Goal: Task Accomplishment & Management: Use online tool/utility

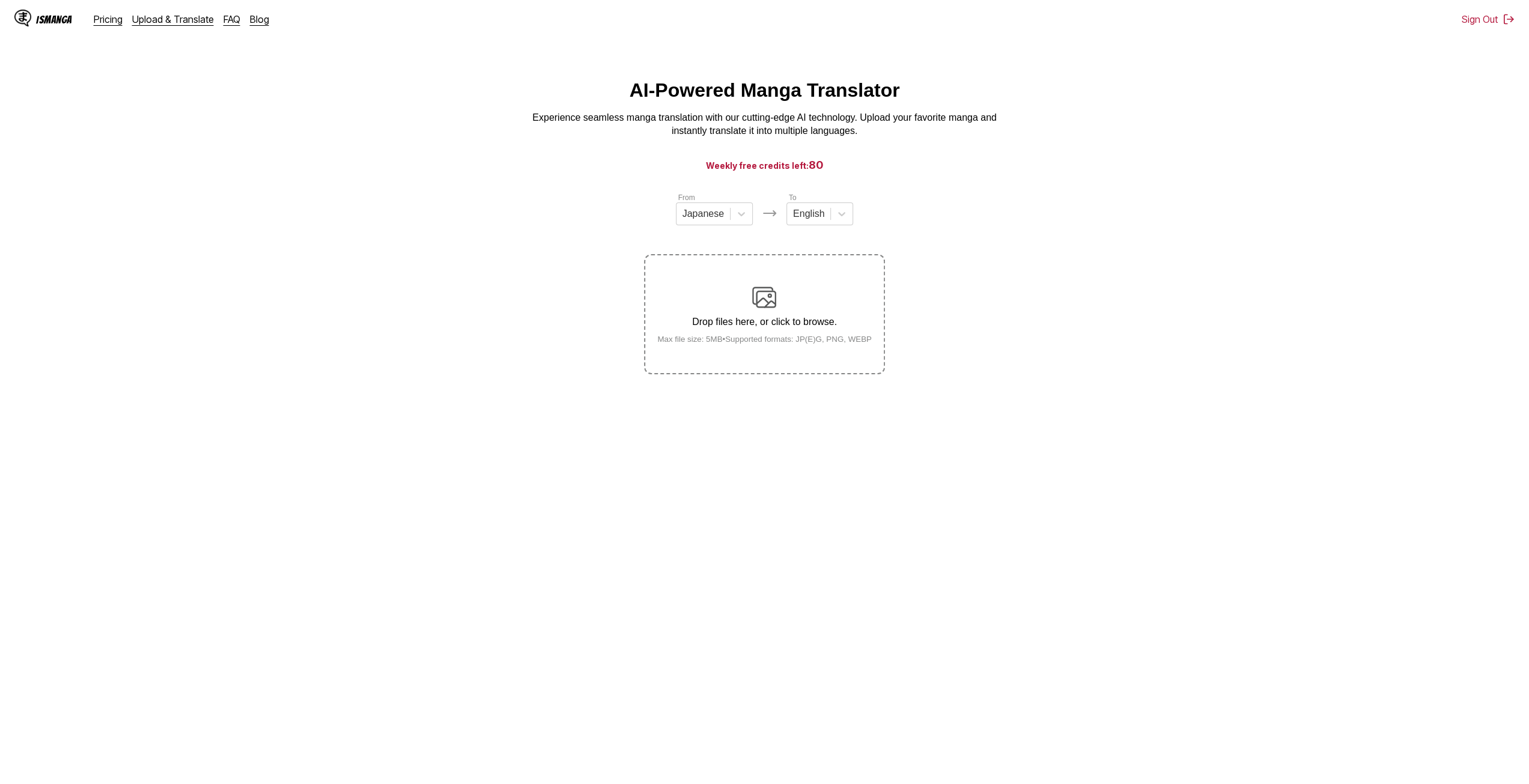
click at [761, 300] on img at bounding box center [764, 297] width 24 height 24
click at [0, 0] on input "Drop files here, or click to browse. Max file size: 5MB • Supported formats: JP…" at bounding box center [0, 0] width 0 height 0
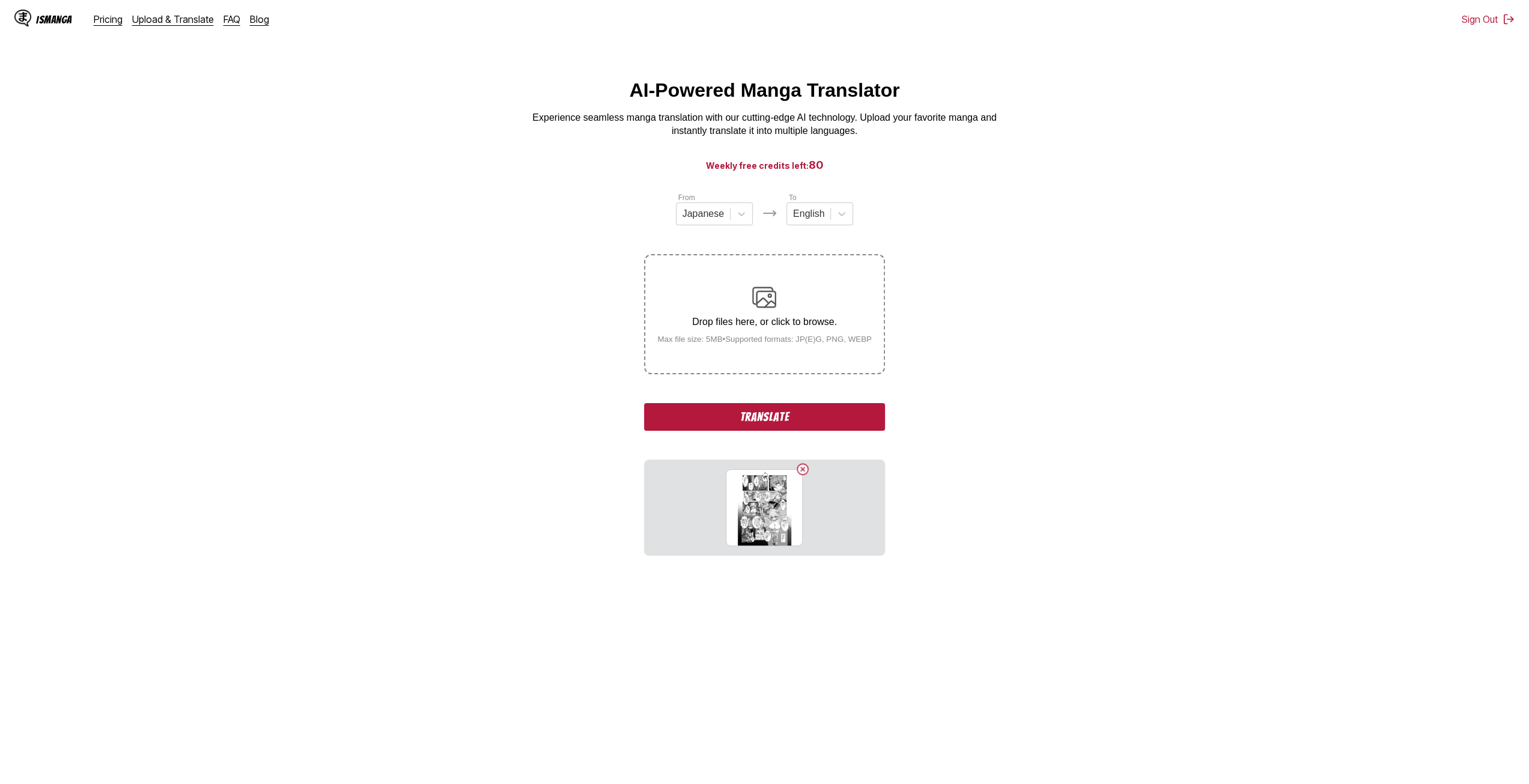
click at [709, 327] on p "Drop files here, or click to browse." at bounding box center [764, 322] width 234 height 11
click at [0, 0] on input "Drop files here, or click to browse. Max file size: 5MB • Supported formats: JP…" at bounding box center [0, 0] width 0 height 0
click at [731, 364] on label "Drop files here, or click to browse. Max file size: 5MB • Supported formats: JP…" at bounding box center [764, 314] width 238 height 118
click at [0, 0] on input "Drop files here, or click to browse. Max file size: 5MB • Supported formats: JP…" at bounding box center [0, 0] width 0 height 0
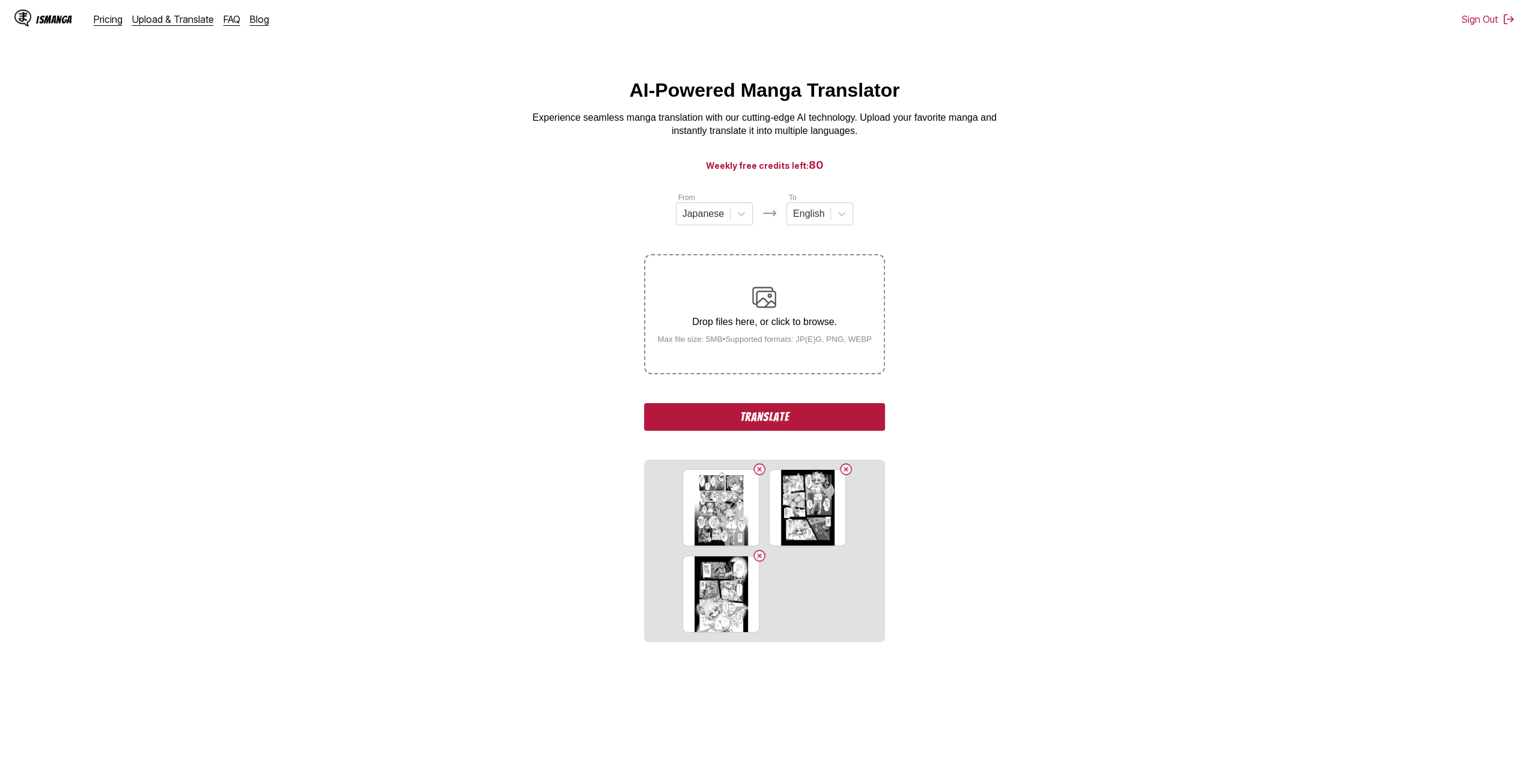
click at [755, 320] on p "Drop files here, or click to browse." at bounding box center [764, 322] width 234 height 11
click at [0, 0] on input "Drop files here, or click to browse. Max file size: 5MB • Supported formats: JP…" at bounding box center [0, 0] width 0 height 0
click at [708, 343] on small "Max file size: 5MB • Supported formats: JP(E)G, PNG, WEBP" at bounding box center [764, 339] width 234 height 9
click at [0, 0] on input "Drop files here, or click to browse. Max file size: 5MB • Supported formats: JP…" at bounding box center [0, 0] width 0 height 0
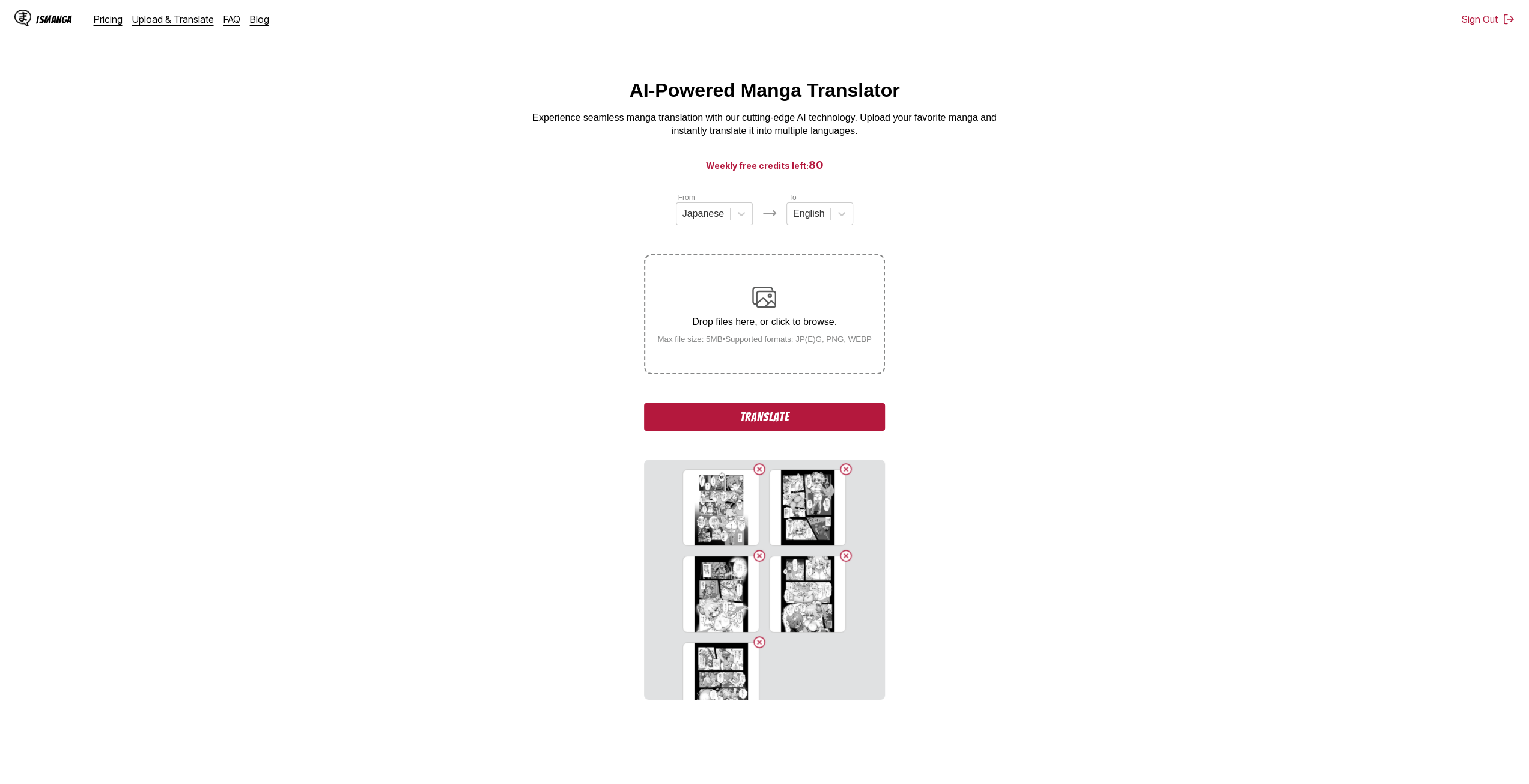
click at [707, 343] on small "Max file size: 5MB • Supported formats: JP(E)G, PNG, WEBP" at bounding box center [764, 339] width 234 height 9
click at [0, 0] on input "Drop files here, or click to browse. Max file size: 5MB • Supported formats: JP…" at bounding box center [0, 0] width 0 height 0
click at [737, 285] on label "Drop files here, or click to browse. Max file size: 5MB • Supported formats: JP…" at bounding box center [764, 314] width 238 height 118
click at [0, 0] on input "Drop files here, or click to browse. Max file size: 5MB • Supported formats: JP…" at bounding box center [0, 0] width 0 height 0
click at [716, 316] on div "Drop files here, or click to browse. Max file size: 5MB • Supported formats: JP…" at bounding box center [764, 314] width 234 height 58
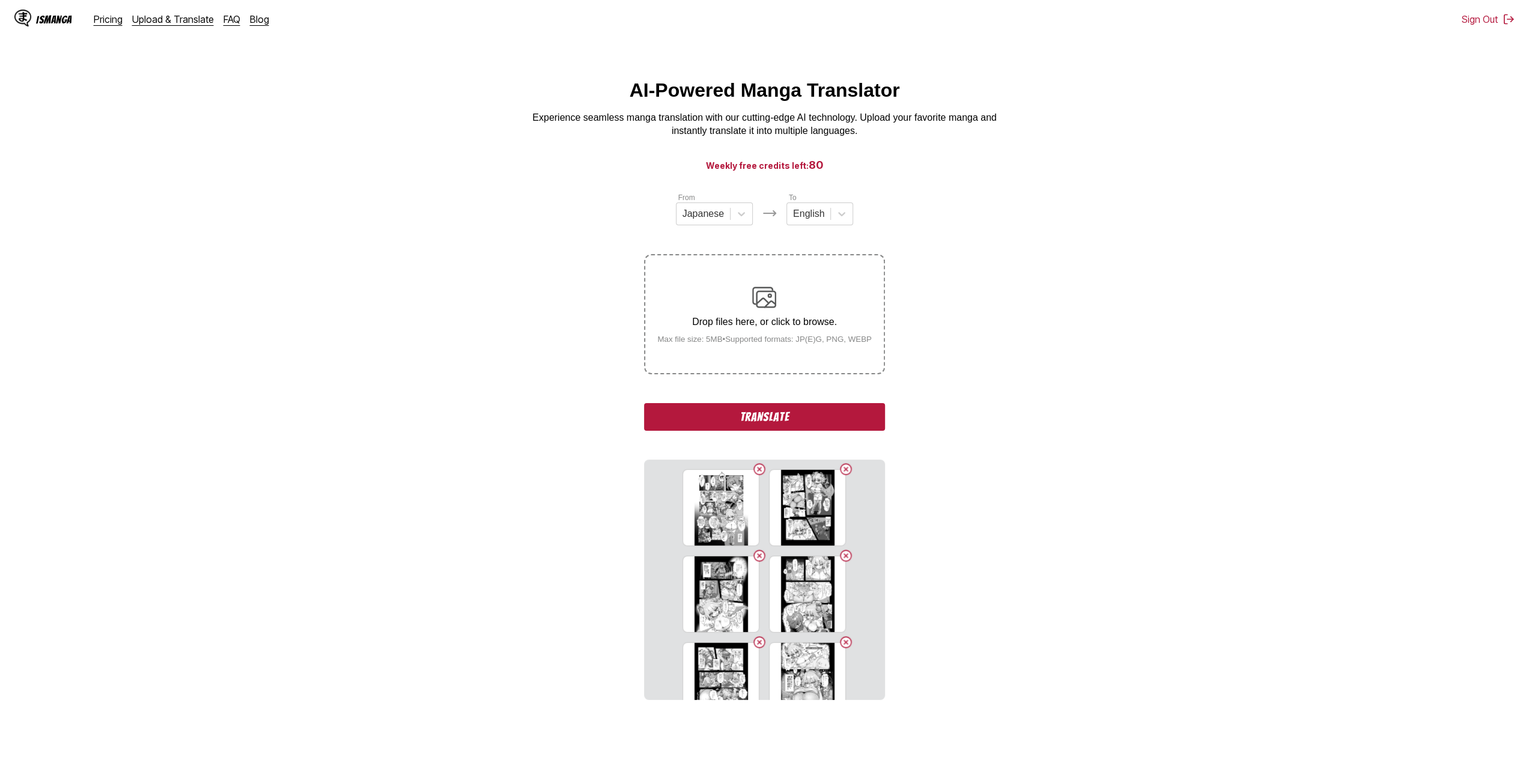
click at [0, 0] on input "Drop files here, or click to browse. Max file size: 5MB • Supported formats: JP…" at bounding box center [0, 0] width 0 height 0
click at [728, 350] on label "Drop files here, or click to browse. Max file size: 5MB • Supported formats: JP…" at bounding box center [764, 314] width 238 height 118
click at [0, 0] on input "Drop files here, or click to browse. Max file size: 5MB • Supported formats: JP…" at bounding box center [0, 0] width 0 height 0
click at [709, 325] on p "Drop files here, or click to browse." at bounding box center [764, 322] width 234 height 11
click at [0, 0] on input "Drop files here, or click to browse. Max file size: 5MB • Supported formats: JP…" at bounding box center [0, 0] width 0 height 0
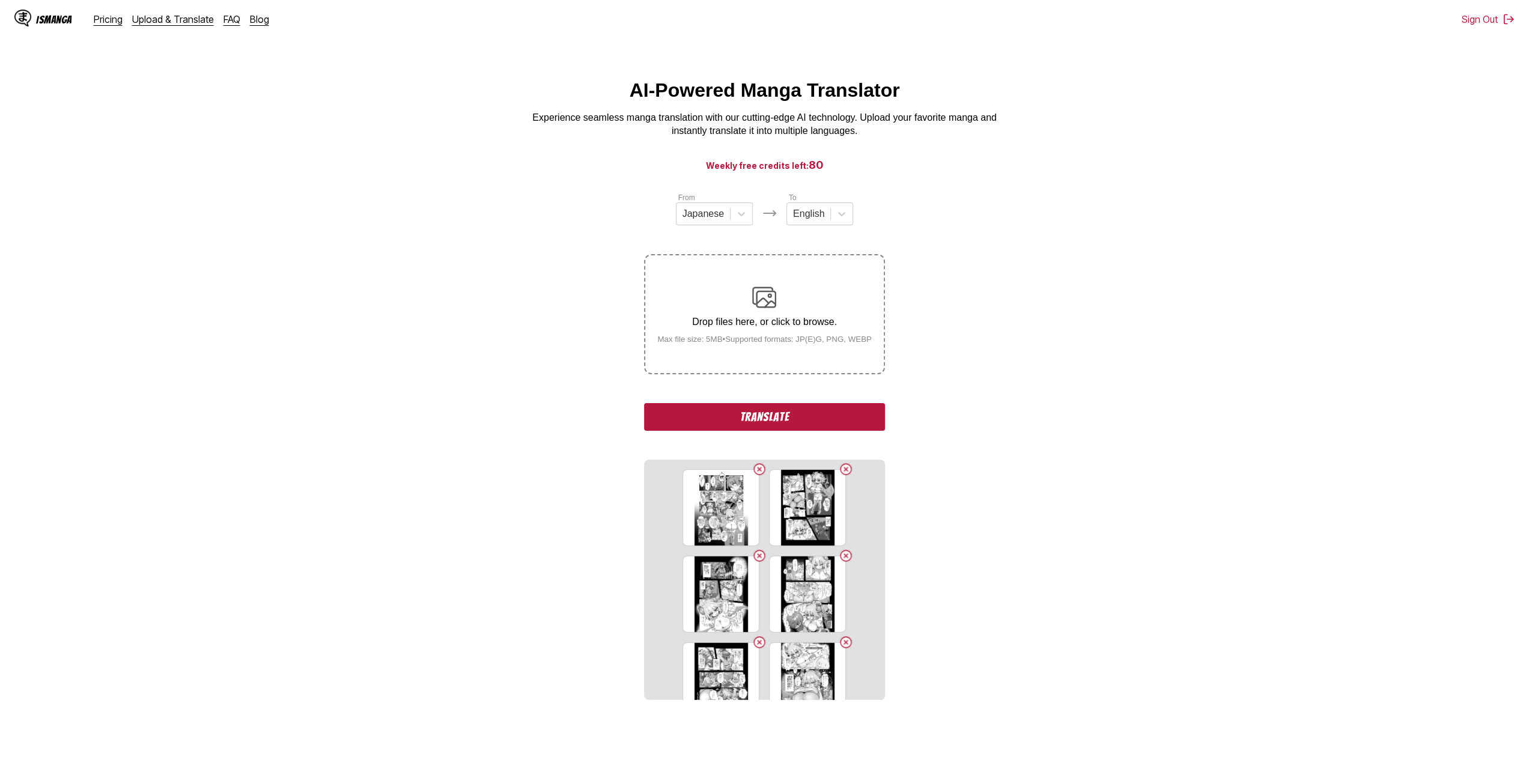
click at [712, 337] on div "Drop files here, or click to browse. Max file size: 5MB • Supported formats: JP…" at bounding box center [764, 314] width 234 height 58
click at [0, 0] on input "Drop files here, or click to browse. Max file size: 5MB • Supported formats: JP…" at bounding box center [0, 0] width 0 height 0
click at [726, 334] on div "Drop files here, or click to browse. Max file size: 5MB • Supported formats: JP…" at bounding box center [764, 314] width 234 height 58
click at [0, 0] on input "Drop files here, or click to browse. Max file size: 5MB • Supported formats: JP…" at bounding box center [0, 0] width 0 height 0
click at [728, 349] on label "Drop files here, or click to browse. Max file size: 5MB • Supported formats: JP…" at bounding box center [764, 314] width 238 height 118
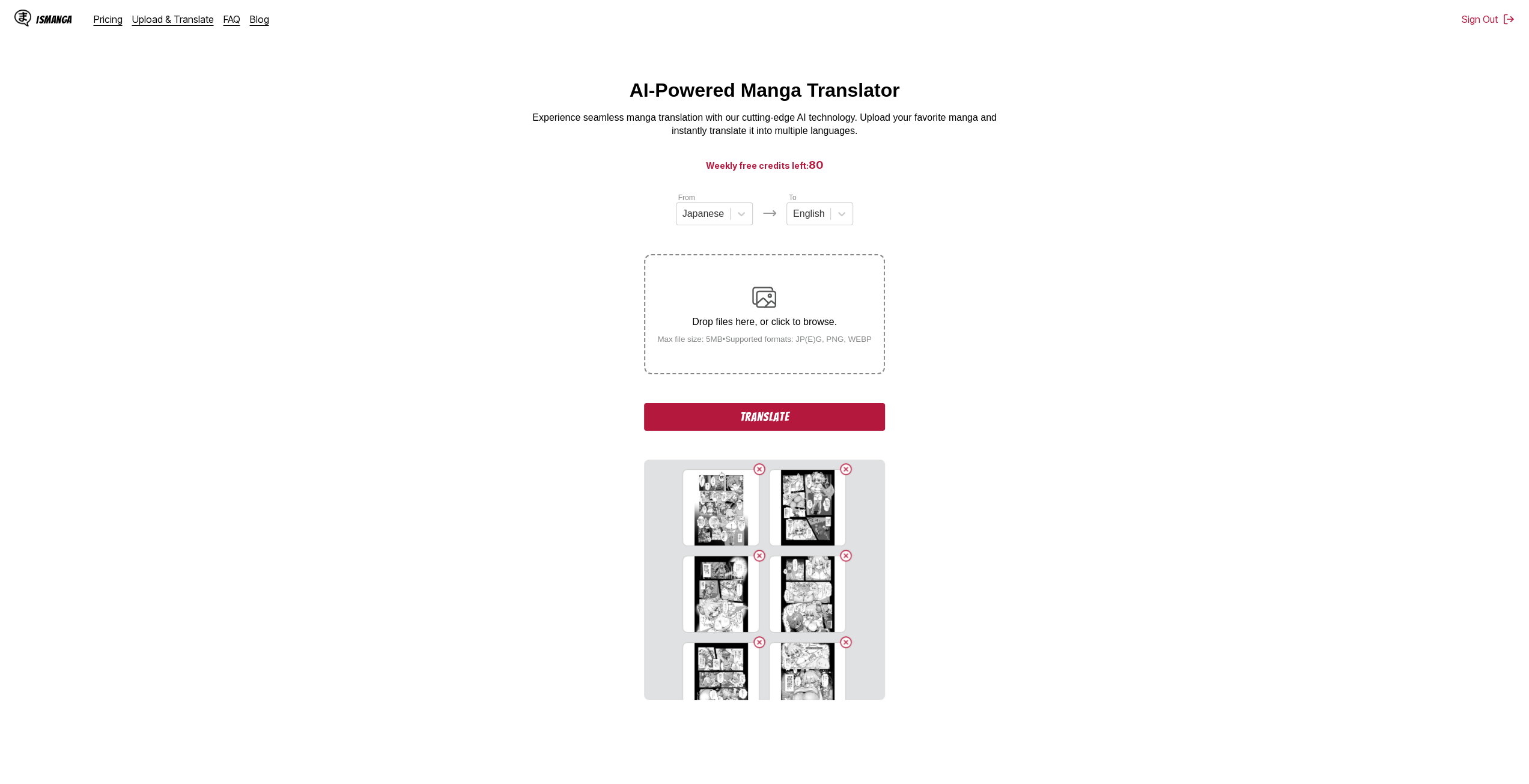
click at [0, 0] on input "Drop files here, or click to browse. Max file size: 5MB • Supported formats: JP…" at bounding box center [0, 0] width 0 height 0
click at [703, 354] on label "Drop files here, or click to browse. Max file size: 5MB • Supported formats: JP…" at bounding box center [764, 314] width 238 height 118
click at [0, 0] on input "Drop files here, or click to browse. Max file size: 5MB • Supported formats: JP…" at bounding box center [0, 0] width 0 height 0
click at [728, 360] on label "Drop files here, or click to browse. Max file size: 5MB • Supported formats: JP…" at bounding box center [764, 314] width 238 height 118
click at [0, 0] on input "Drop files here, or click to browse. Max file size: 5MB • Supported formats: JP…" at bounding box center [0, 0] width 0 height 0
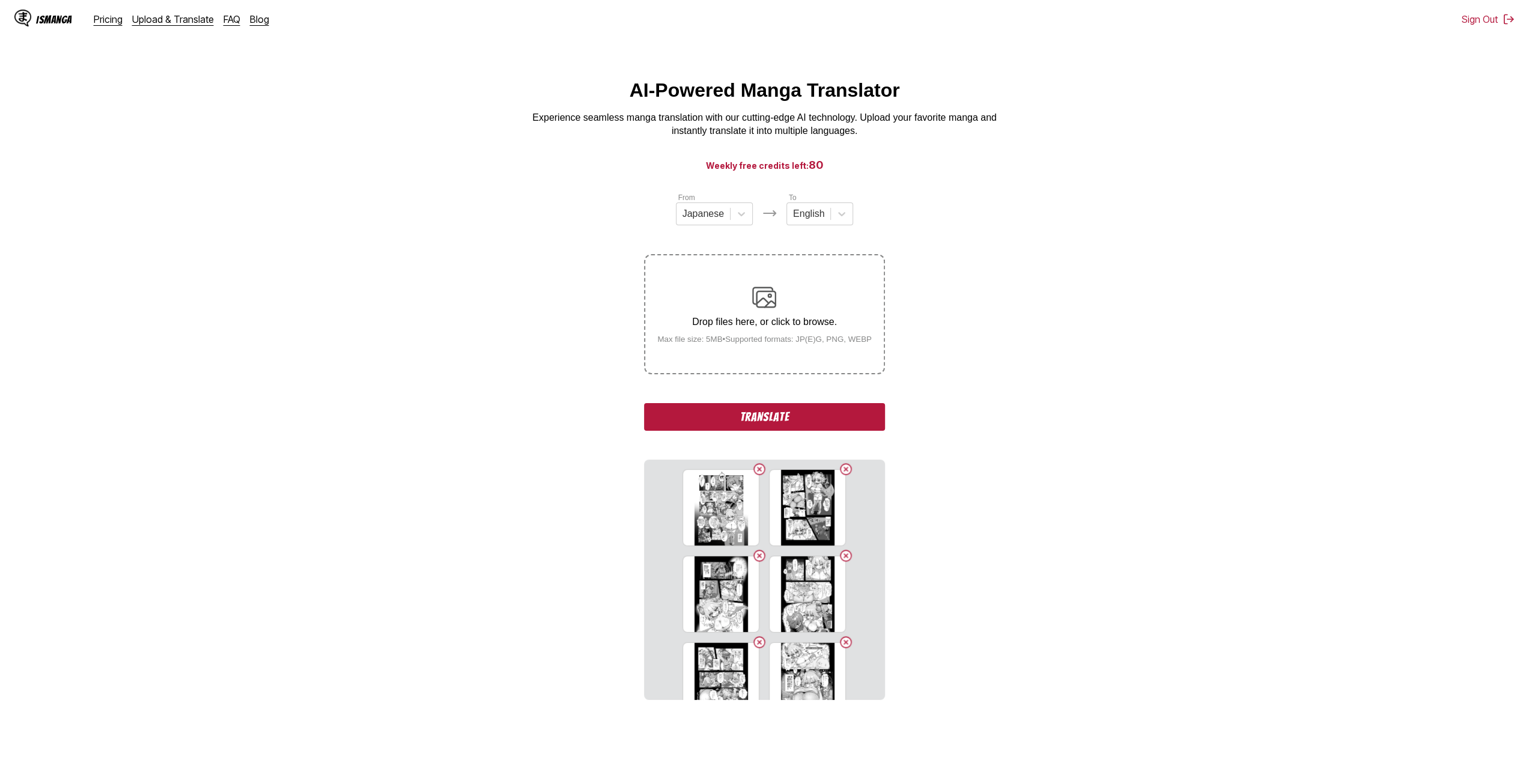
click at [764, 300] on img at bounding box center [764, 297] width 24 height 24
click at [0, 0] on input "Drop files here, or click to browse. Max file size: 5MB • Supported formats: JP…" at bounding box center [0, 0] width 0 height 0
click at [740, 349] on label "Drop files here, or click to browse. Max file size: 5MB • Supported formats: JP…" at bounding box center [764, 314] width 238 height 118
click at [0, 0] on input "Drop files here, or click to browse. Max file size: 5MB • Supported formats: JP…" at bounding box center [0, 0] width 0 height 0
click at [736, 342] on small "Max file size: 5MB • Supported formats: JP(E)G, PNG, WEBP" at bounding box center [764, 339] width 234 height 9
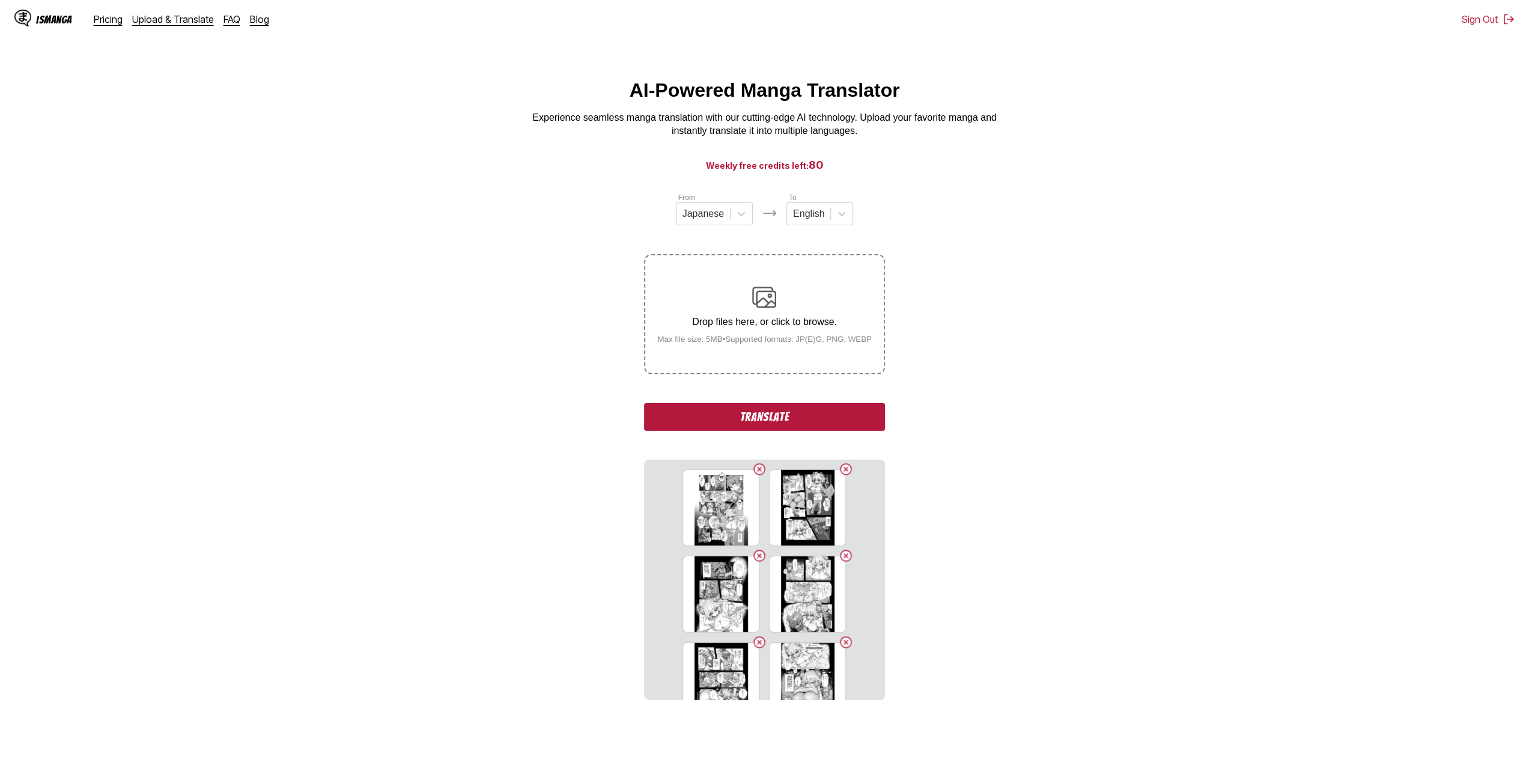
click at [0, 0] on input "Drop files here, or click to browse. Max file size: 5MB • Supported formats: JP…" at bounding box center [0, 0] width 0 height 0
click at [753, 327] on p "Drop files here, or click to browse." at bounding box center [764, 322] width 234 height 11
click at [0, 0] on input "Drop files here, or click to browse. Max file size: 5MB • Supported formats: JP…" at bounding box center [0, 0] width 0 height 0
click at [735, 327] on p "Drop files here, or click to browse." at bounding box center [764, 322] width 234 height 11
click at [0, 0] on input "Drop files here, or click to browse. Max file size: 5MB • Supported formats: JP…" at bounding box center [0, 0] width 0 height 0
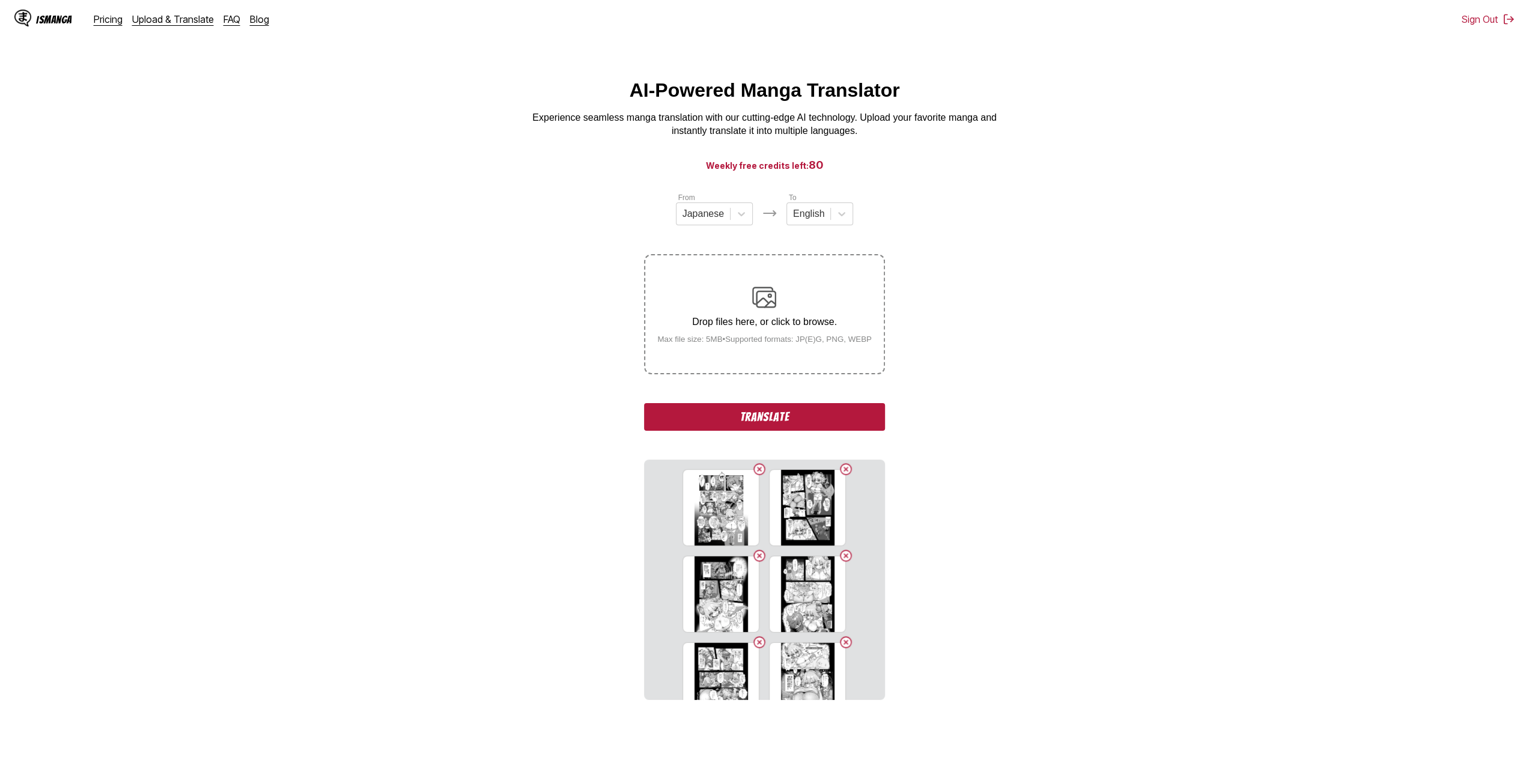
click at [733, 318] on p "Drop files here, or click to browse." at bounding box center [764, 322] width 234 height 11
click at [0, 0] on input "Drop files here, or click to browse. Max file size: 5MB • Supported formats: JP…" at bounding box center [0, 0] width 0 height 0
click at [734, 327] on p "Drop files here, or click to browse." at bounding box center [764, 322] width 234 height 11
click at [0, 0] on input "Drop files here, or click to browse. Max file size: 5MB • Supported formats: JP…" at bounding box center [0, 0] width 0 height 0
click at [723, 318] on p "Drop files here, or click to browse." at bounding box center [764, 322] width 234 height 11
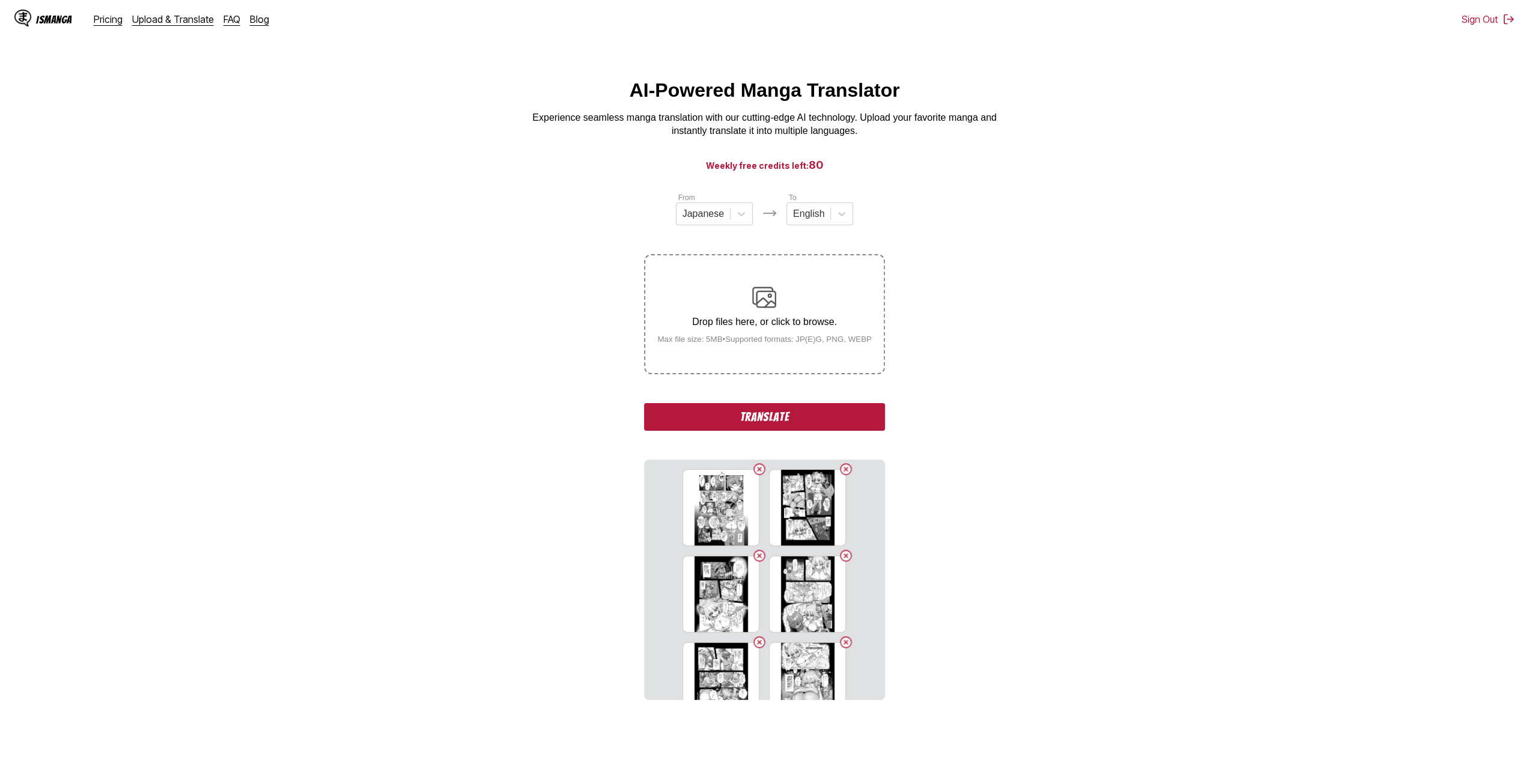
click at [0, 0] on input "Drop files here, or click to browse. Max file size: 5MB • Supported formats: JP…" at bounding box center [0, 0] width 0 height 0
click at [732, 324] on p "Drop files here, or click to browse." at bounding box center [764, 322] width 234 height 11
click at [0, 0] on input "Drop files here, or click to browse. Max file size: 5MB • Supported formats: JP…" at bounding box center [0, 0] width 0 height 0
click at [752, 315] on div "Drop files here, or click to browse. Max file size: 5MB • Supported formats: JP…" at bounding box center [764, 314] width 234 height 58
click at [0, 0] on input "Drop files here, or click to browse. Max file size: 5MB • Supported formats: JP…" at bounding box center [0, 0] width 0 height 0
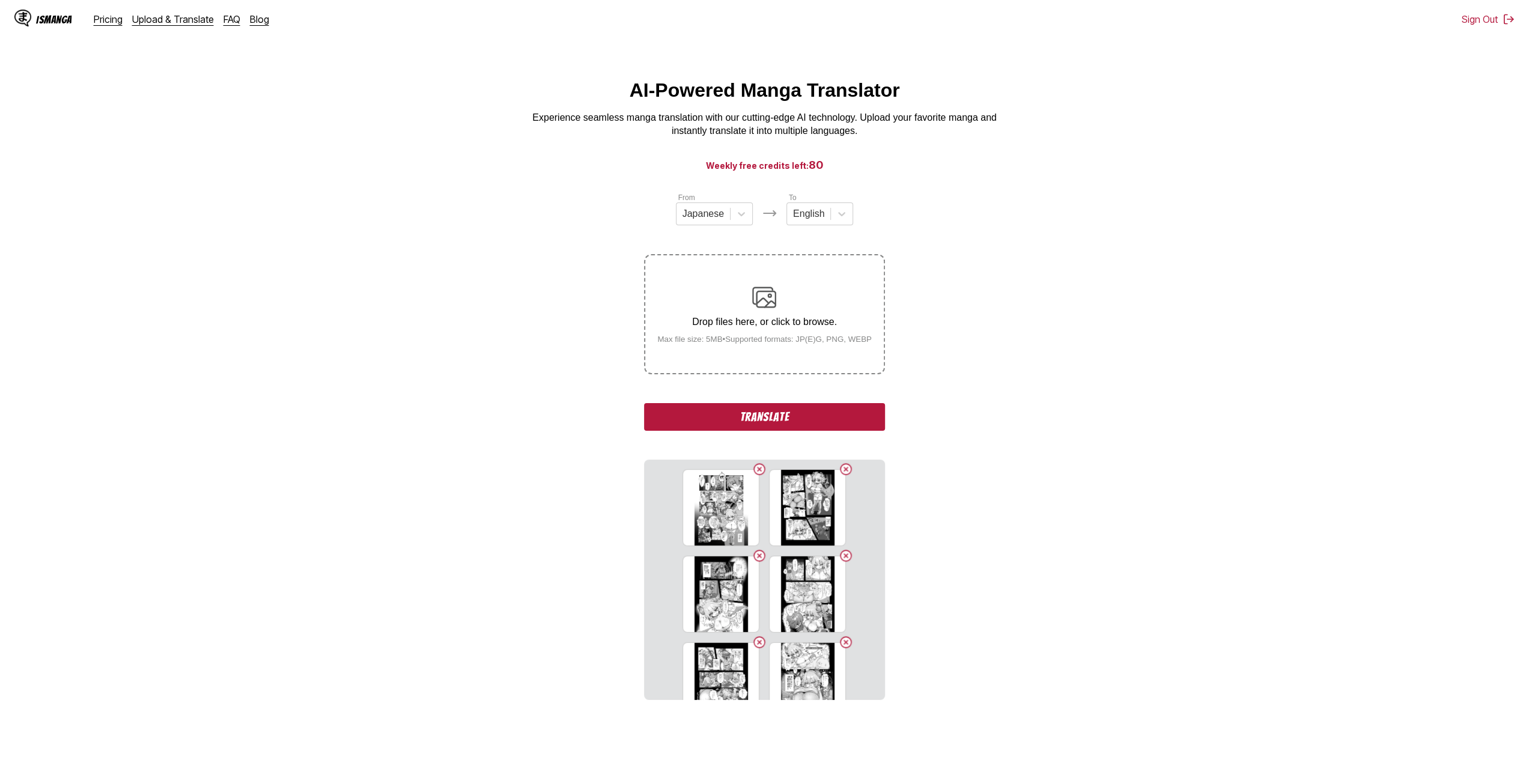
click at [731, 303] on div "Drop files here, or click to browse. Max file size: 5MB • Supported formats: JP…" at bounding box center [764, 314] width 234 height 58
click at [0, 0] on input "Drop files here, or click to browse. Max file size: 5MB • Supported formats: JP…" at bounding box center [0, 0] width 0 height 0
click at [720, 303] on div "Drop files here, or click to browse. Max file size: 5MB • Supported formats: JP…" at bounding box center [764, 314] width 234 height 58
click at [0, 0] on input "Drop files here, or click to browse. Max file size: 5MB • Supported formats: JP…" at bounding box center [0, 0] width 0 height 0
click at [715, 318] on p "Drop files here, or click to browse." at bounding box center [764, 322] width 234 height 11
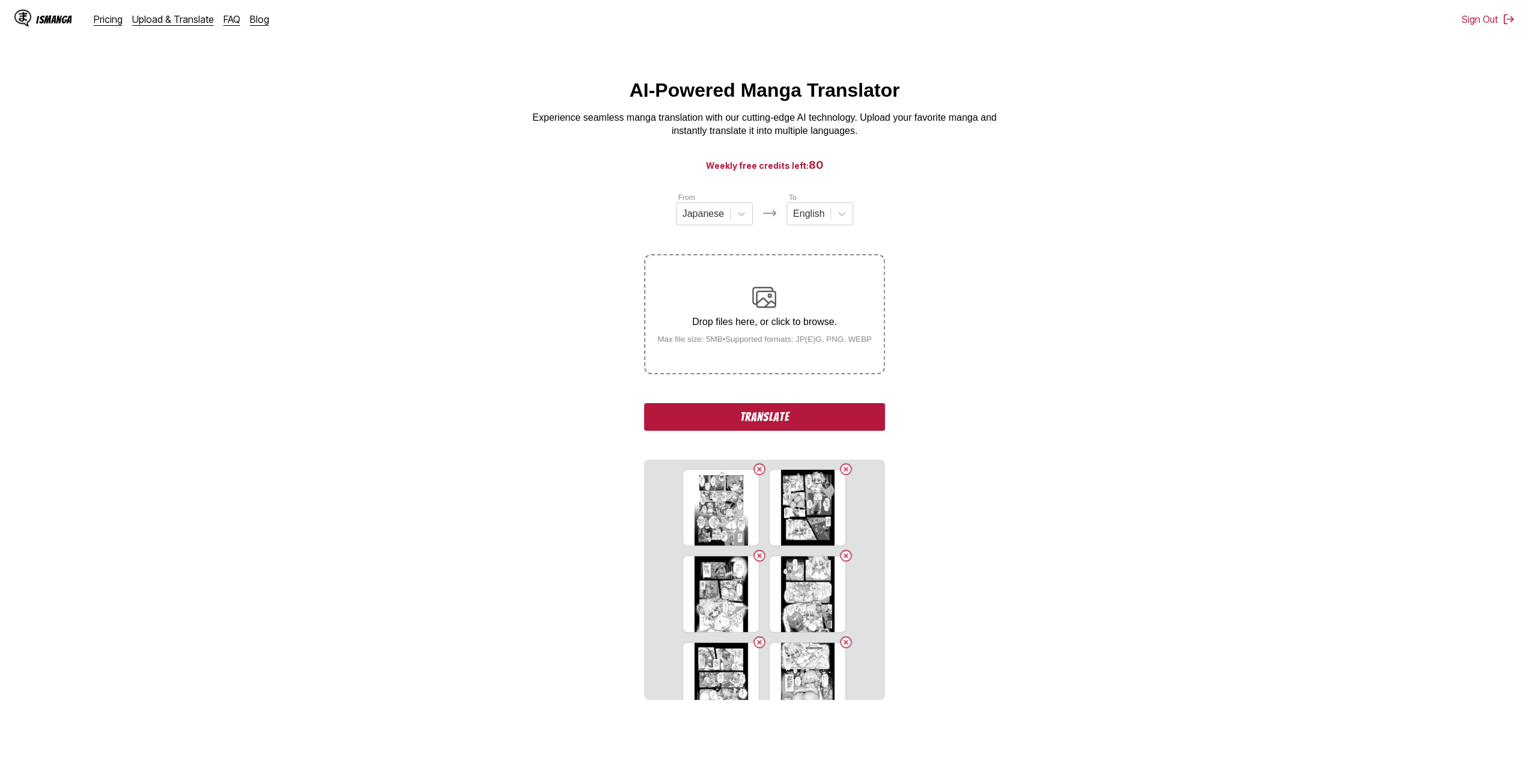
click at [0, 0] on input "Drop files here, or click to browse. Max file size: 5MB • Supported formats: JP…" at bounding box center [0, 0] width 0 height 0
click at [731, 317] on div "Drop files here, or click to browse. Max file size: 5MB • Supported formats: JP…" at bounding box center [764, 314] width 234 height 58
click at [0, 0] on input "Drop files here, or click to browse. Max file size: 5MB • Supported formats: JP…" at bounding box center [0, 0] width 0 height 0
click at [712, 297] on div "Drop files here, or click to browse. Max file size: 5MB • Supported formats: JP…" at bounding box center [764, 314] width 234 height 58
click at [0, 0] on input "Drop files here, or click to browse. Max file size: 5MB • Supported formats: JP…" at bounding box center [0, 0] width 0 height 0
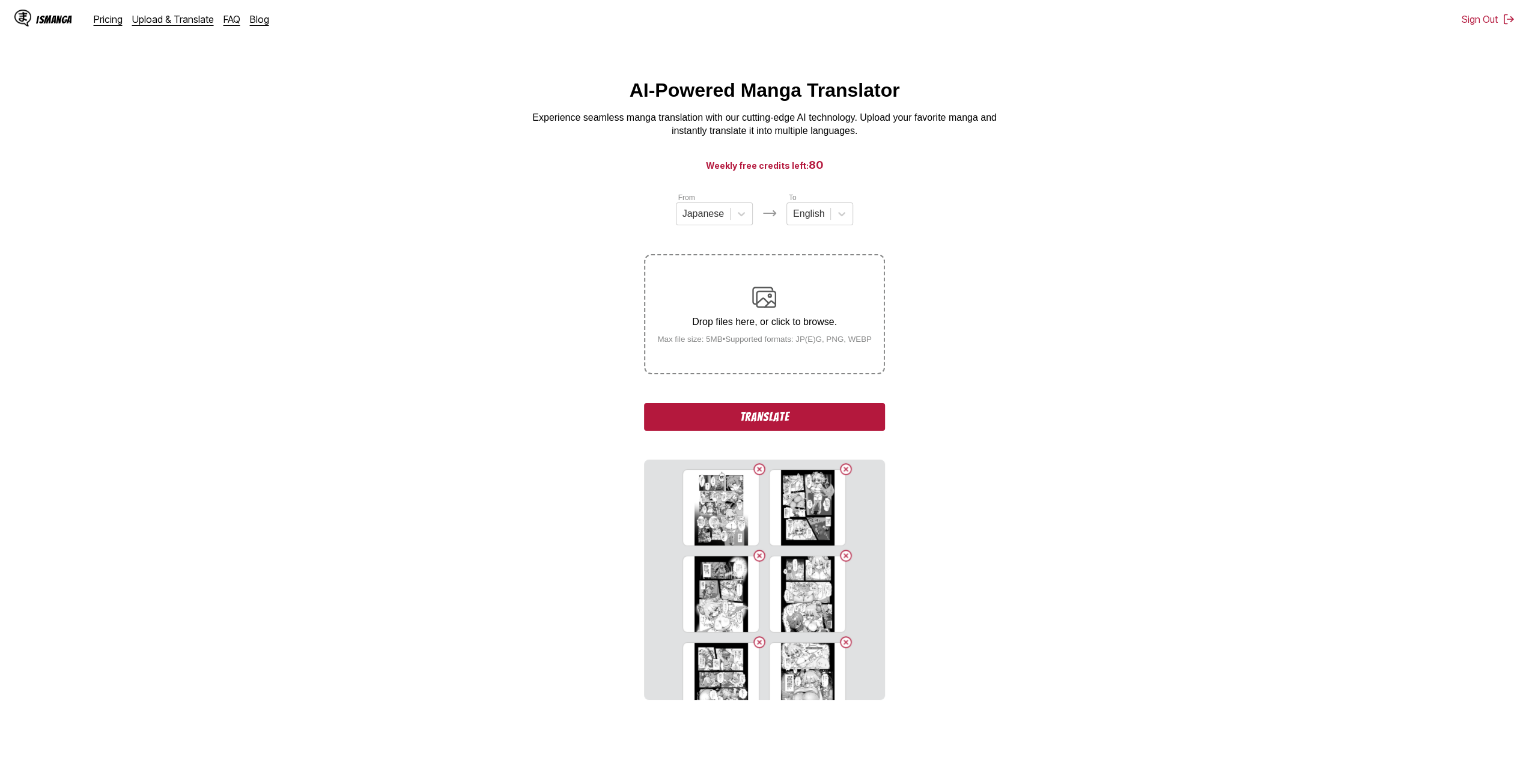
click at [807, 407] on button "Translate" at bounding box center [764, 417] width 240 height 28
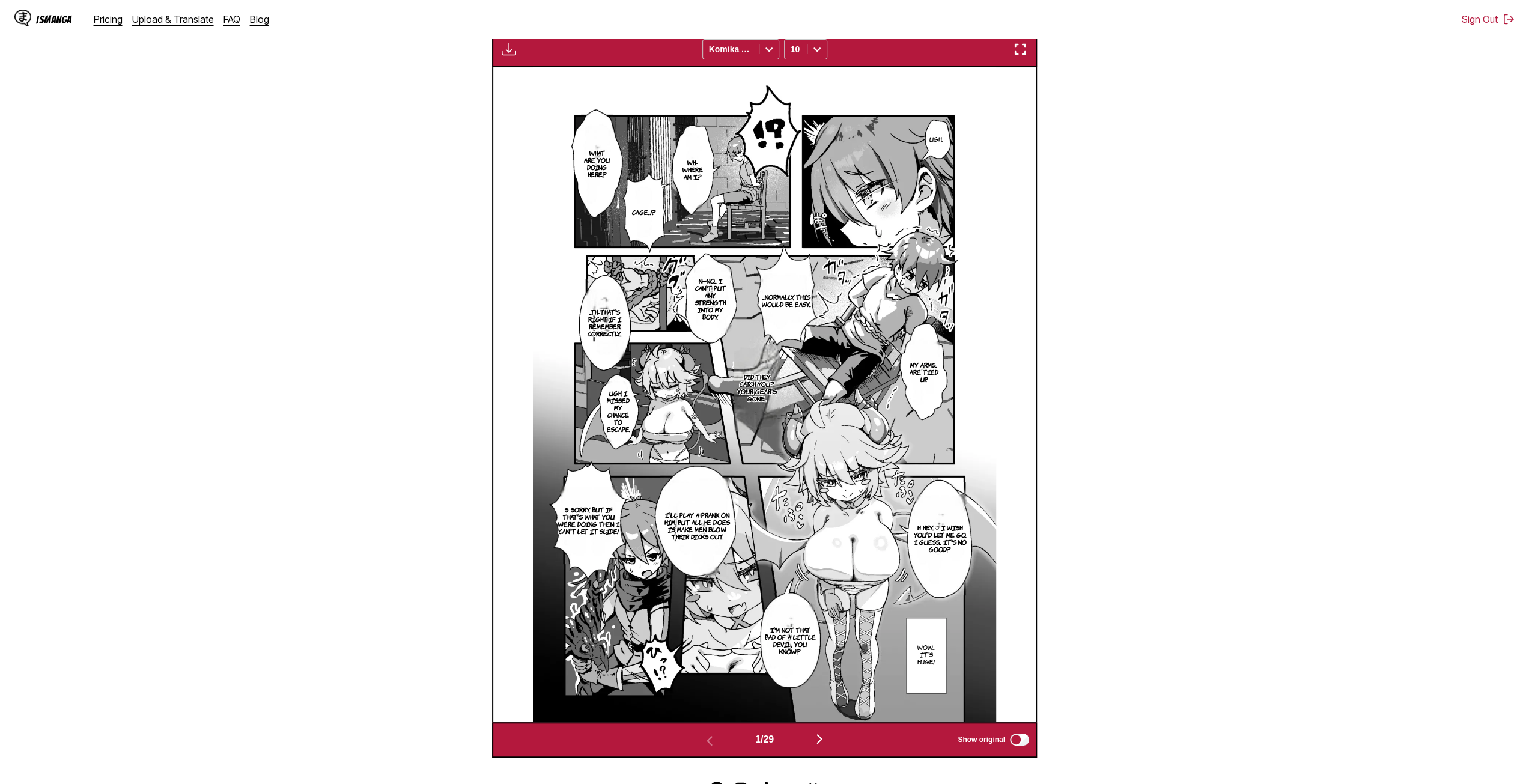
scroll to position [475, 0]
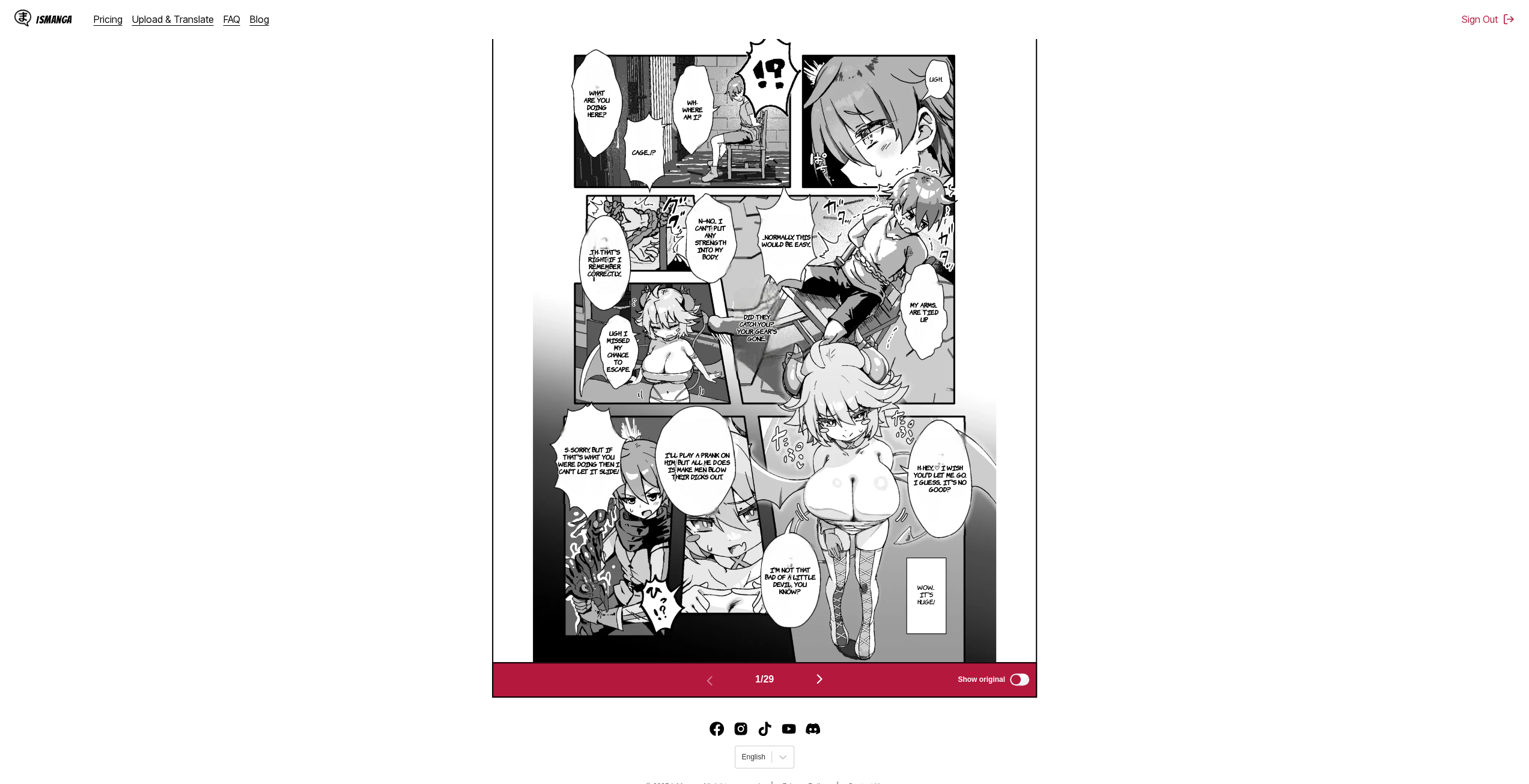
click at [976, 523] on img at bounding box center [764, 335] width 464 height 655
click at [826, 681] on img "button" at bounding box center [819, 678] width 14 height 14
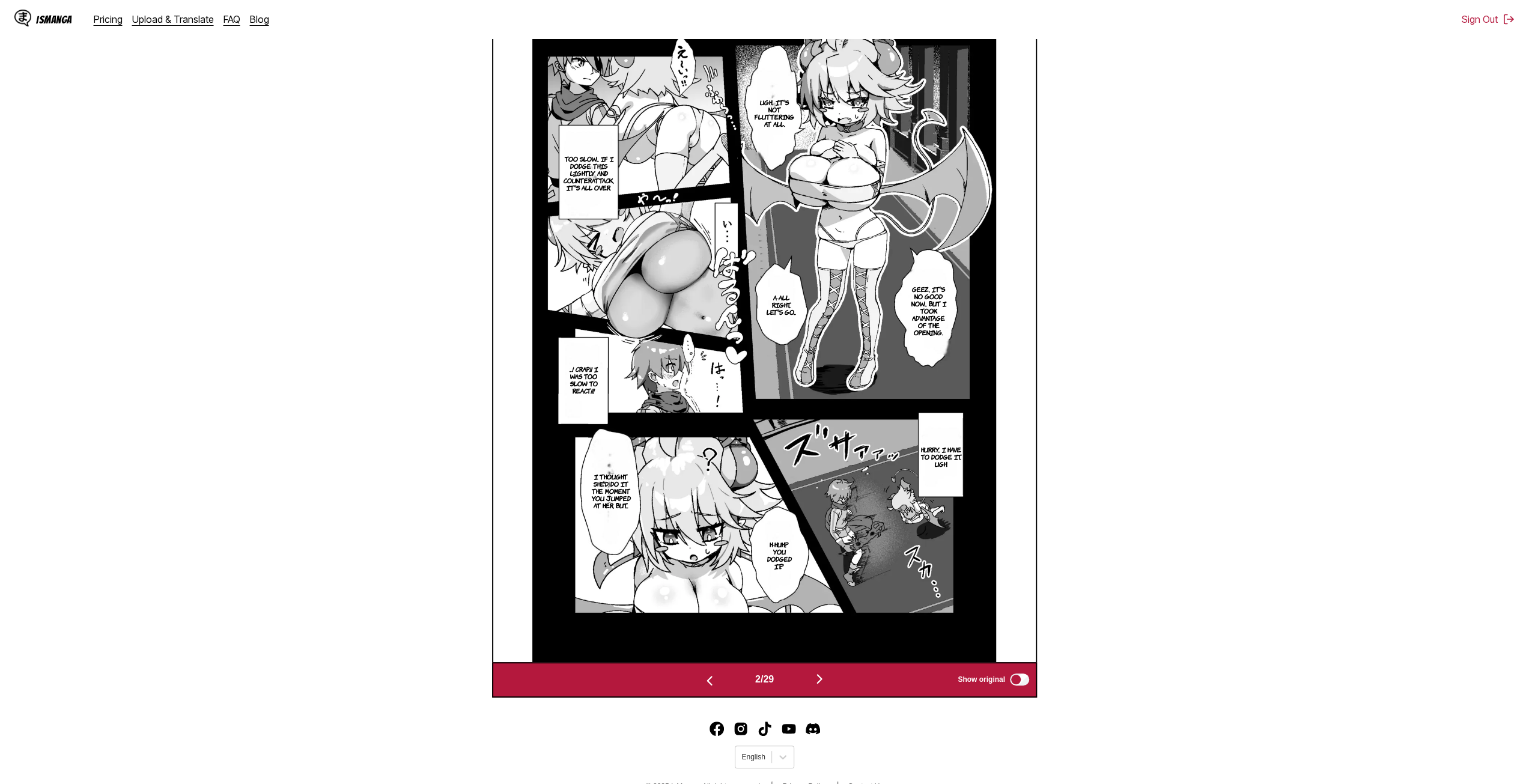
click at [820, 678] on img "button" at bounding box center [819, 678] width 14 height 14
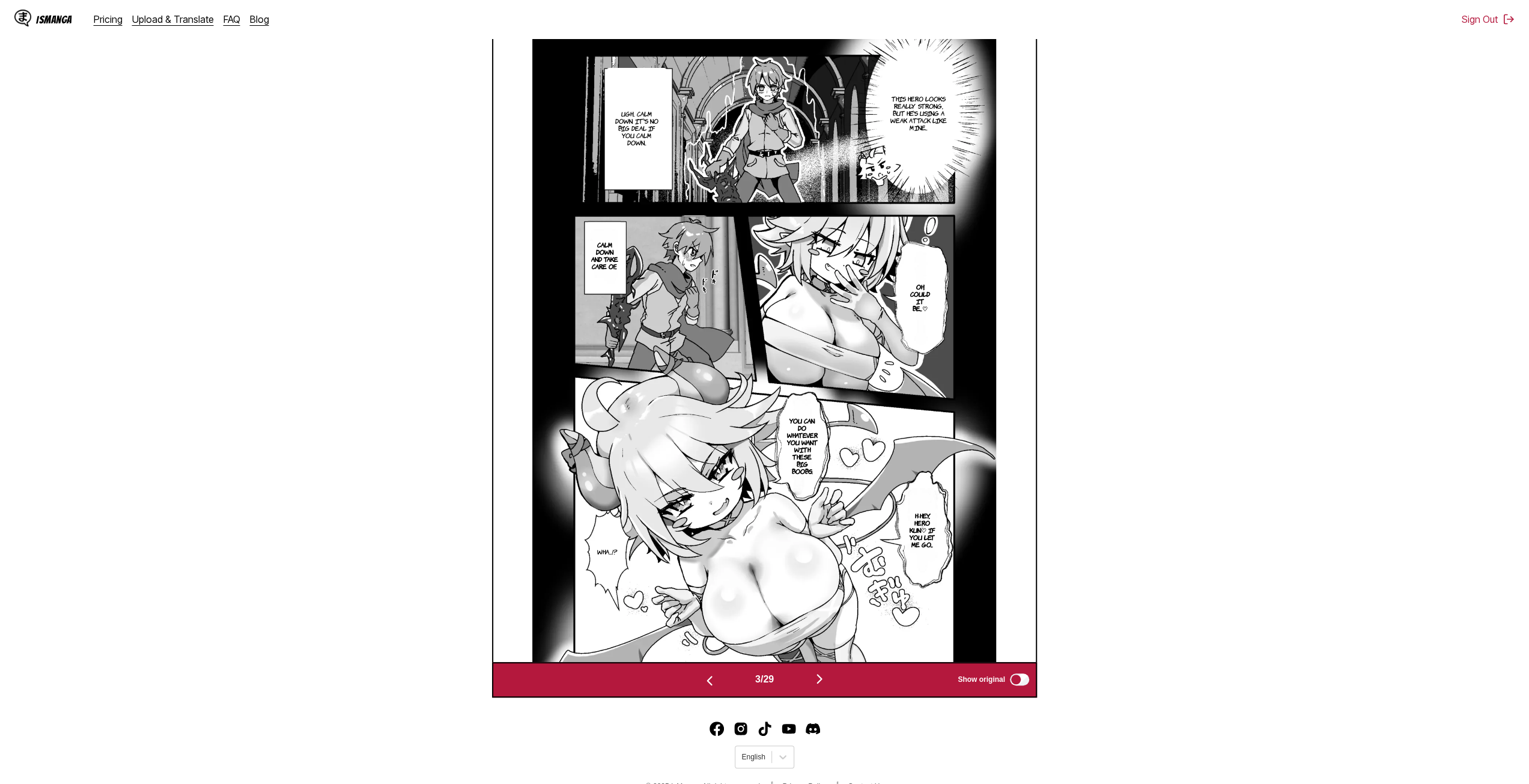
click at [817, 680] on img "button" at bounding box center [819, 678] width 14 height 14
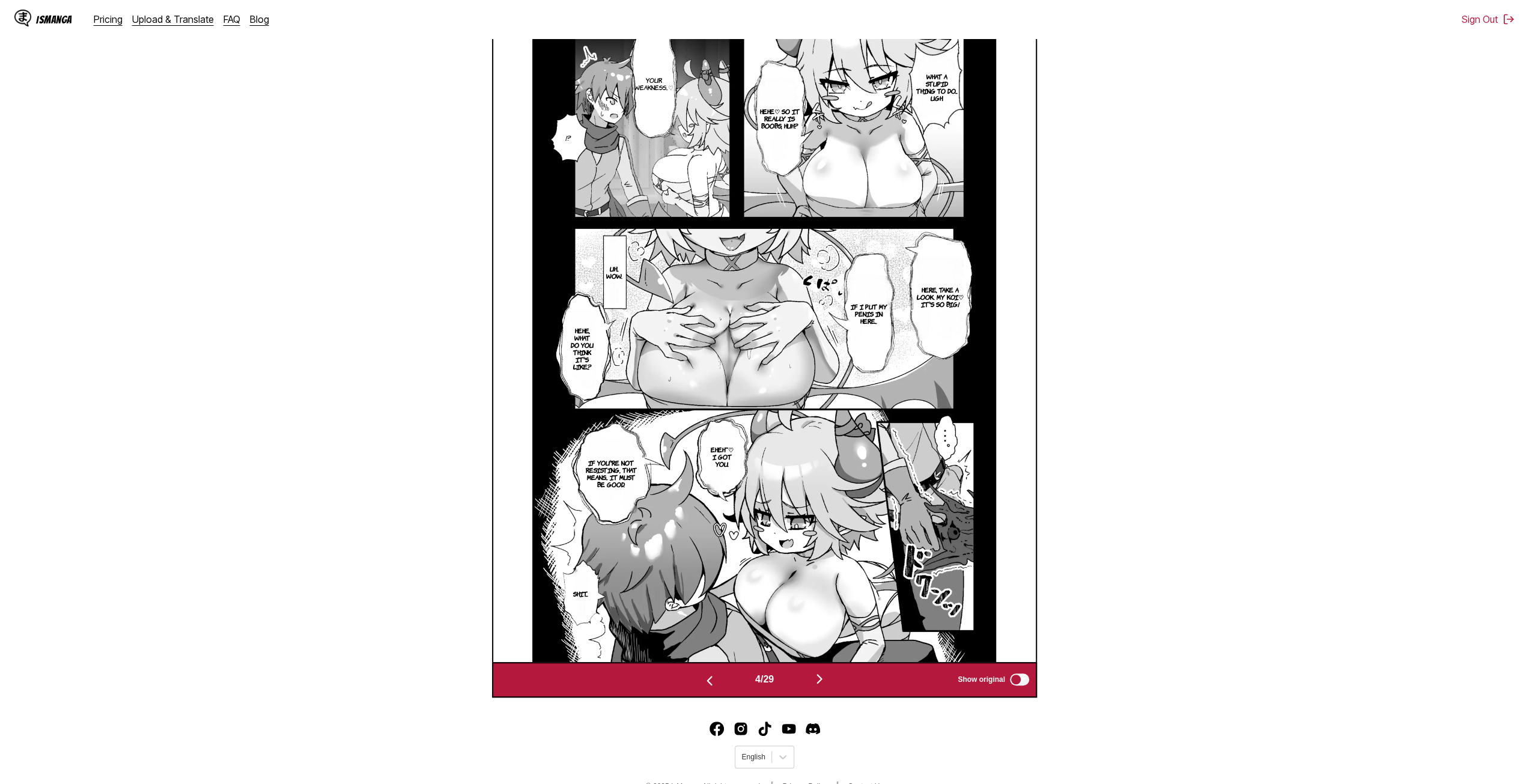
click at [814, 688] on button "button" at bounding box center [820, 679] width 72 height 17
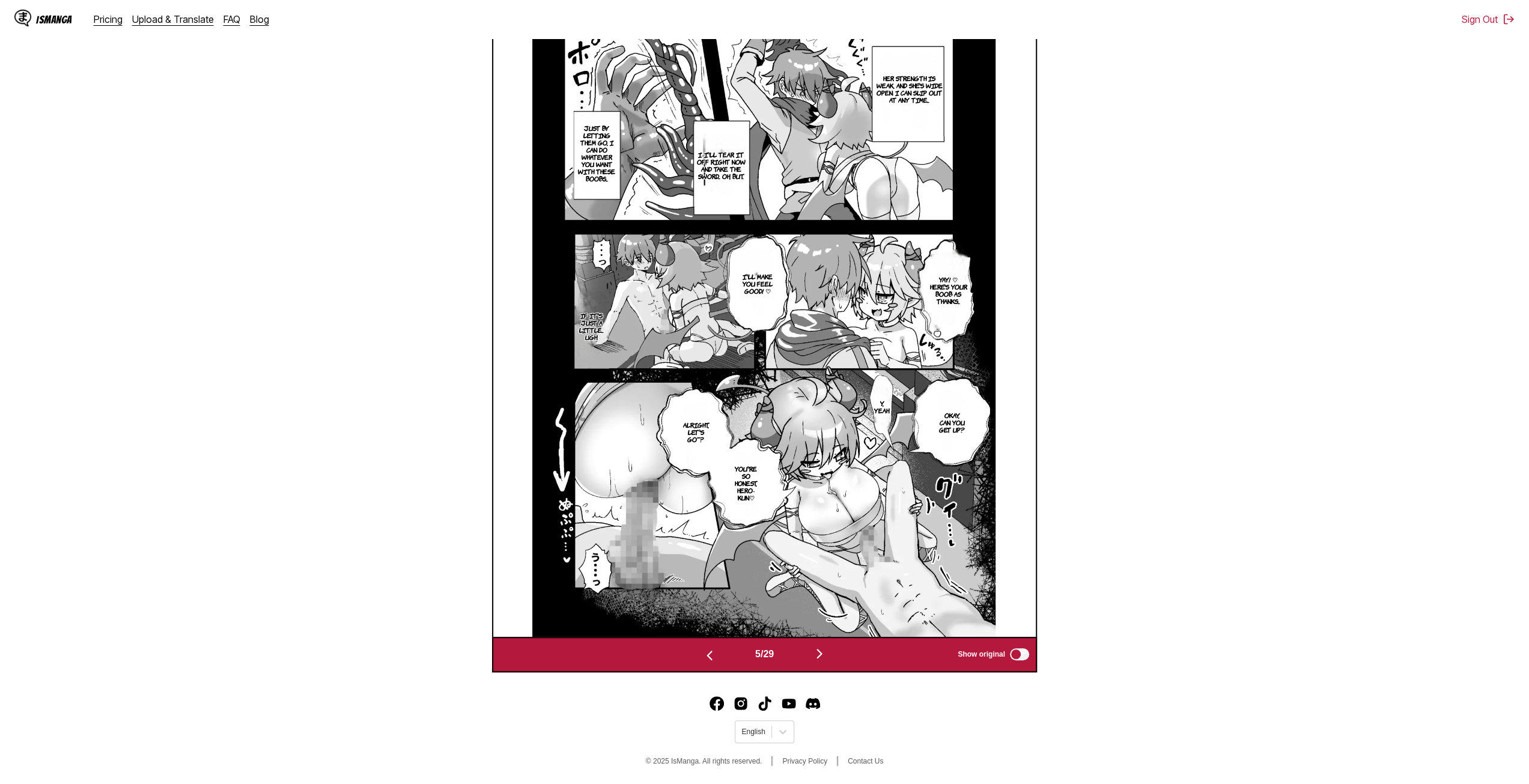
scroll to position [432, 0]
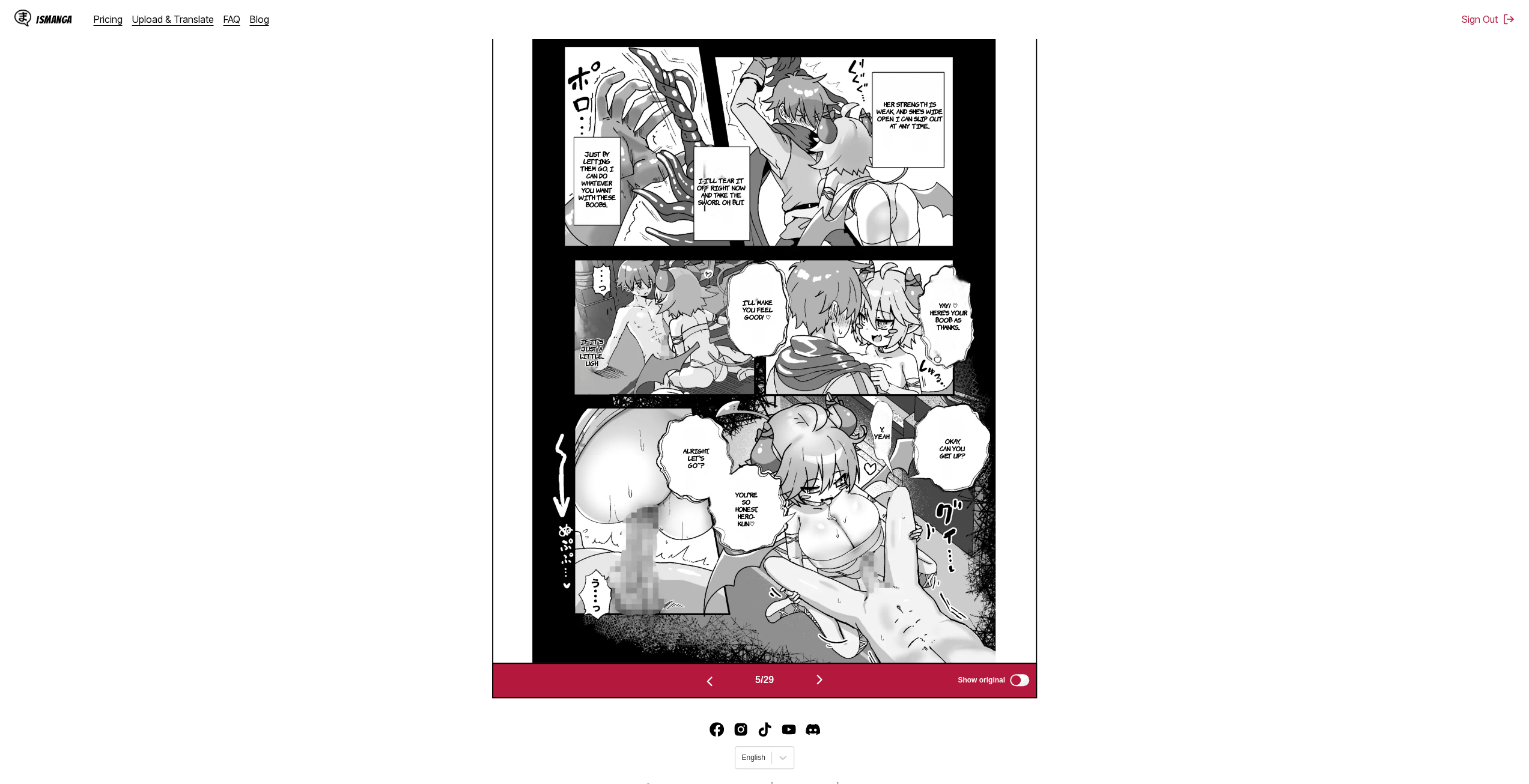
click at [814, 687] on button "button" at bounding box center [820, 680] width 72 height 17
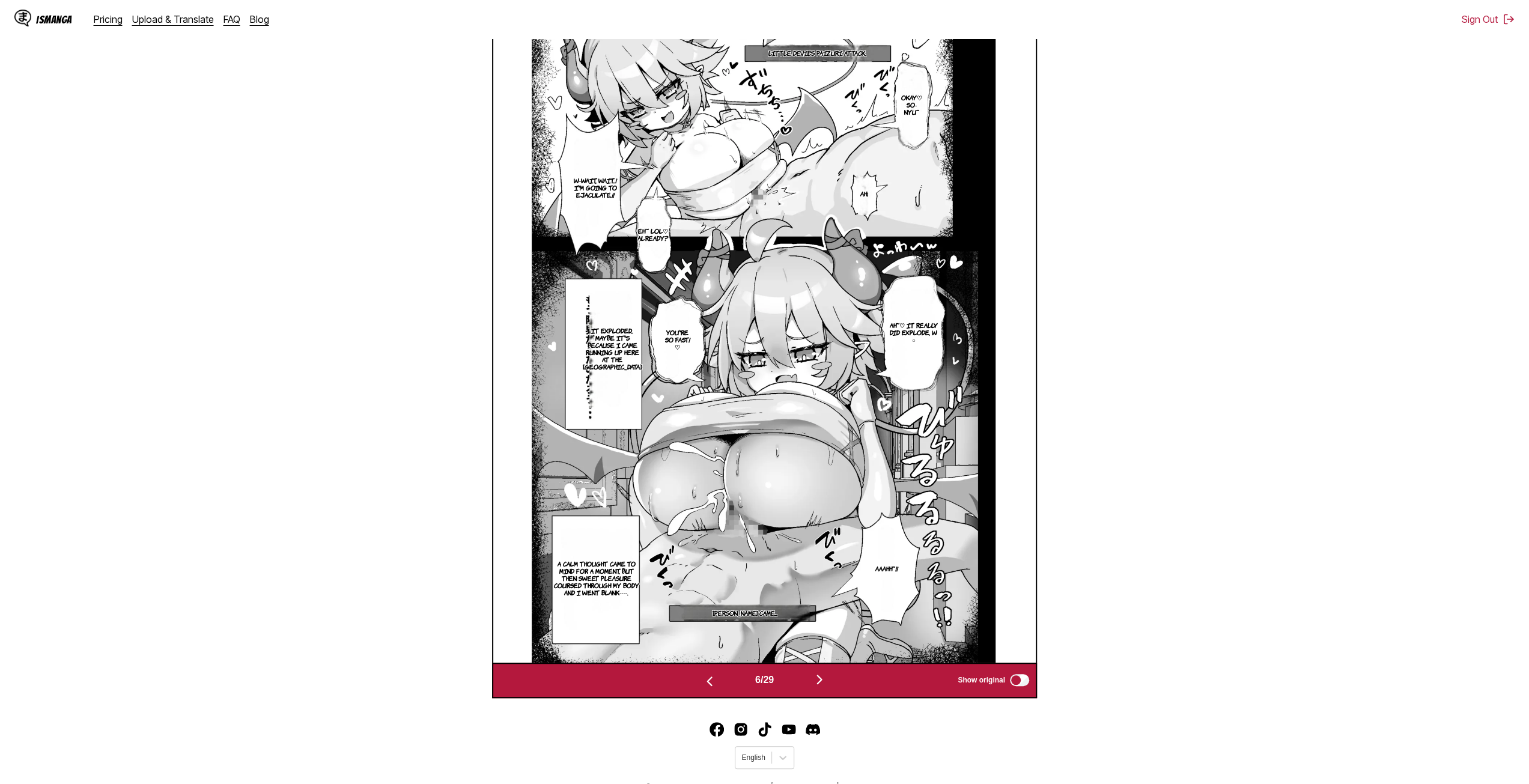
click at [811, 682] on button "button" at bounding box center [820, 680] width 72 height 17
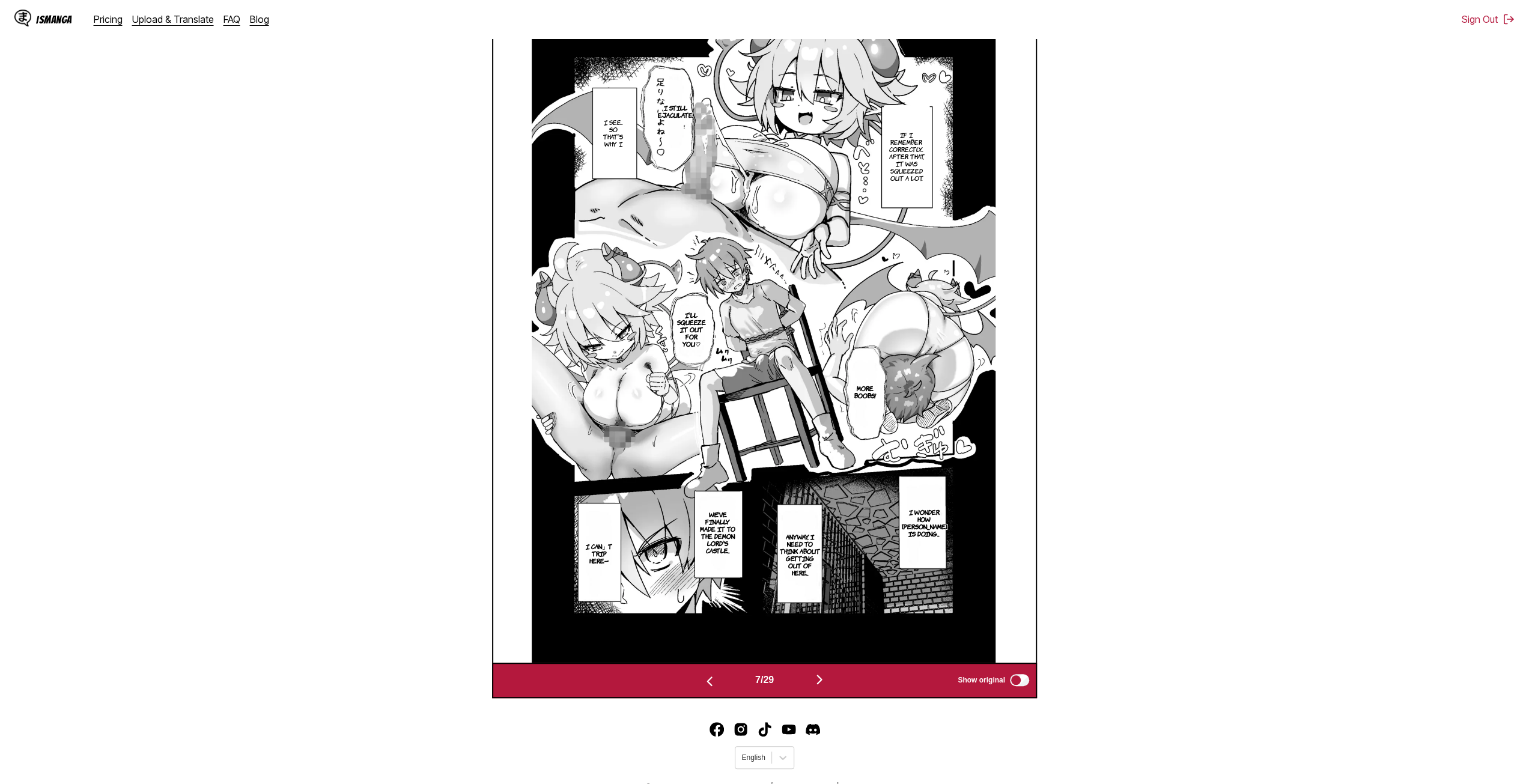
click at [820, 684] on img "button" at bounding box center [819, 679] width 14 height 14
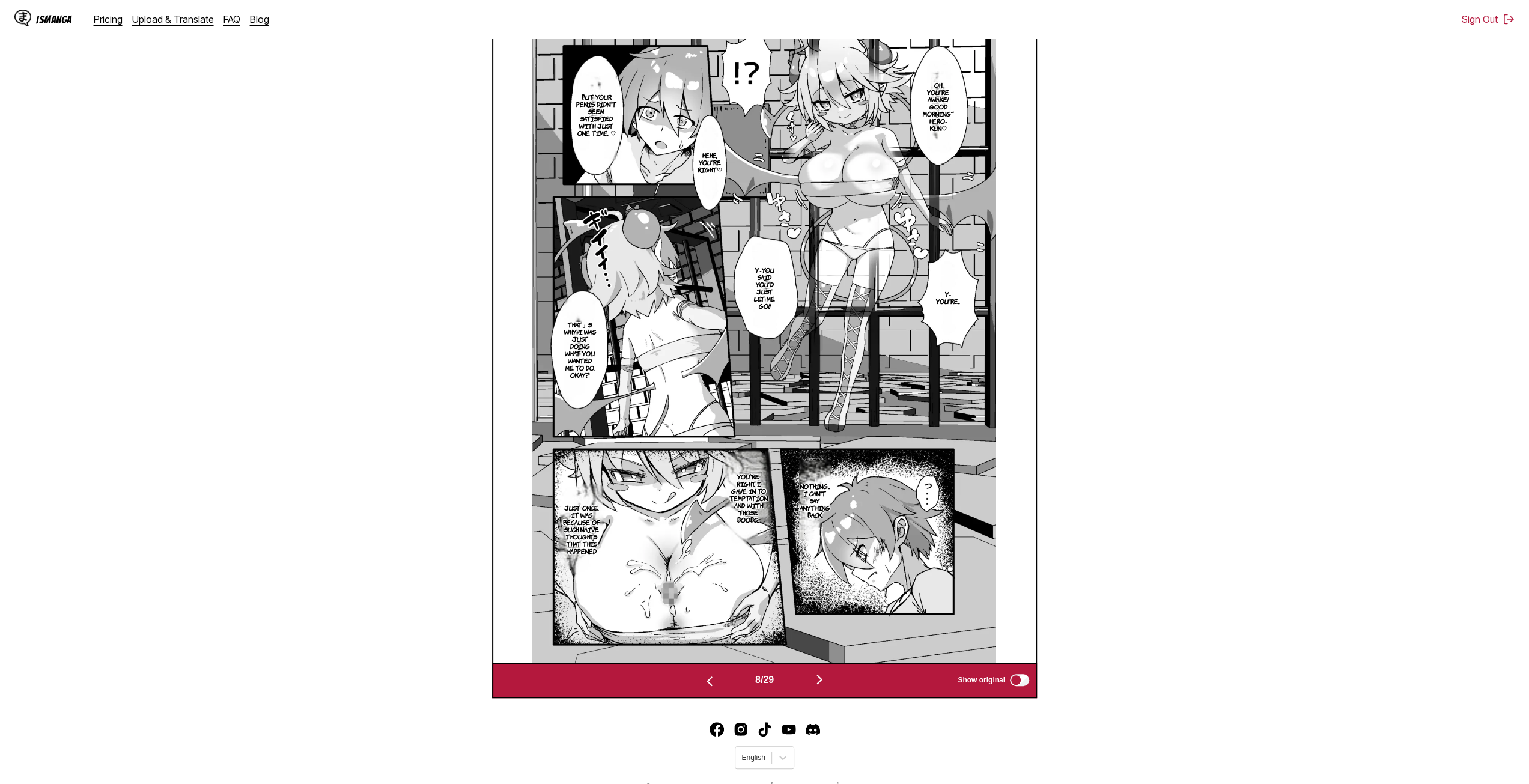
click at [813, 688] on button "button" at bounding box center [820, 680] width 72 height 17
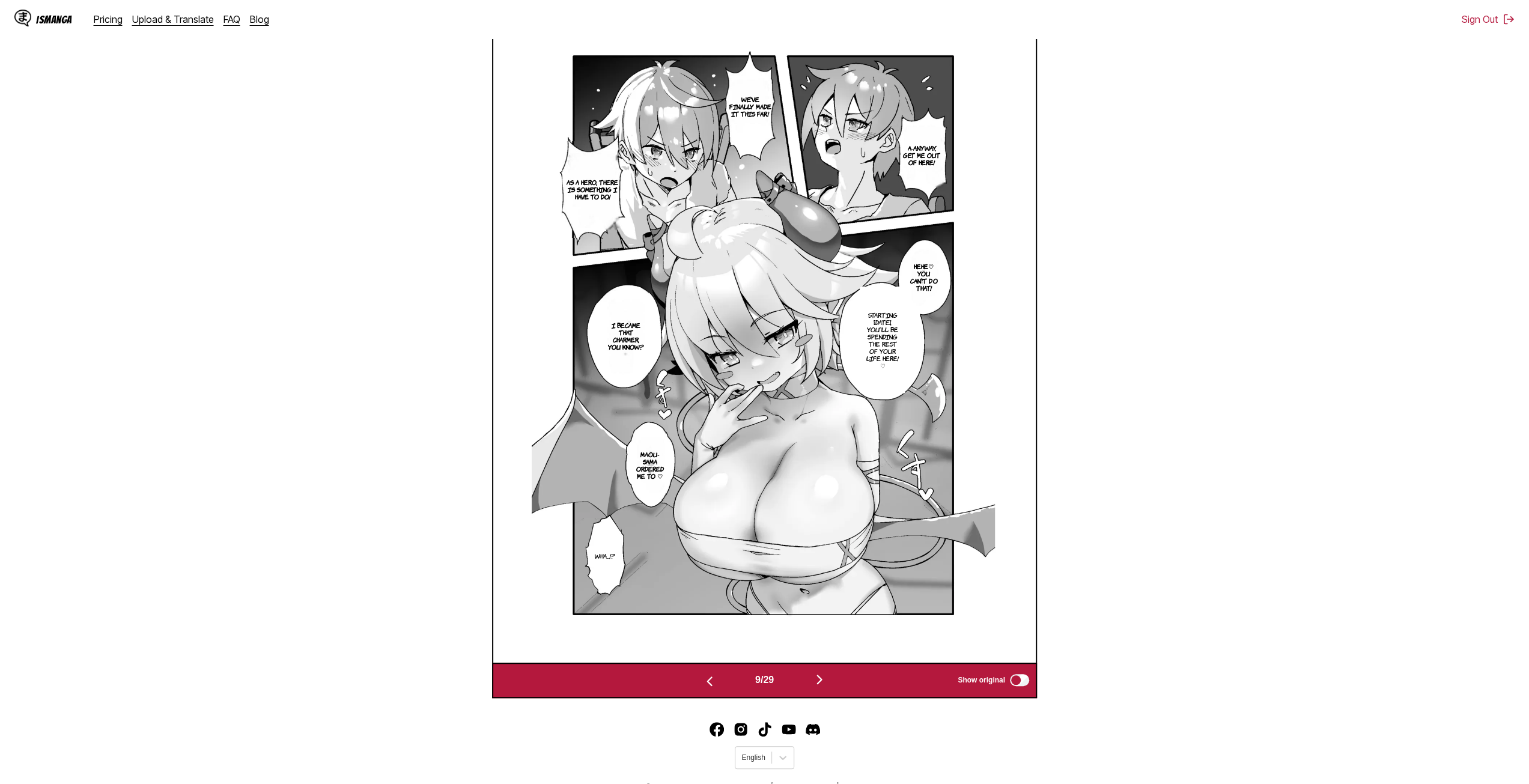
click at [813, 687] on button "button" at bounding box center [820, 680] width 72 height 17
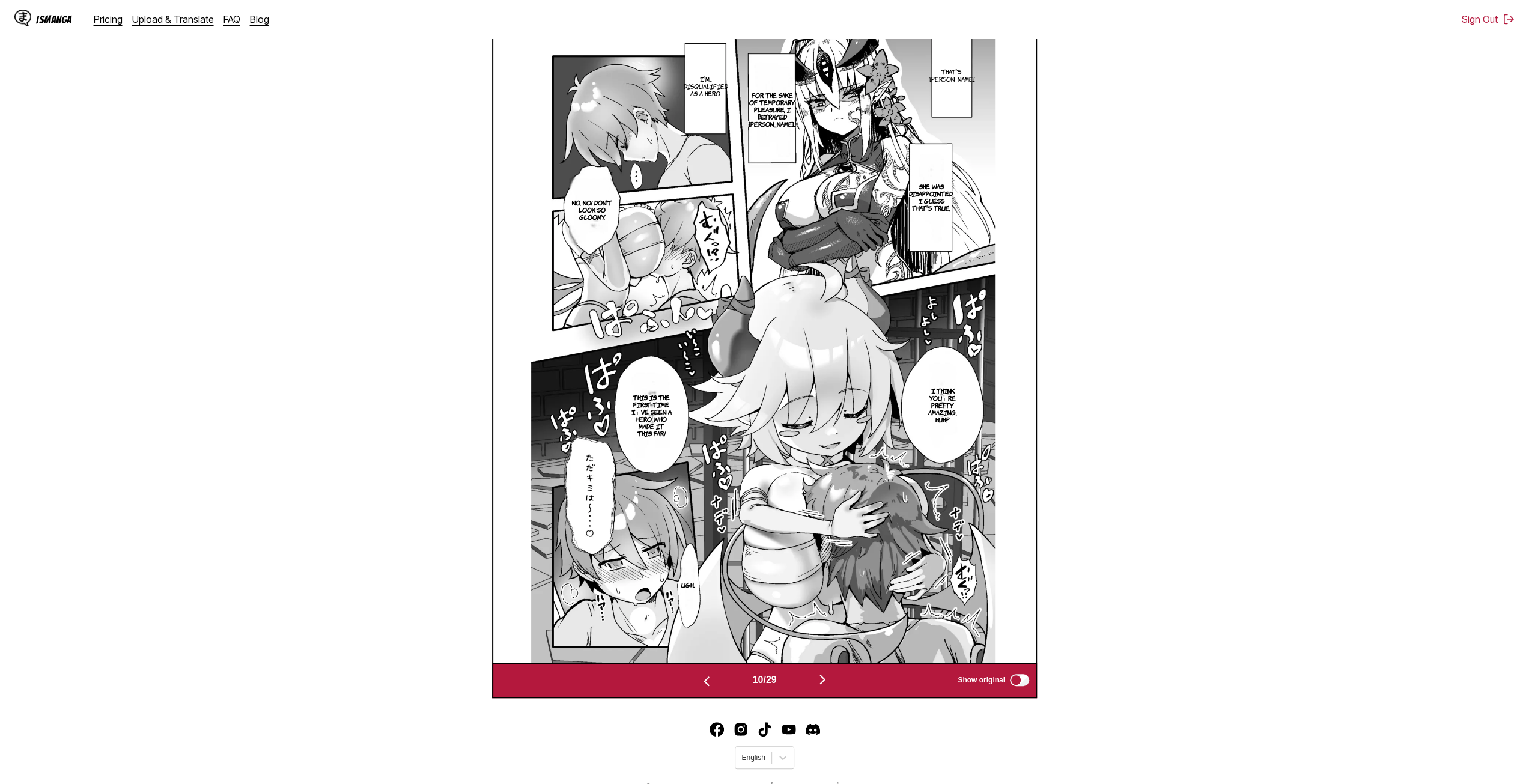
click at [813, 687] on button "button" at bounding box center [823, 680] width 72 height 17
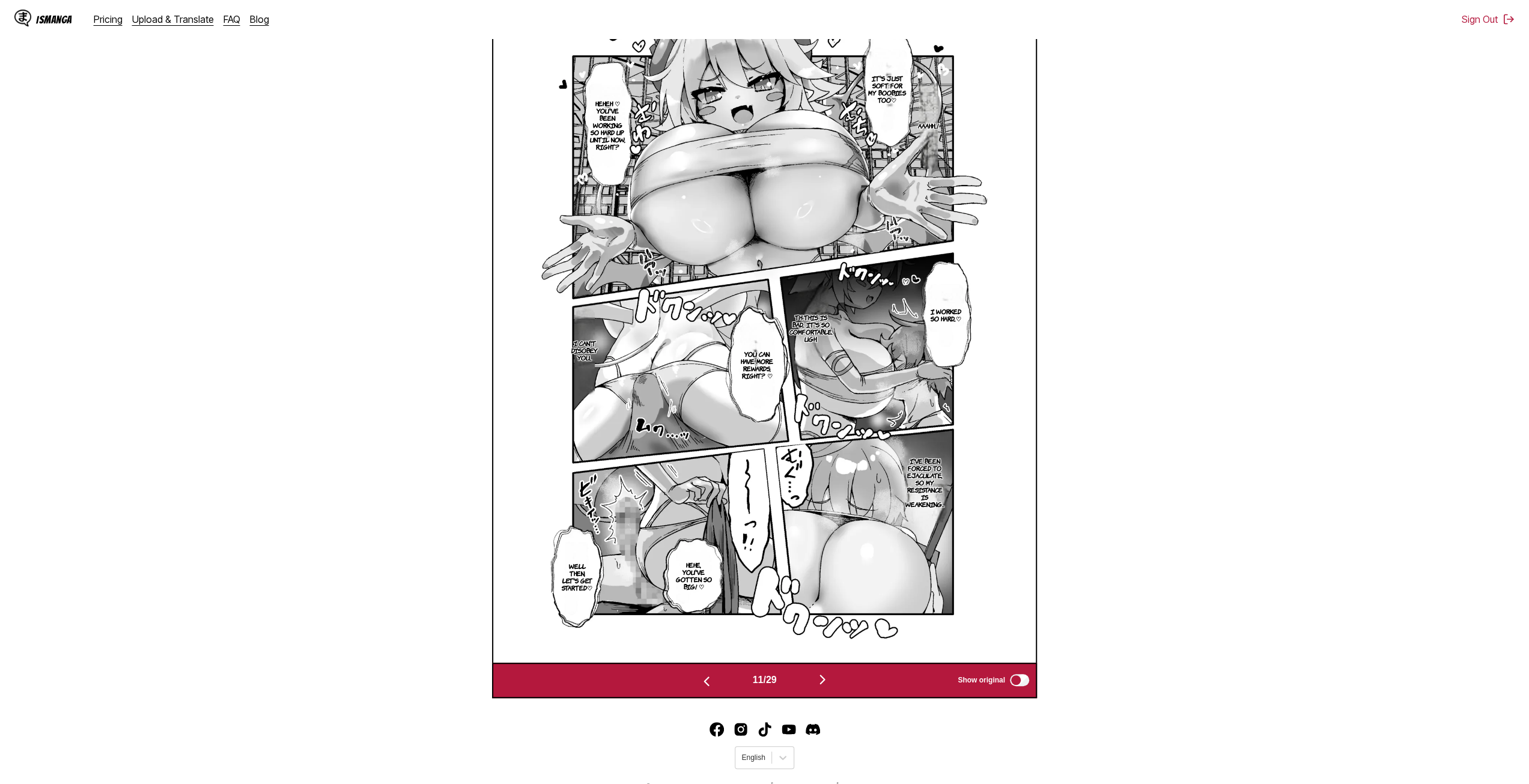
click at [817, 685] on button "button" at bounding box center [823, 680] width 72 height 17
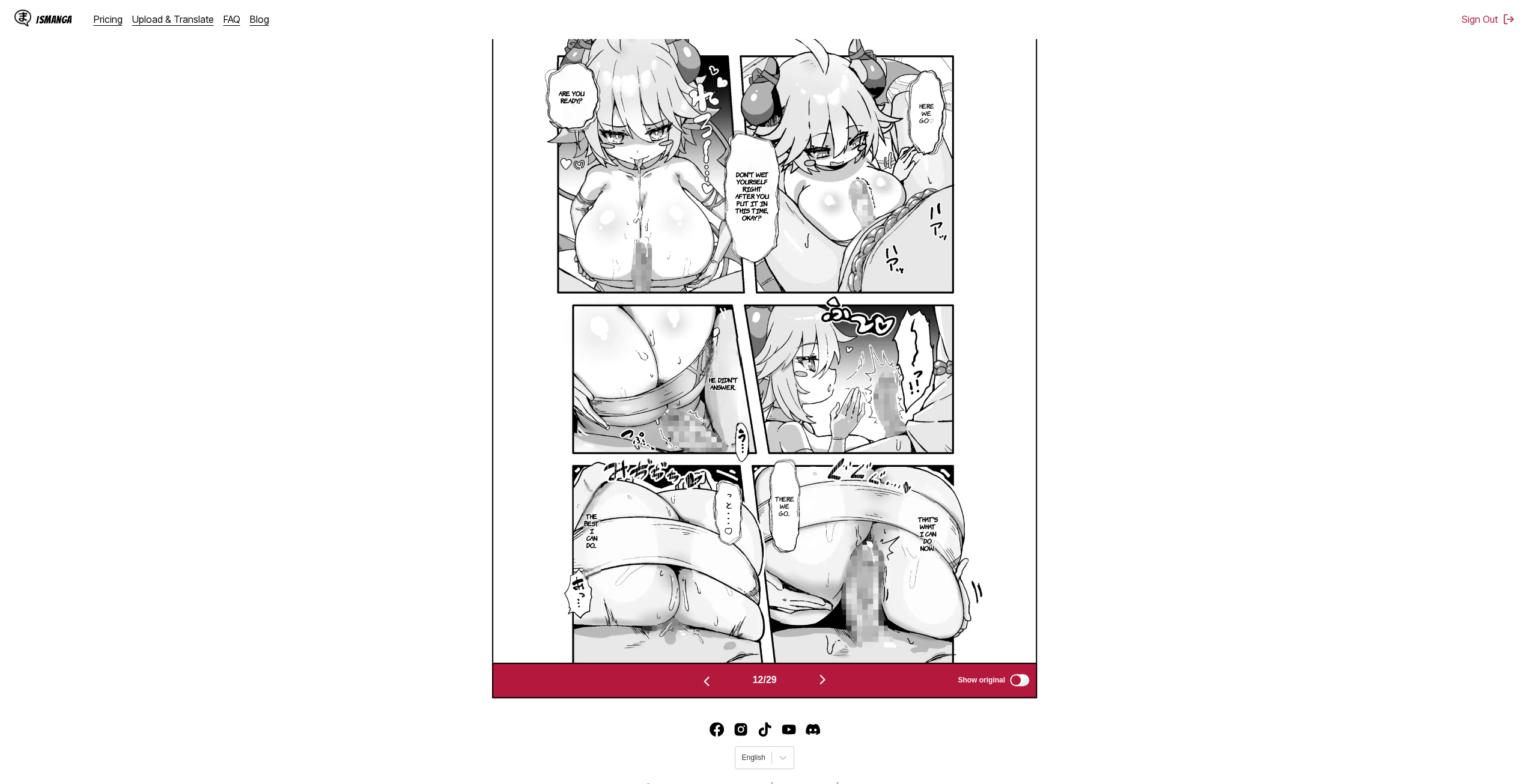
click at [826, 687] on img "button" at bounding box center [822, 679] width 14 height 14
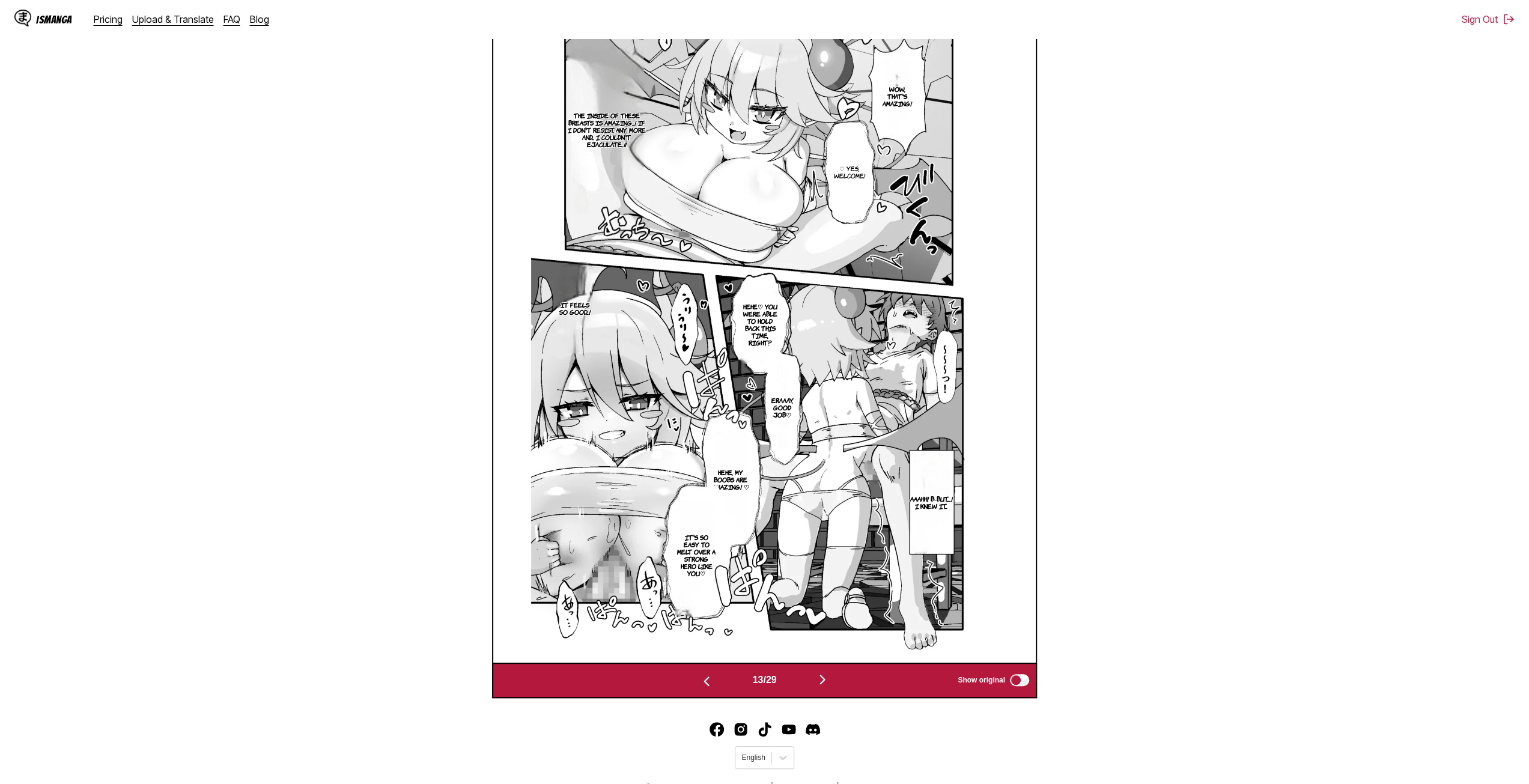
click at [824, 687] on img "button" at bounding box center [822, 679] width 14 height 14
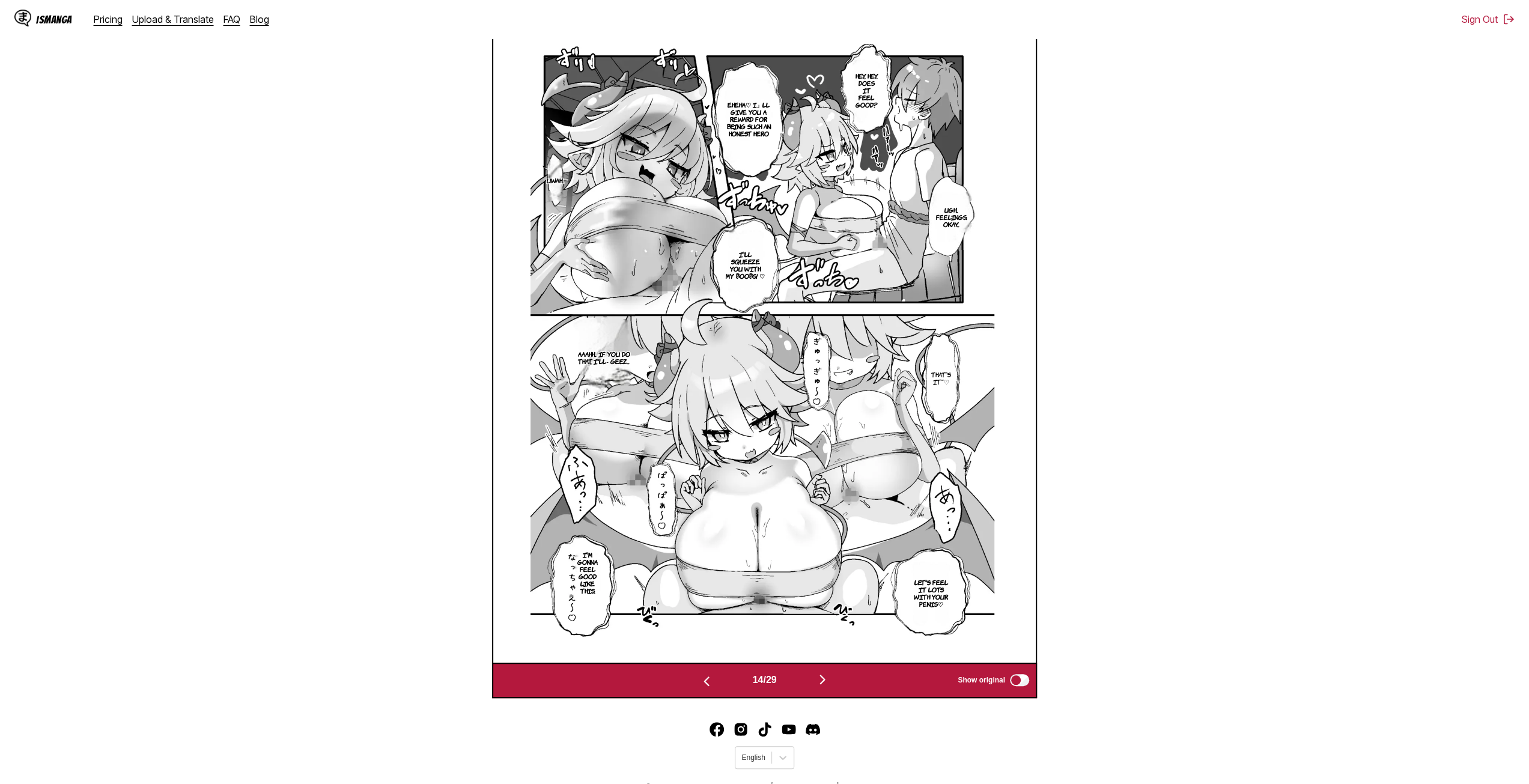
click at [824, 685] on img "button" at bounding box center [822, 679] width 14 height 14
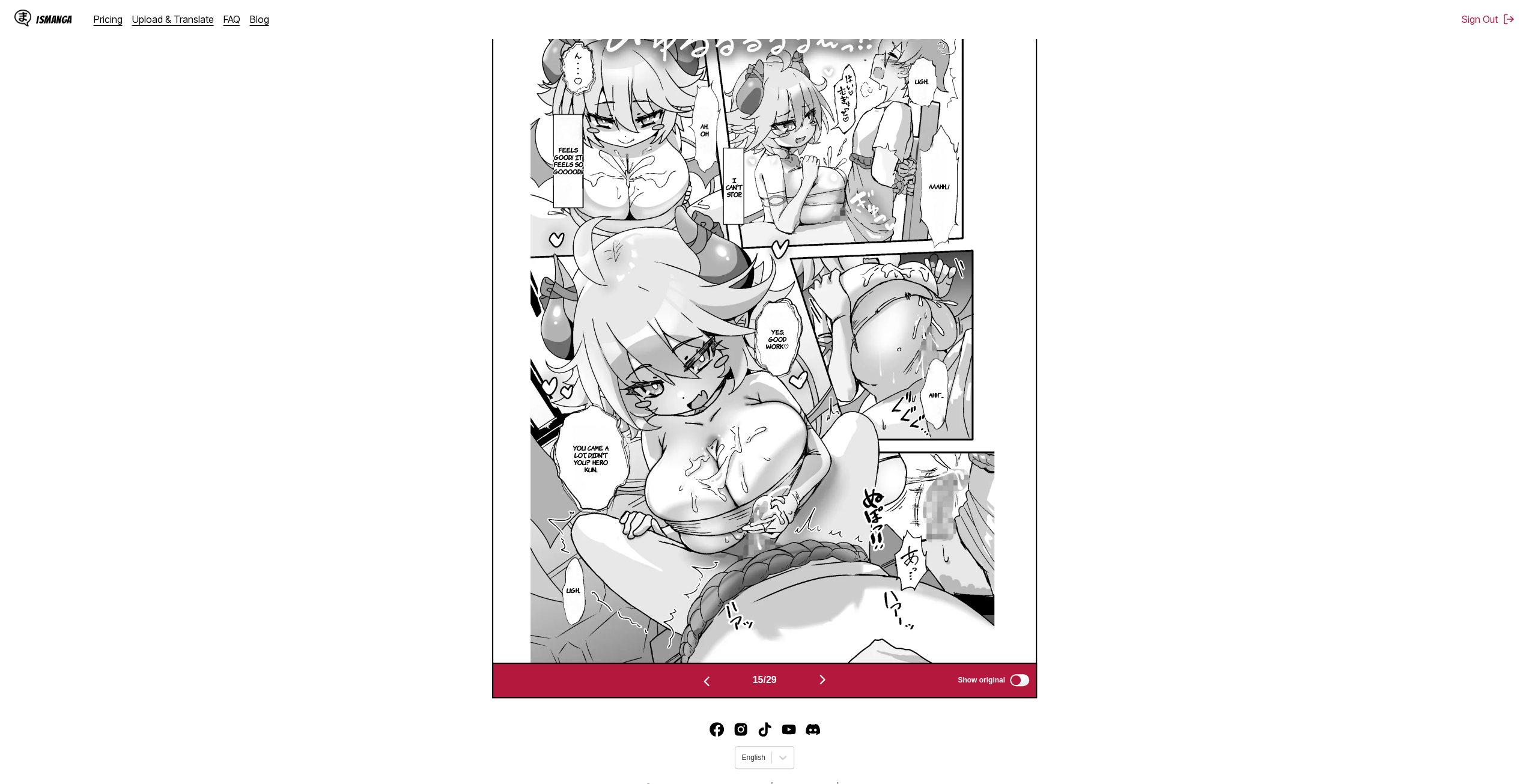
click at [817, 686] on button "button" at bounding box center [823, 680] width 72 height 17
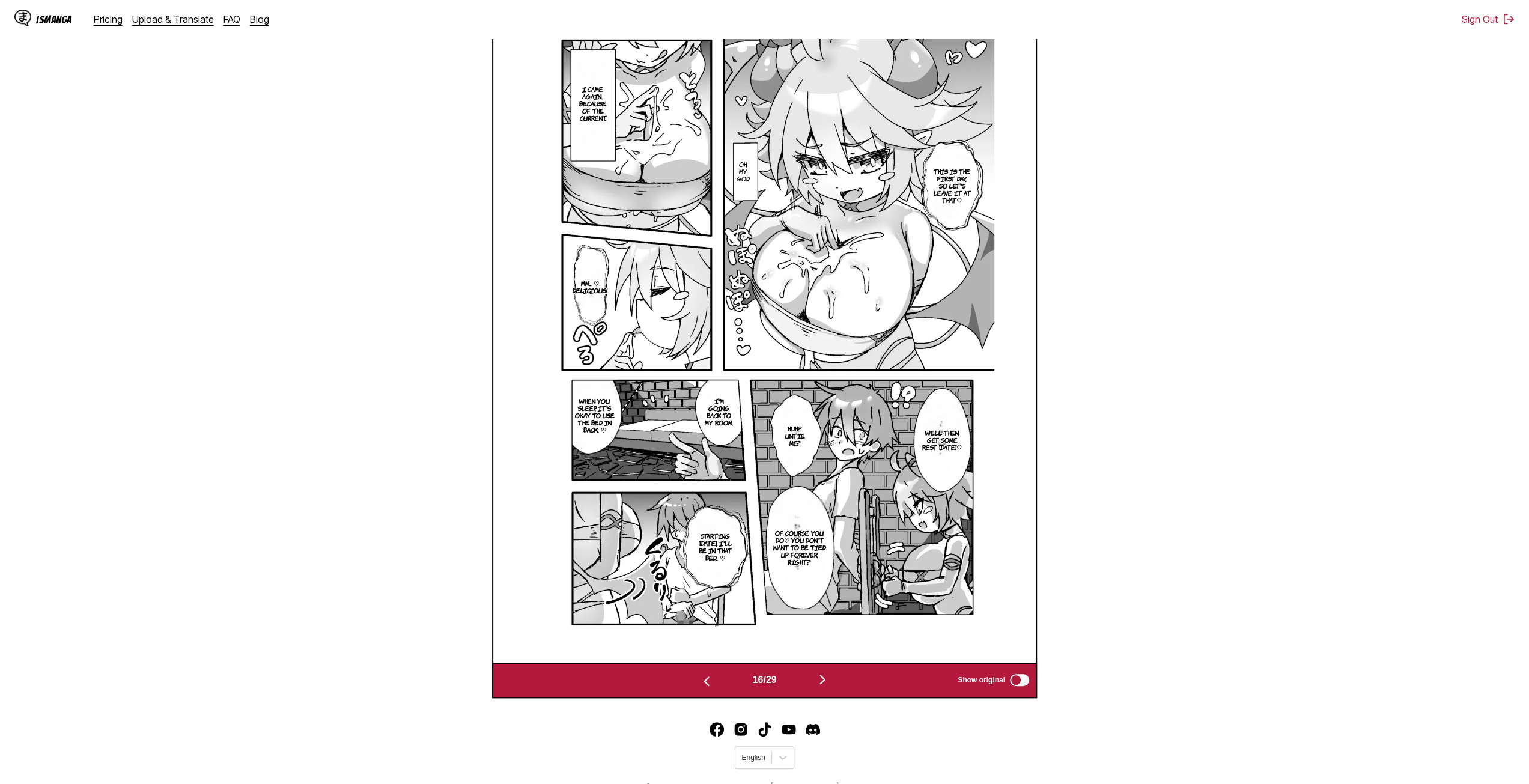
click at [820, 687] on img "button" at bounding box center [822, 679] width 14 height 14
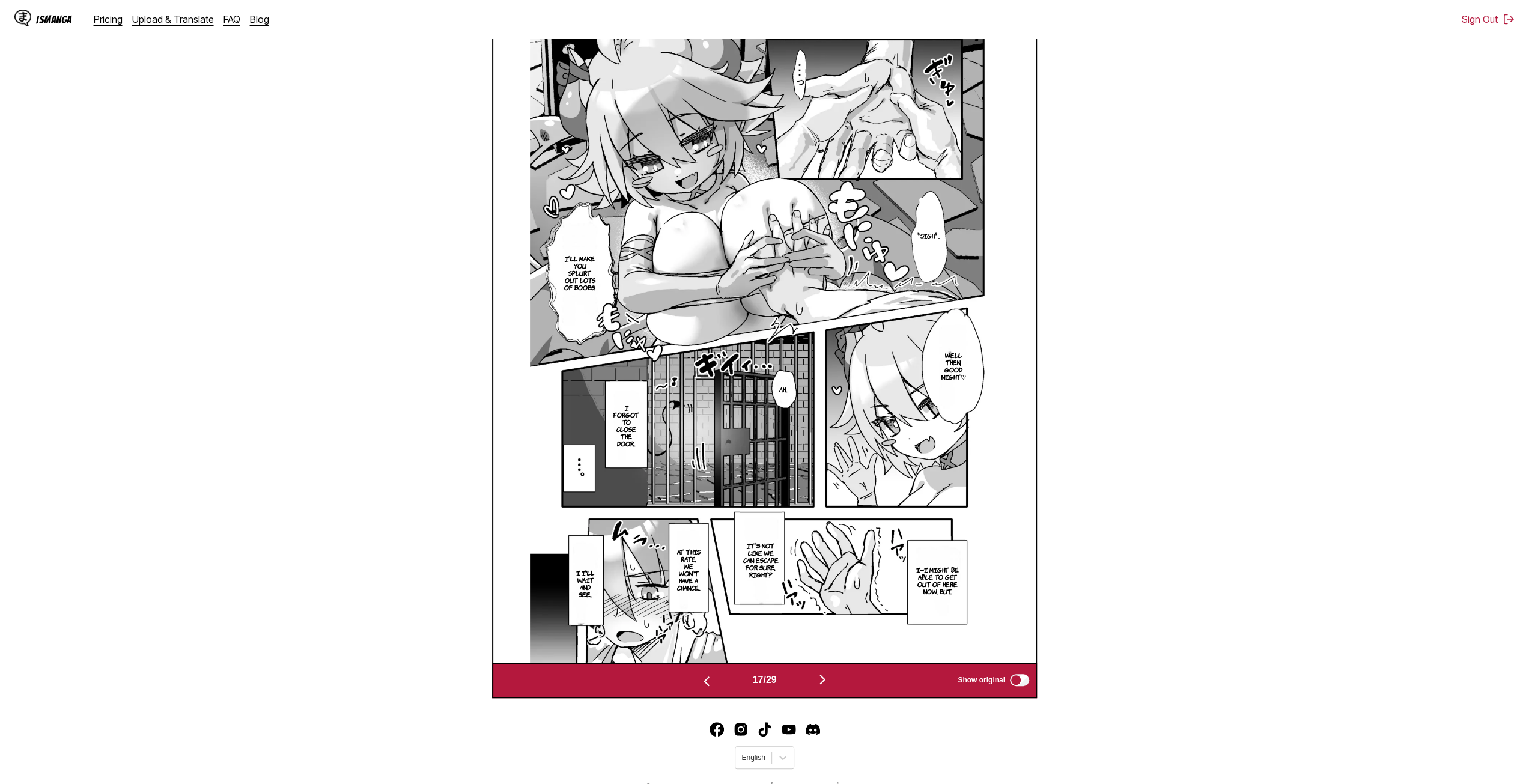
click at [814, 687] on button "button" at bounding box center [823, 680] width 72 height 17
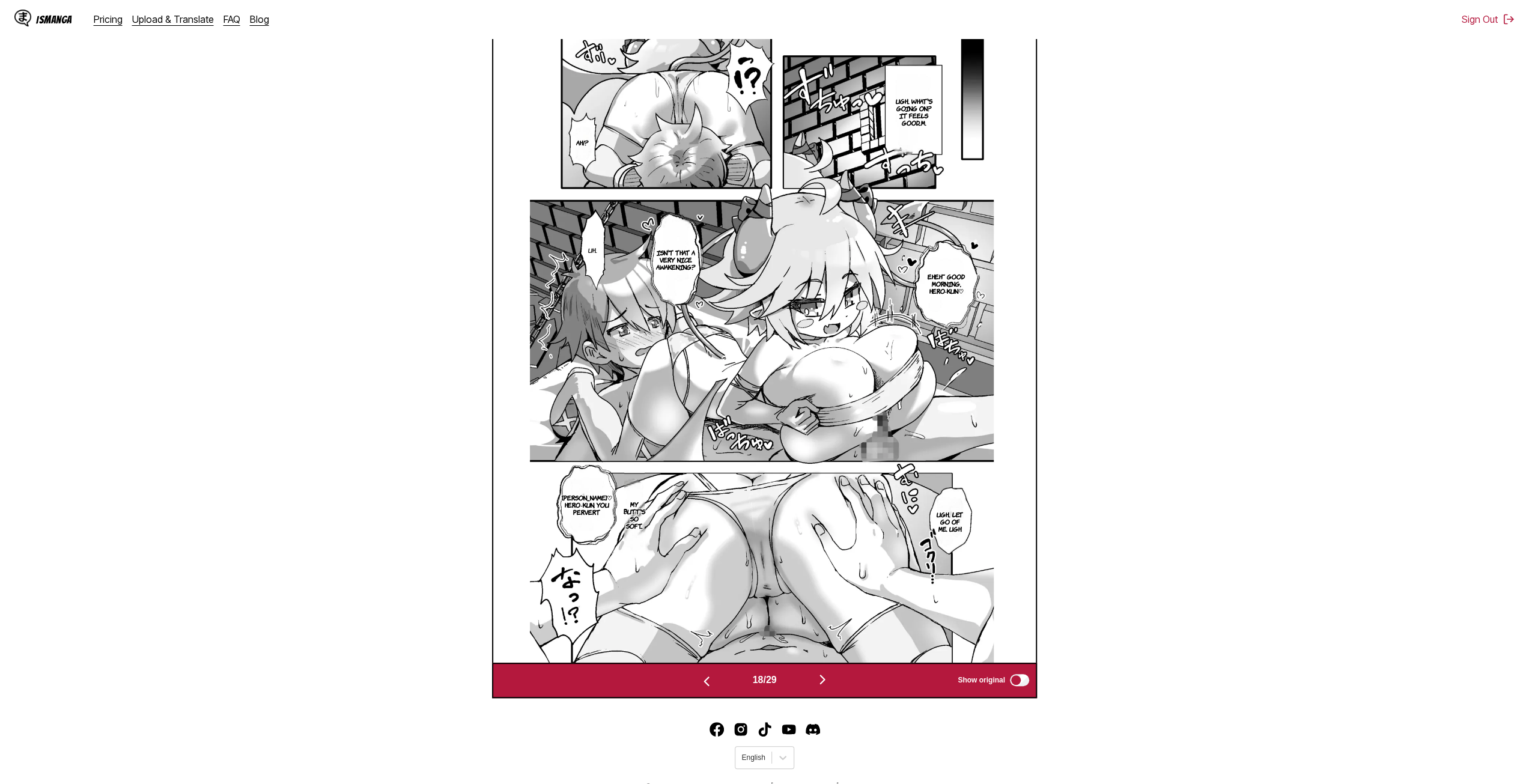
click at [803, 683] on button "button" at bounding box center [823, 680] width 72 height 17
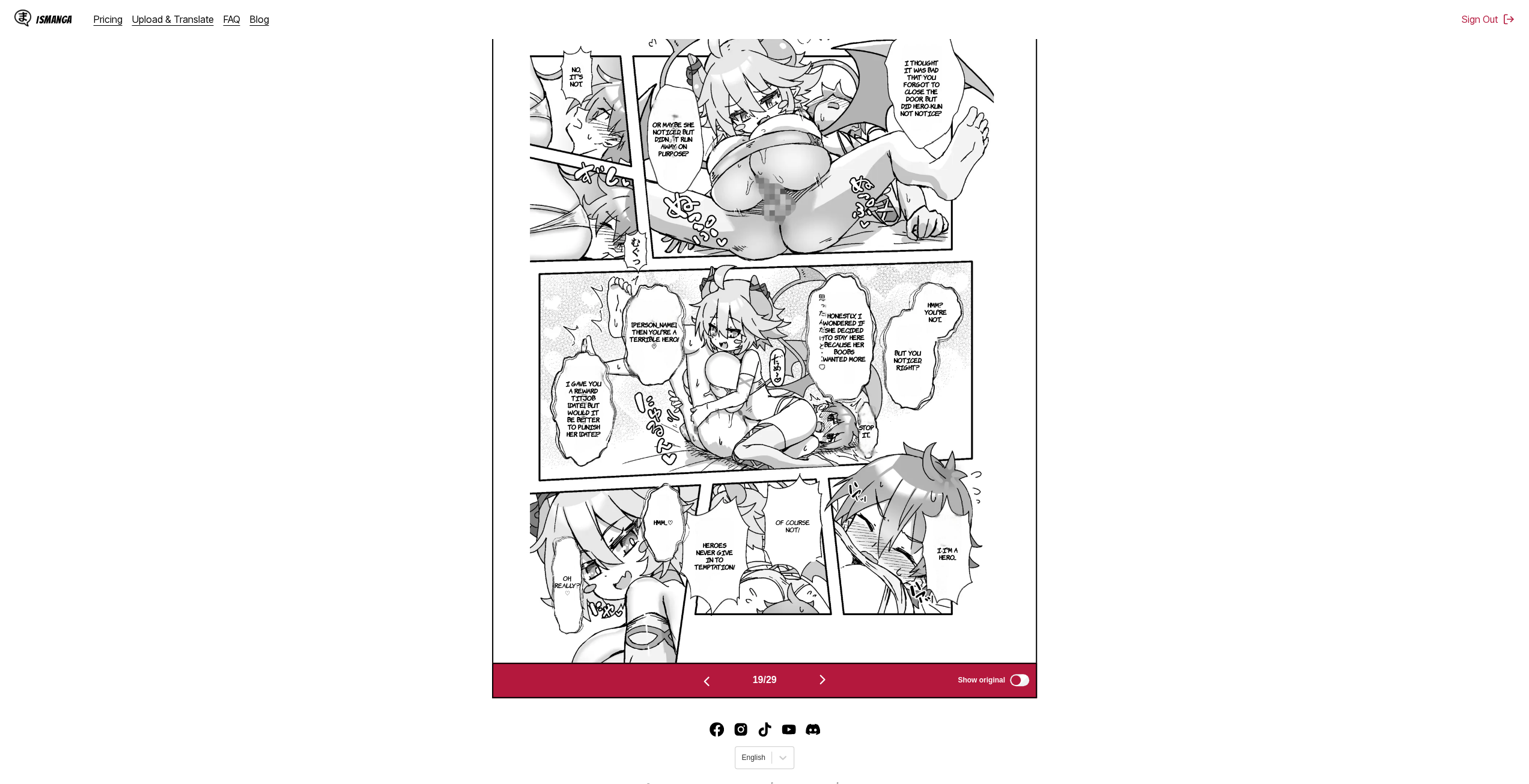
click at [804, 692] on div "19 / 29 Show original" at bounding box center [764, 681] width 545 height 36
click at [829, 682] on img "button" at bounding box center [822, 679] width 14 height 14
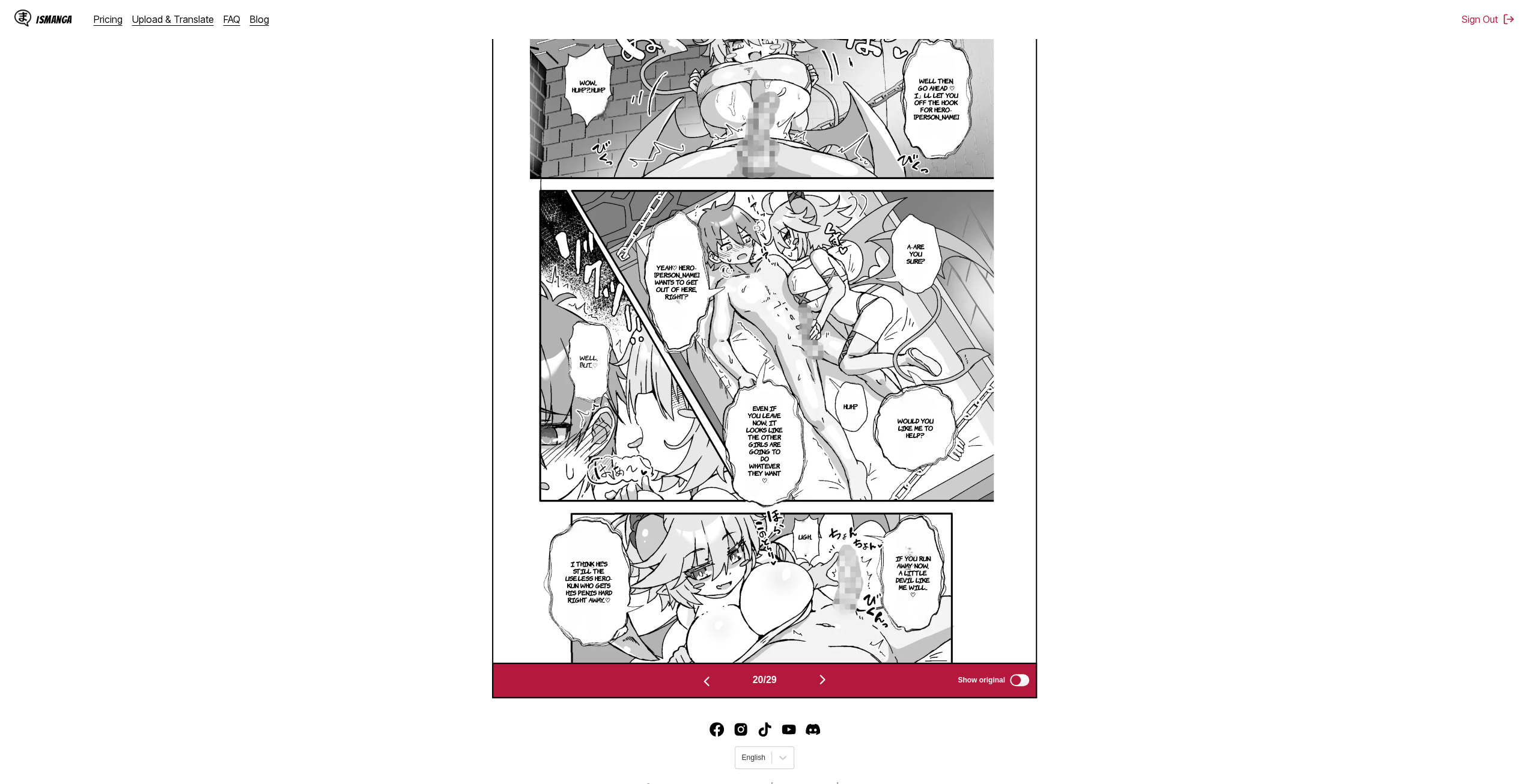
click at [810, 682] on button "button" at bounding box center [823, 680] width 72 height 17
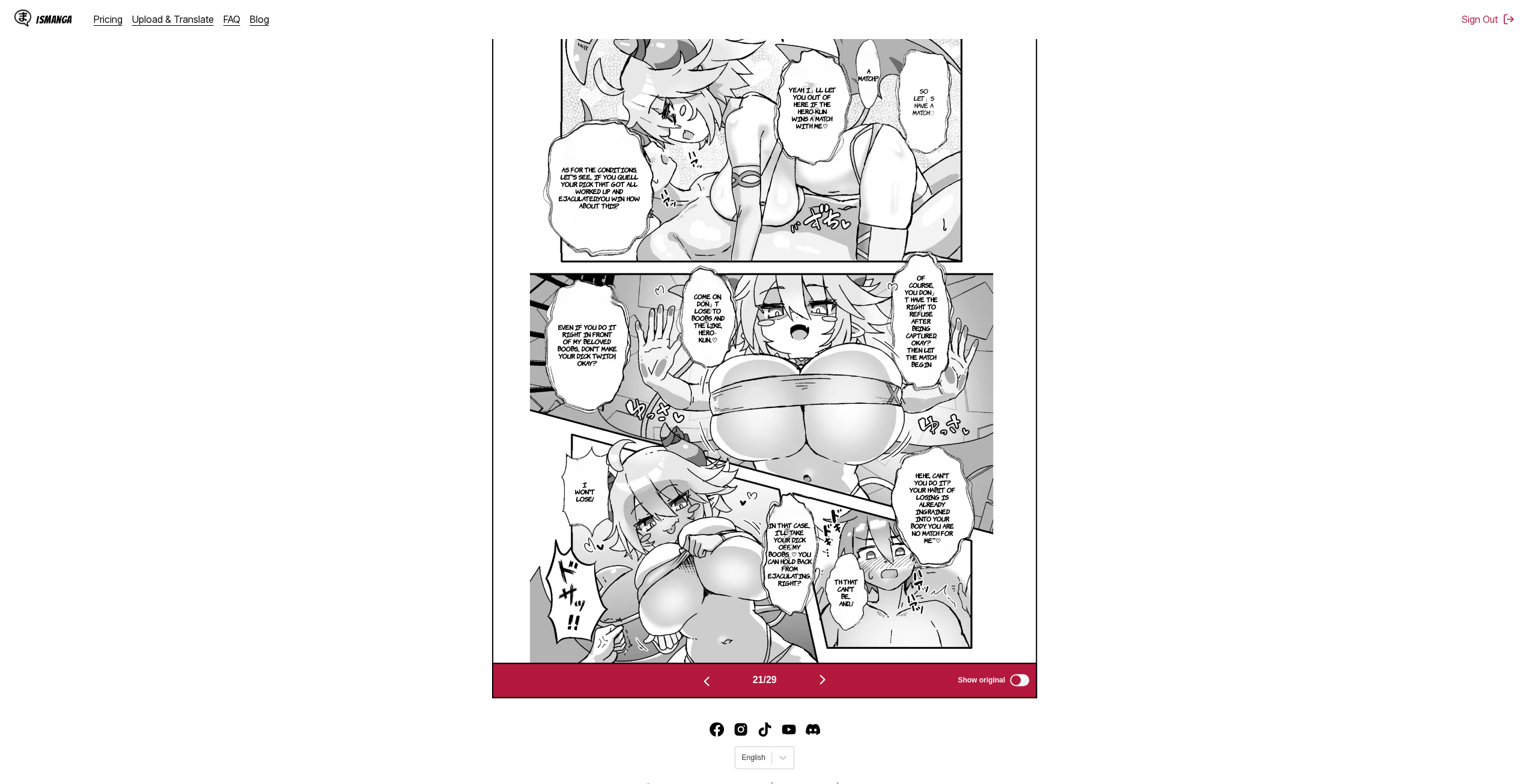
click at [814, 686] on button "button" at bounding box center [823, 680] width 72 height 17
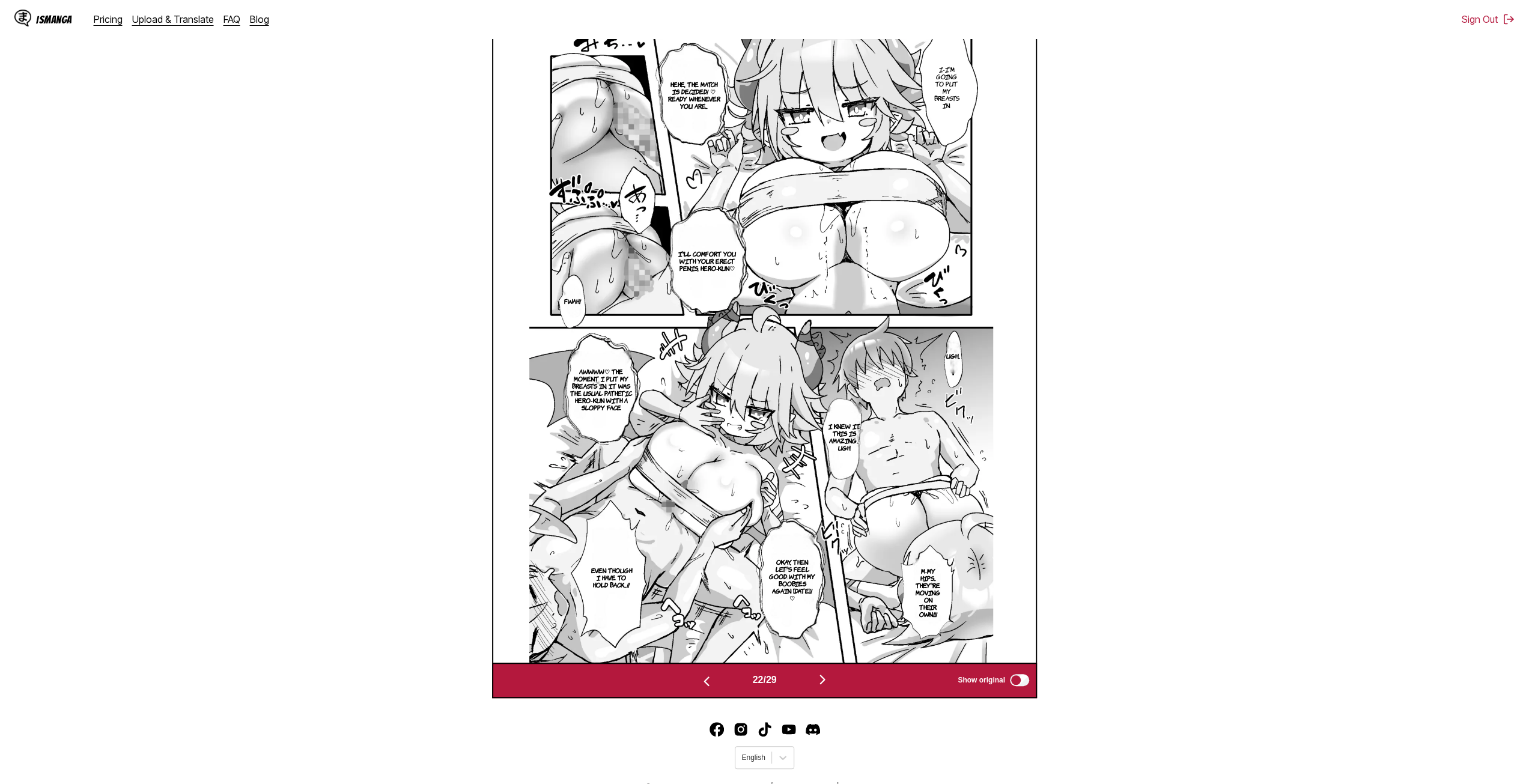
click at [823, 688] on button "button" at bounding box center [823, 680] width 72 height 17
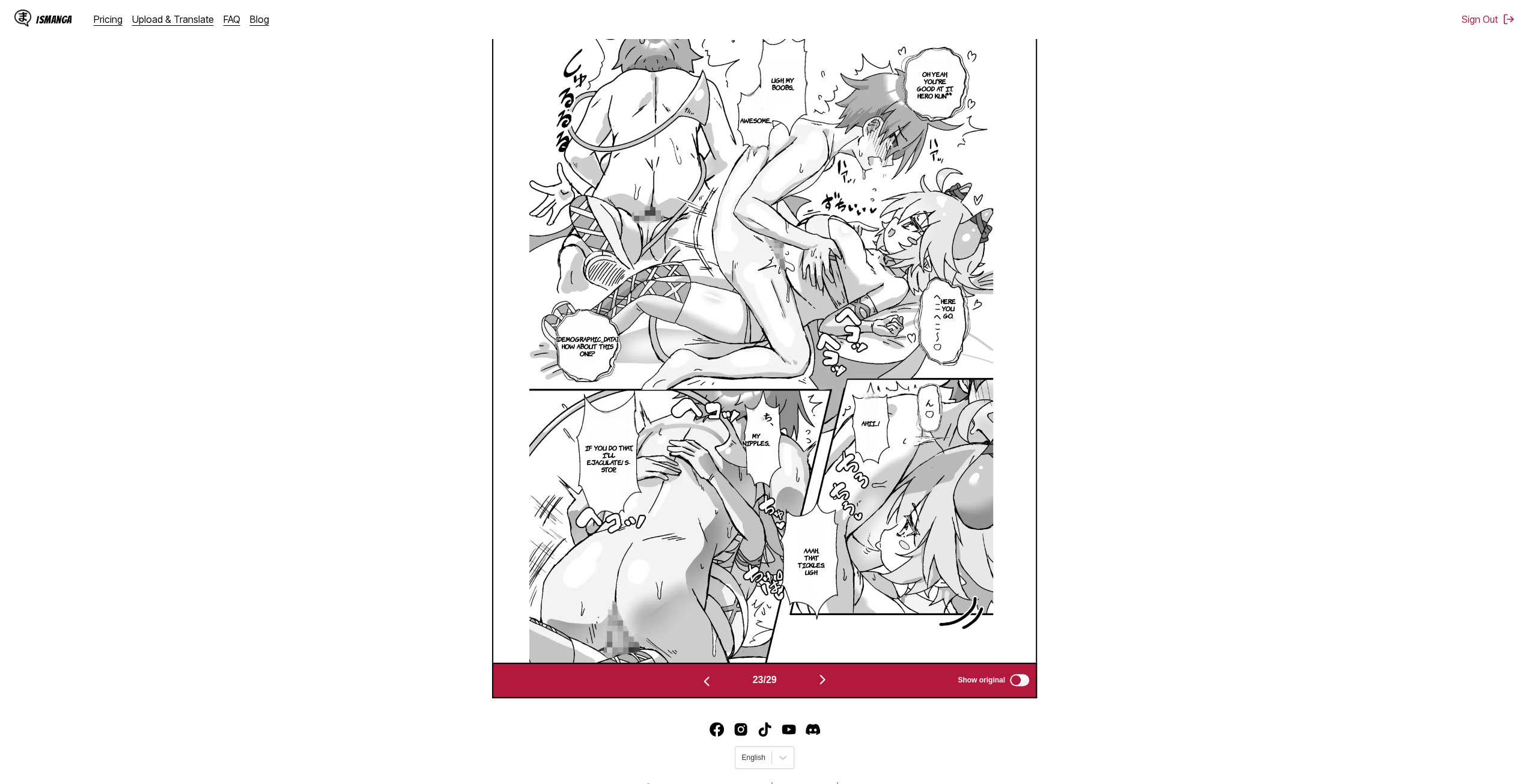
click at [829, 684] on img "button" at bounding box center [822, 679] width 14 height 14
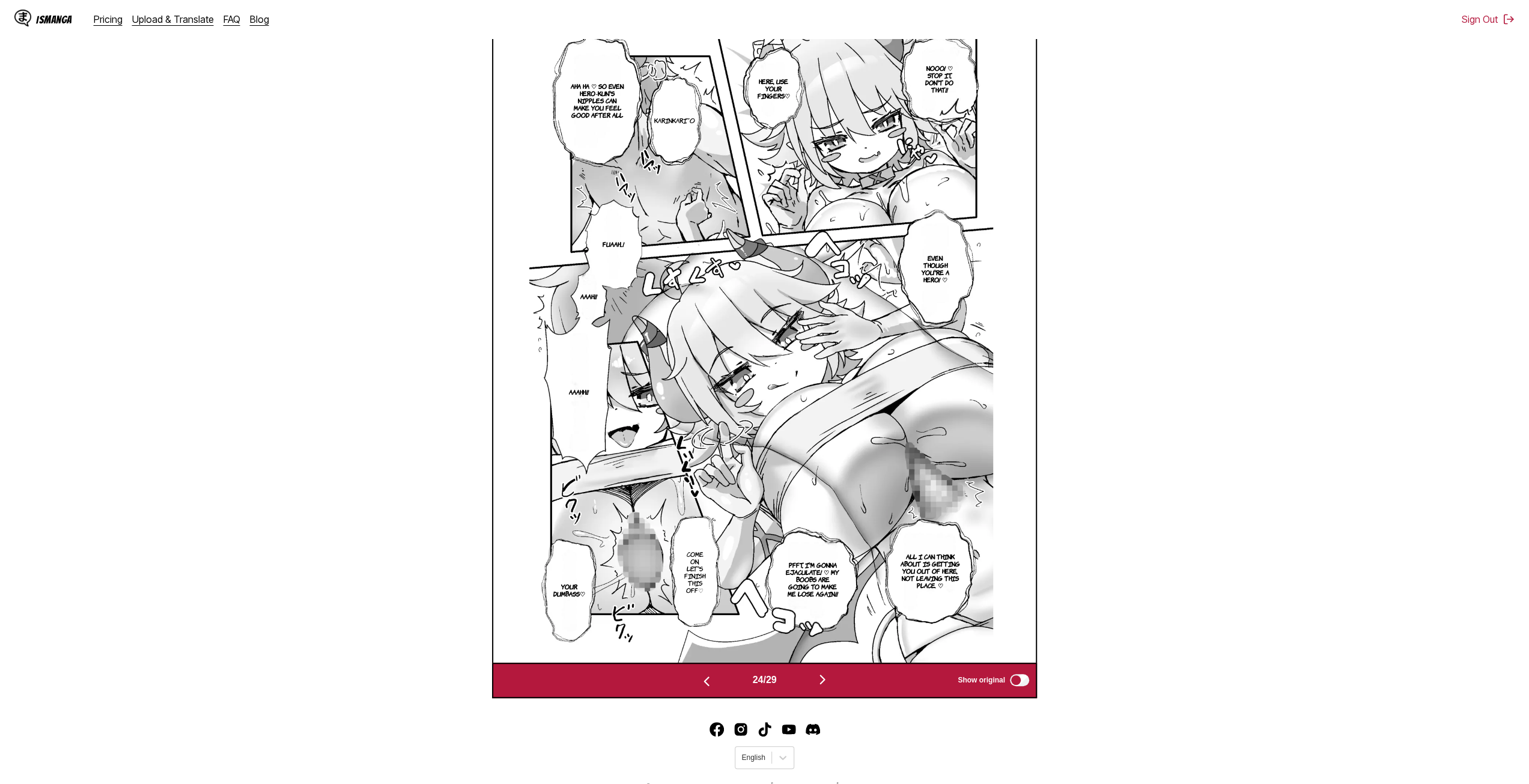
click at [708, 686] on img "button" at bounding box center [706, 681] width 14 height 14
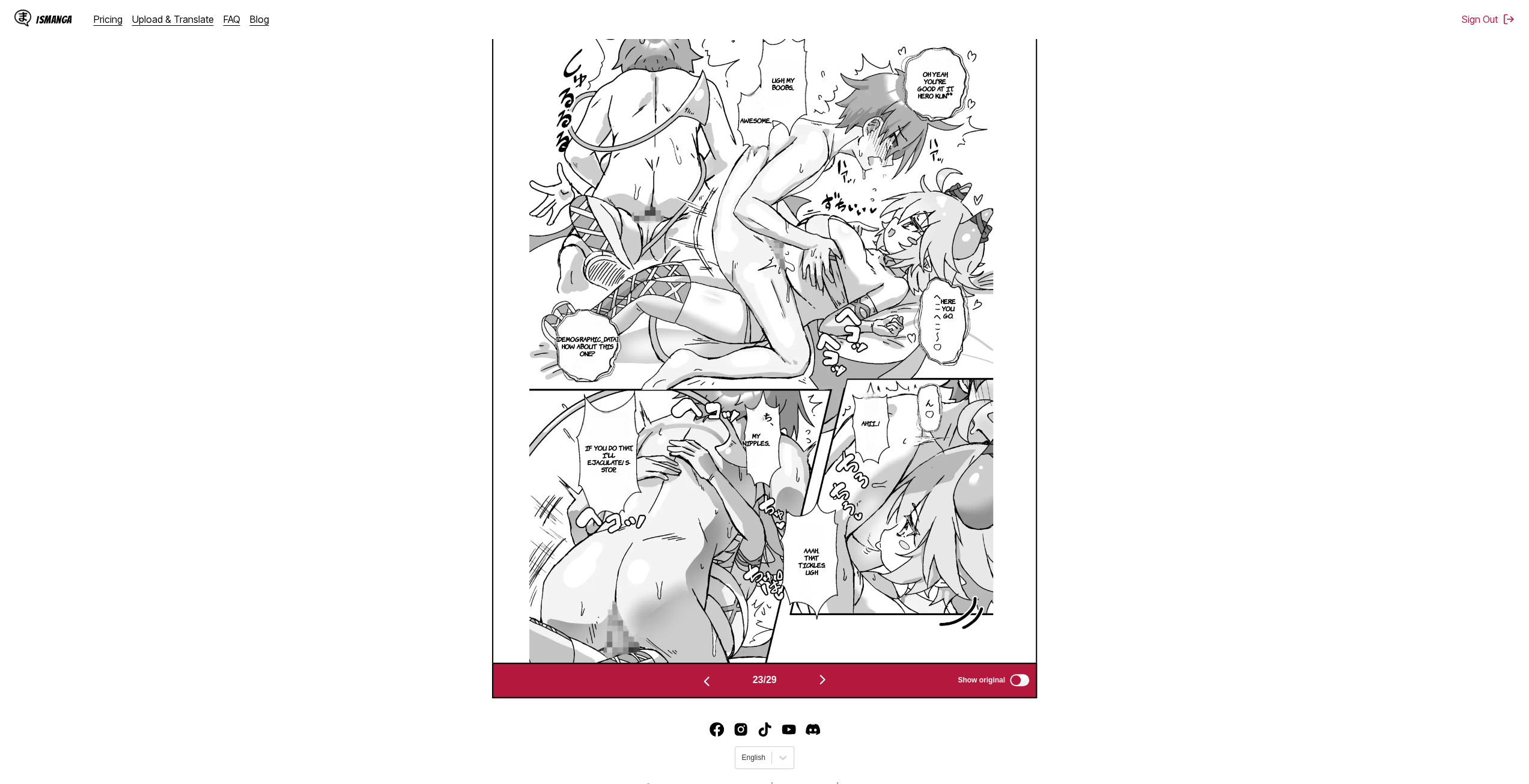
click at [820, 678] on img "button" at bounding box center [822, 679] width 14 height 14
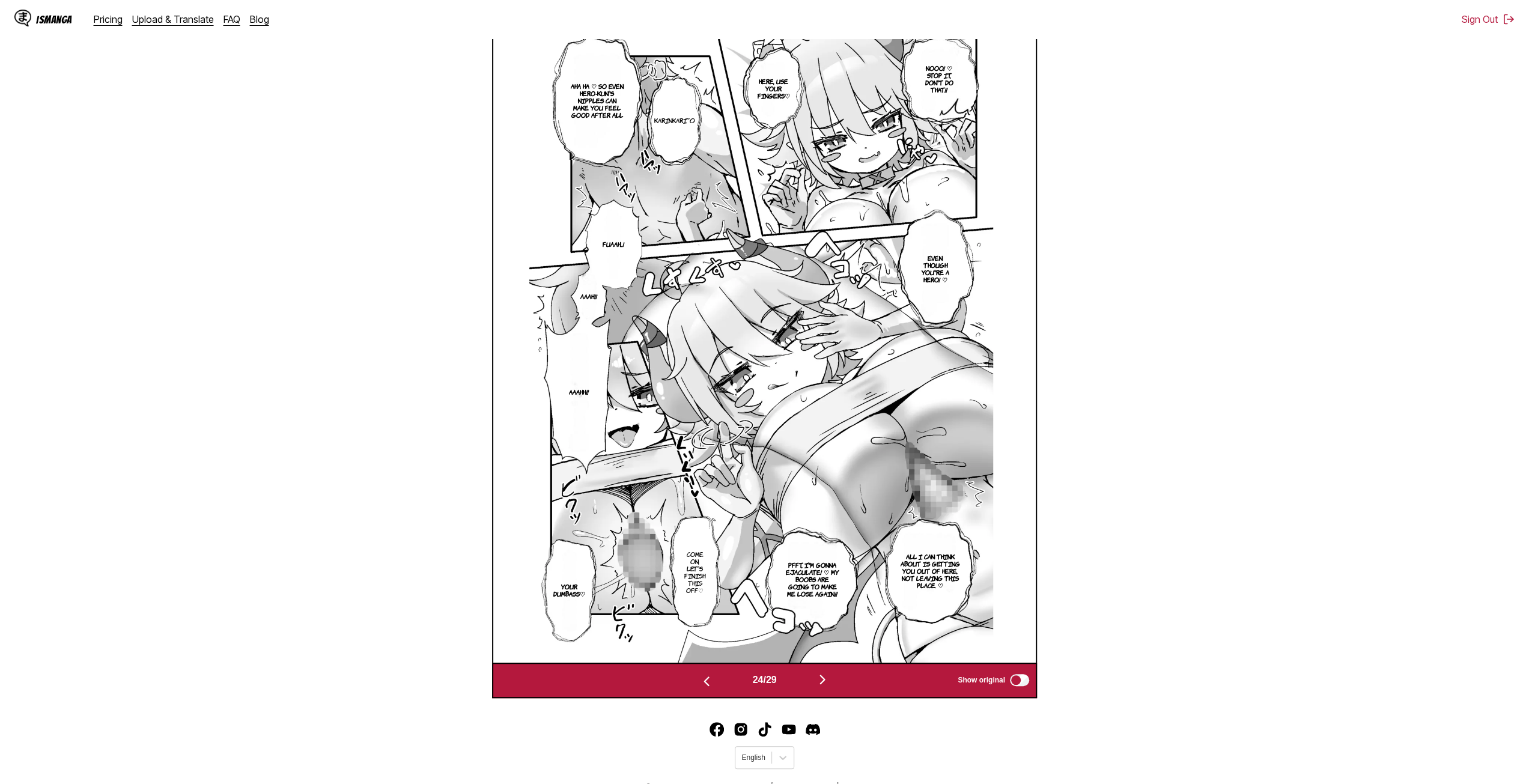
click at [815, 682] on button "button" at bounding box center [823, 680] width 72 height 17
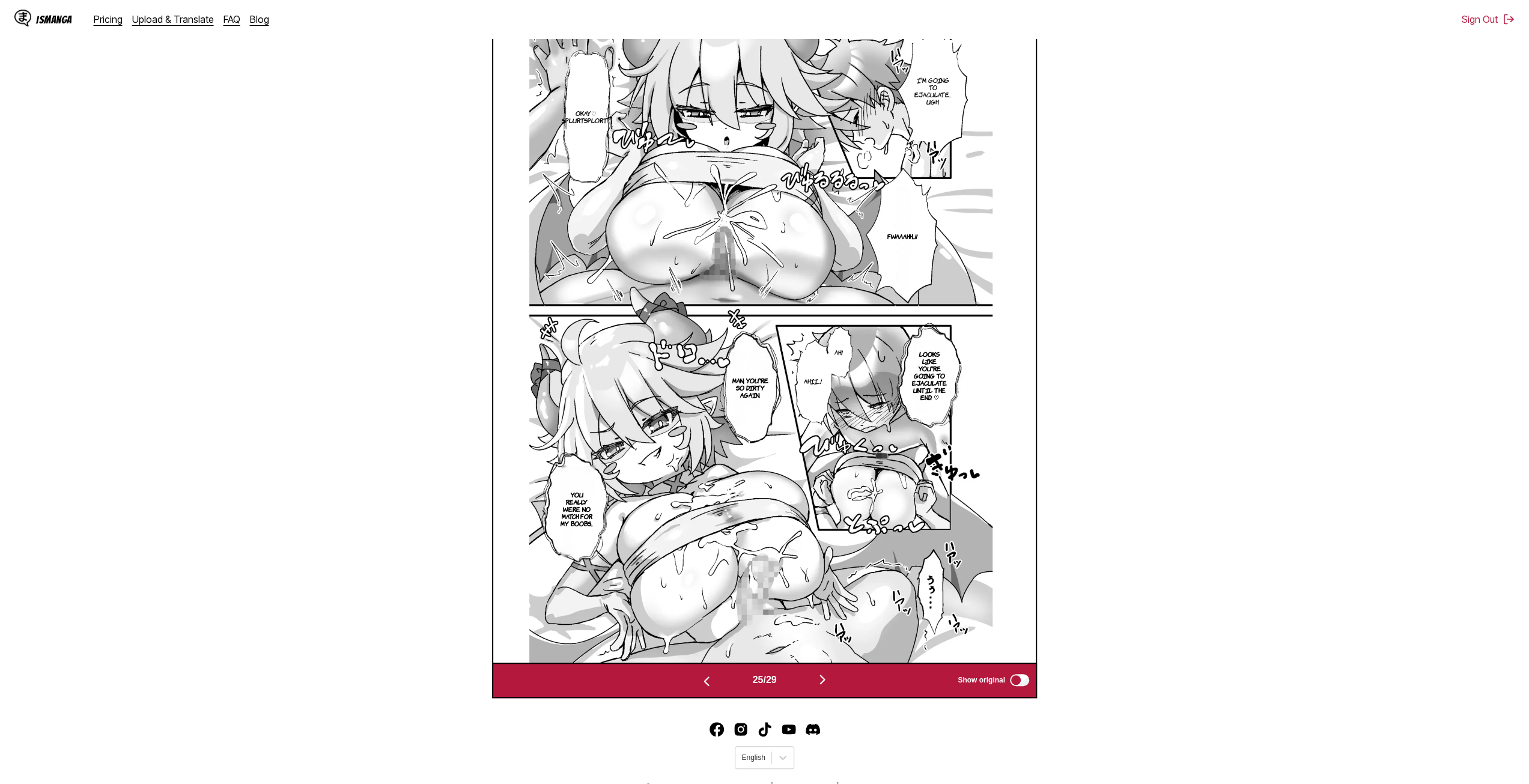
click at [823, 683] on img "button" at bounding box center [822, 679] width 14 height 14
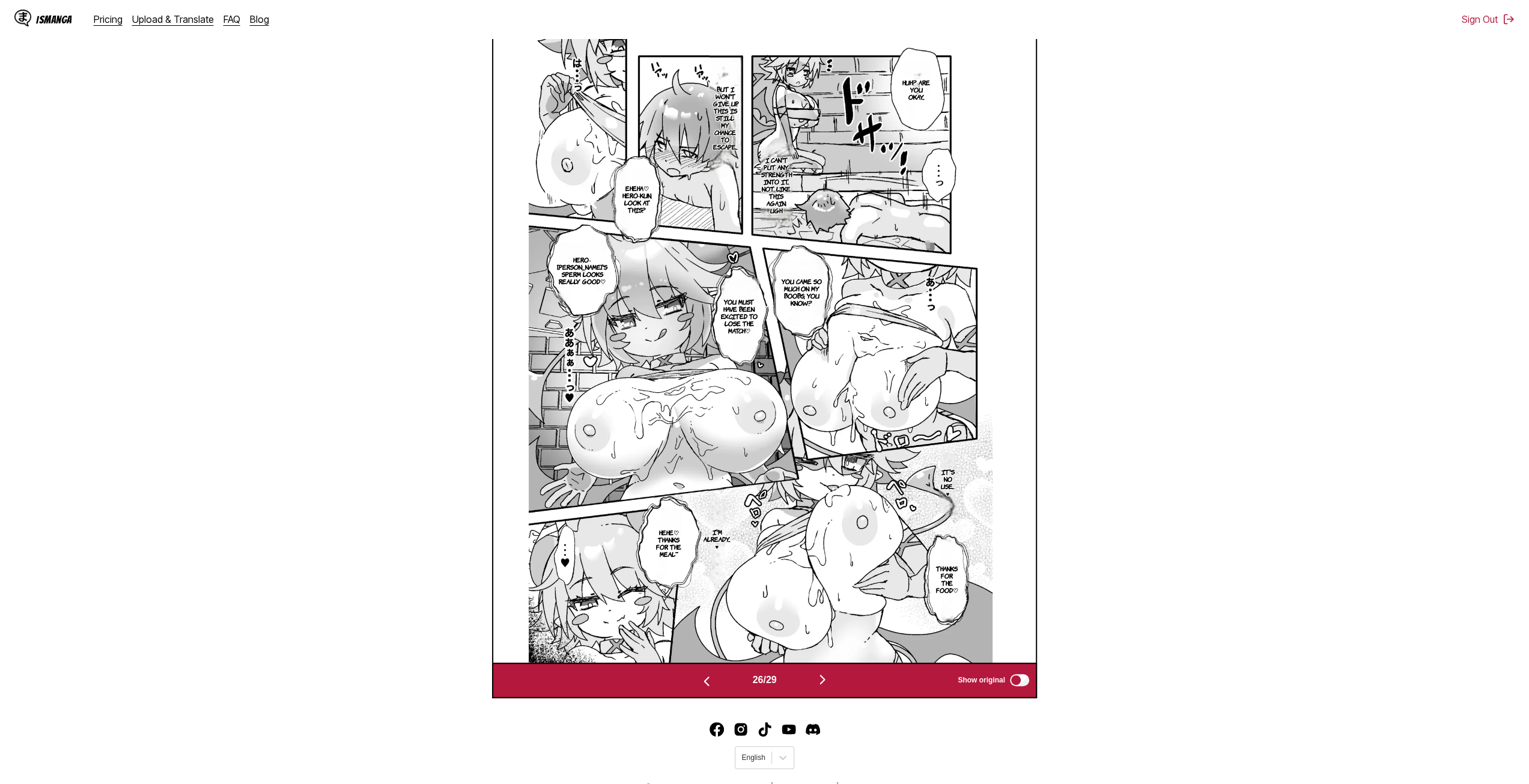
click at [826, 680] on img "button" at bounding box center [822, 679] width 14 height 14
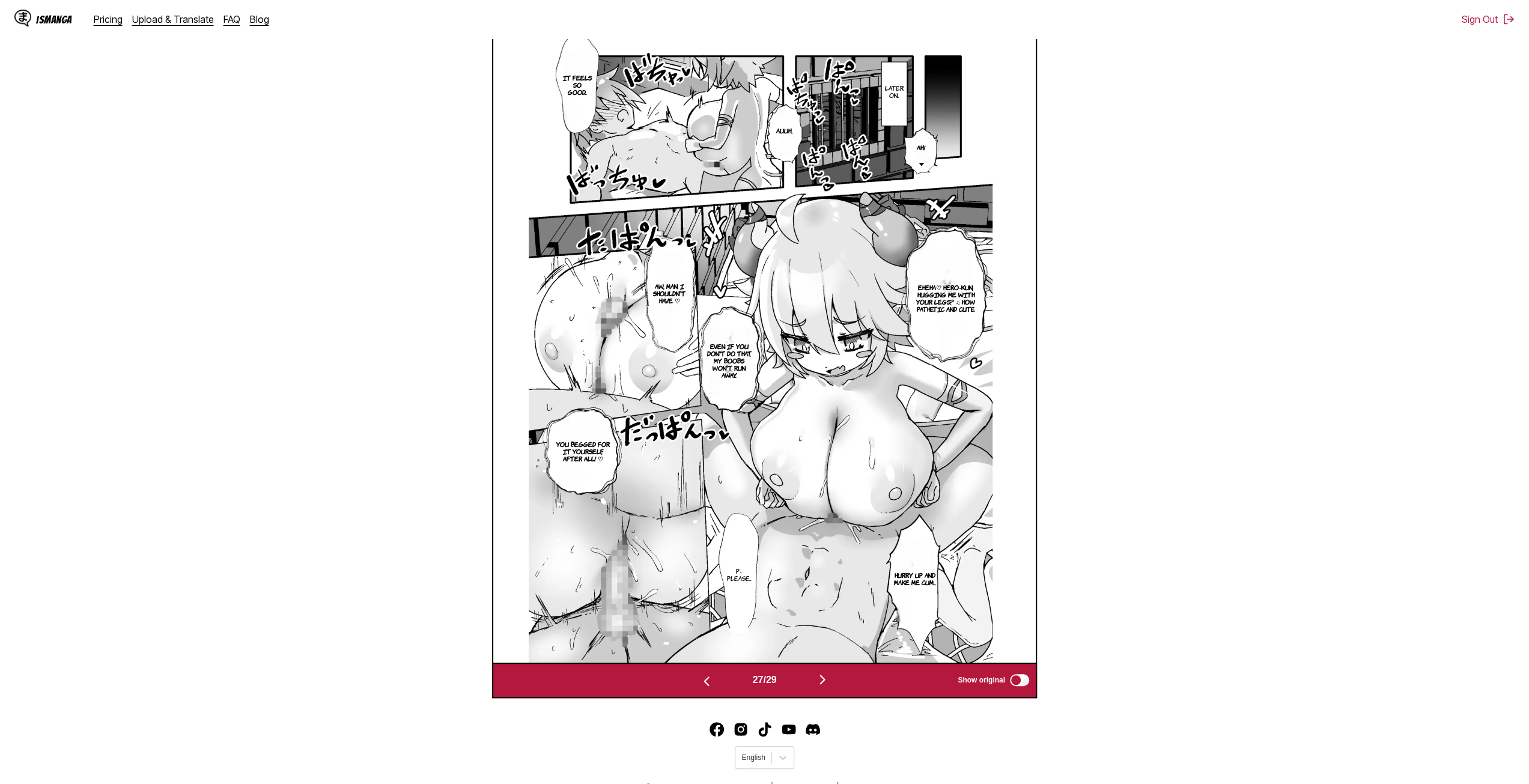
click at [820, 679] on img "button" at bounding box center [822, 679] width 14 height 14
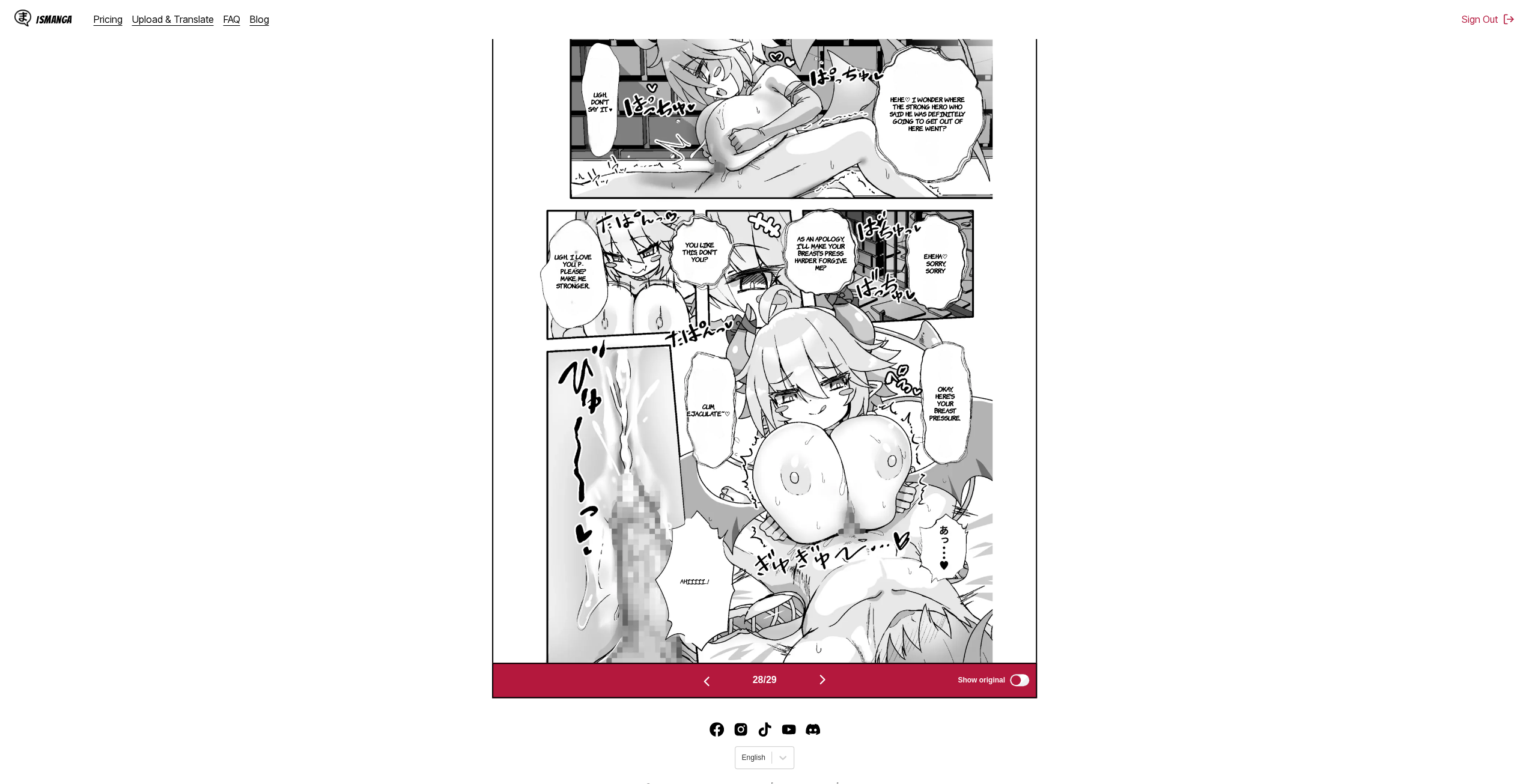
click at [813, 678] on button "button" at bounding box center [823, 680] width 72 height 17
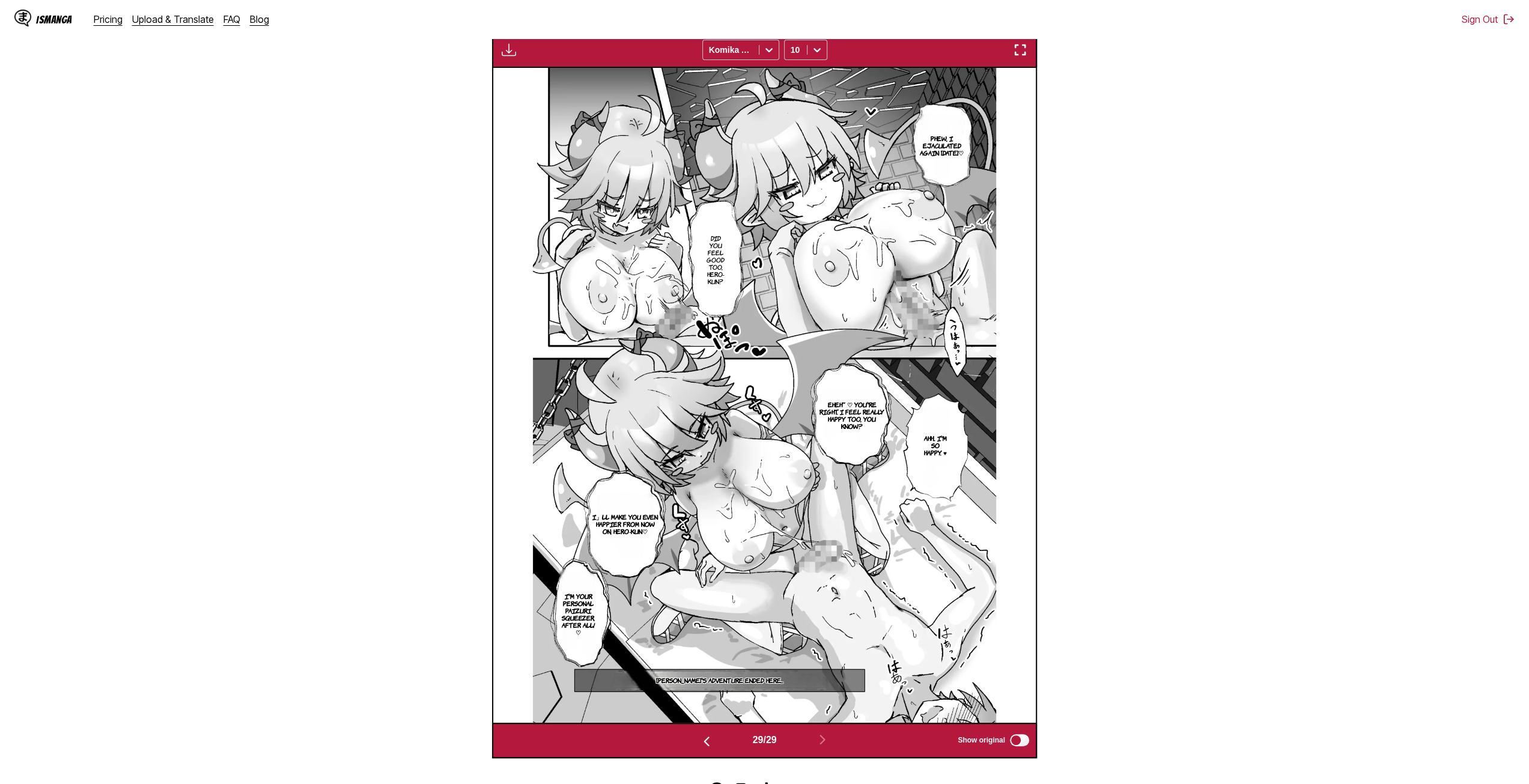
scroll to position [71, 0]
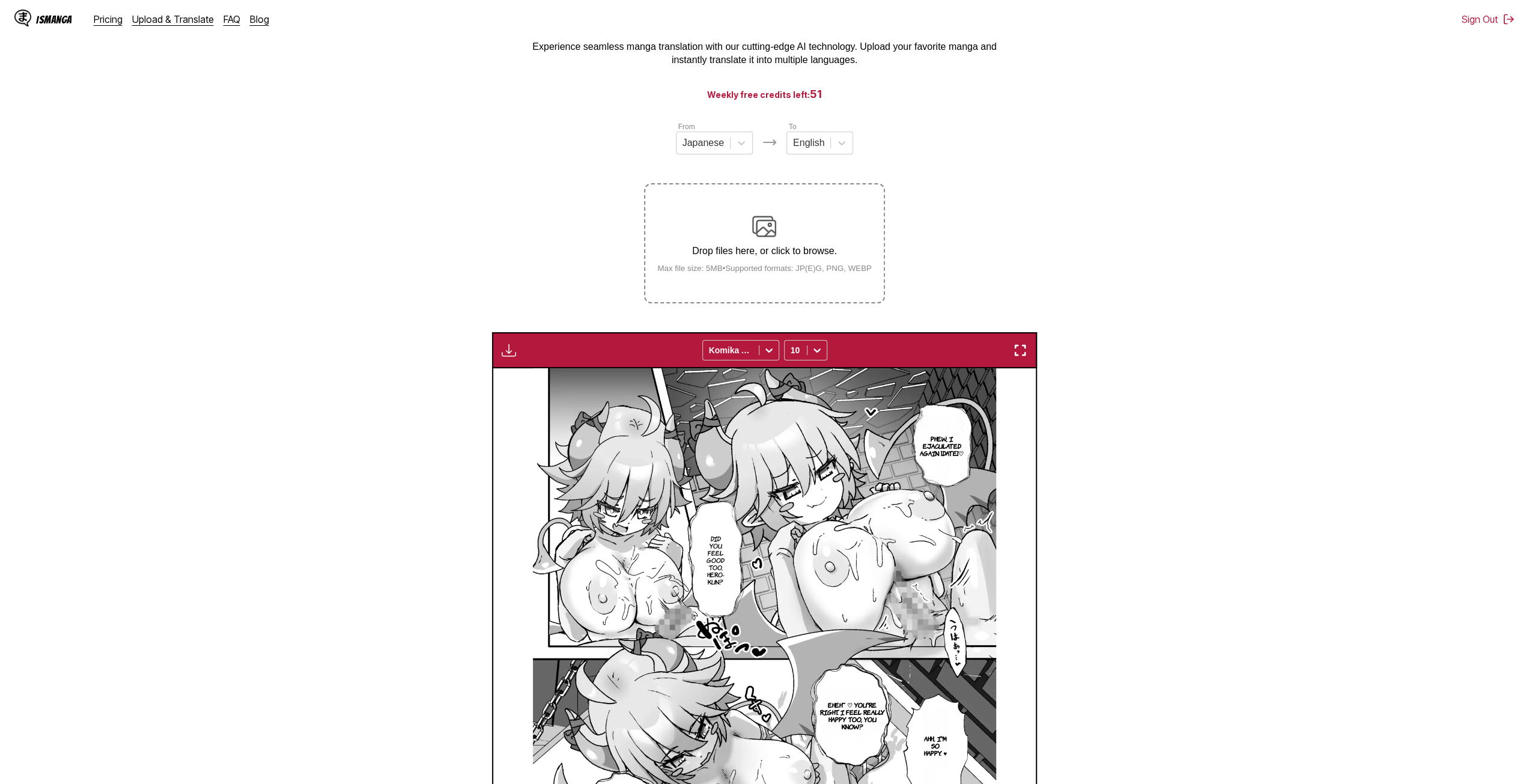
click at [506, 349] on img "button" at bounding box center [509, 350] width 14 height 14
click at [535, 391] on button "Download All" at bounding box center [541, 390] width 77 height 29
click at [802, 269] on small "Max file size: 5MB • Supported formats: JP(E)G, PNG, WEBP" at bounding box center [764, 268] width 234 height 9
click at [0, 0] on input "Drop files here, or click to browse. Max file size: 5MB • Supported formats: JP…" at bounding box center [0, 0] width 0 height 0
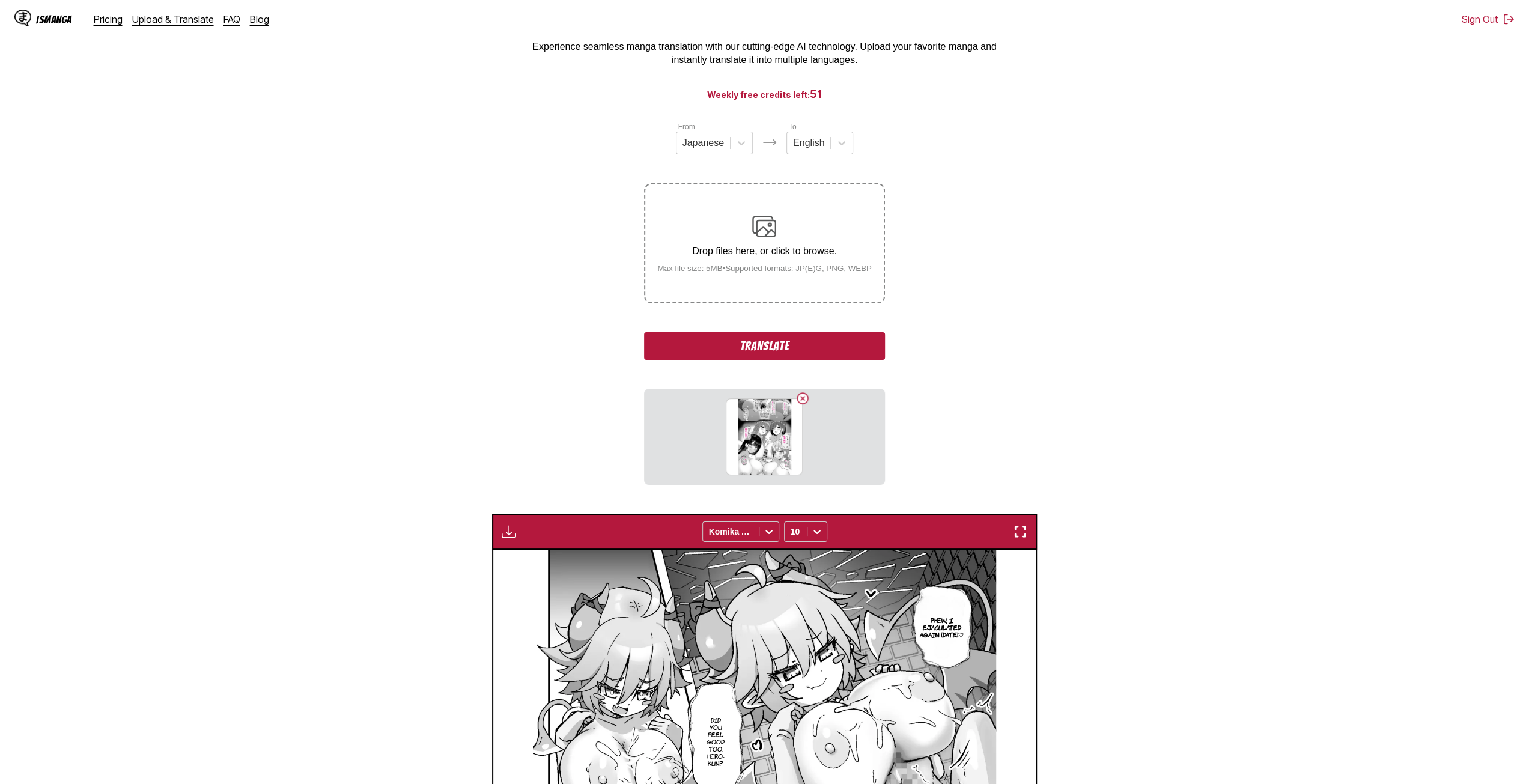
click at [717, 281] on label "Drop files here, or click to browse. Max file size: 5MB • Supported formats: JP…" at bounding box center [764, 243] width 238 height 118
click at [0, 0] on input "Drop files here, or click to browse. Max file size: 5MB • Supported formats: JP…" at bounding box center [0, 0] width 0 height 0
click at [737, 278] on label "Drop files here, or click to browse. Max file size: 5MB • Supported formats: JP…" at bounding box center [764, 243] width 238 height 118
click at [0, 0] on input "Drop files here, or click to browse. Max file size: 5MB • Supported formats: JP…" at bounding box center [0, 0] width 0 height 0
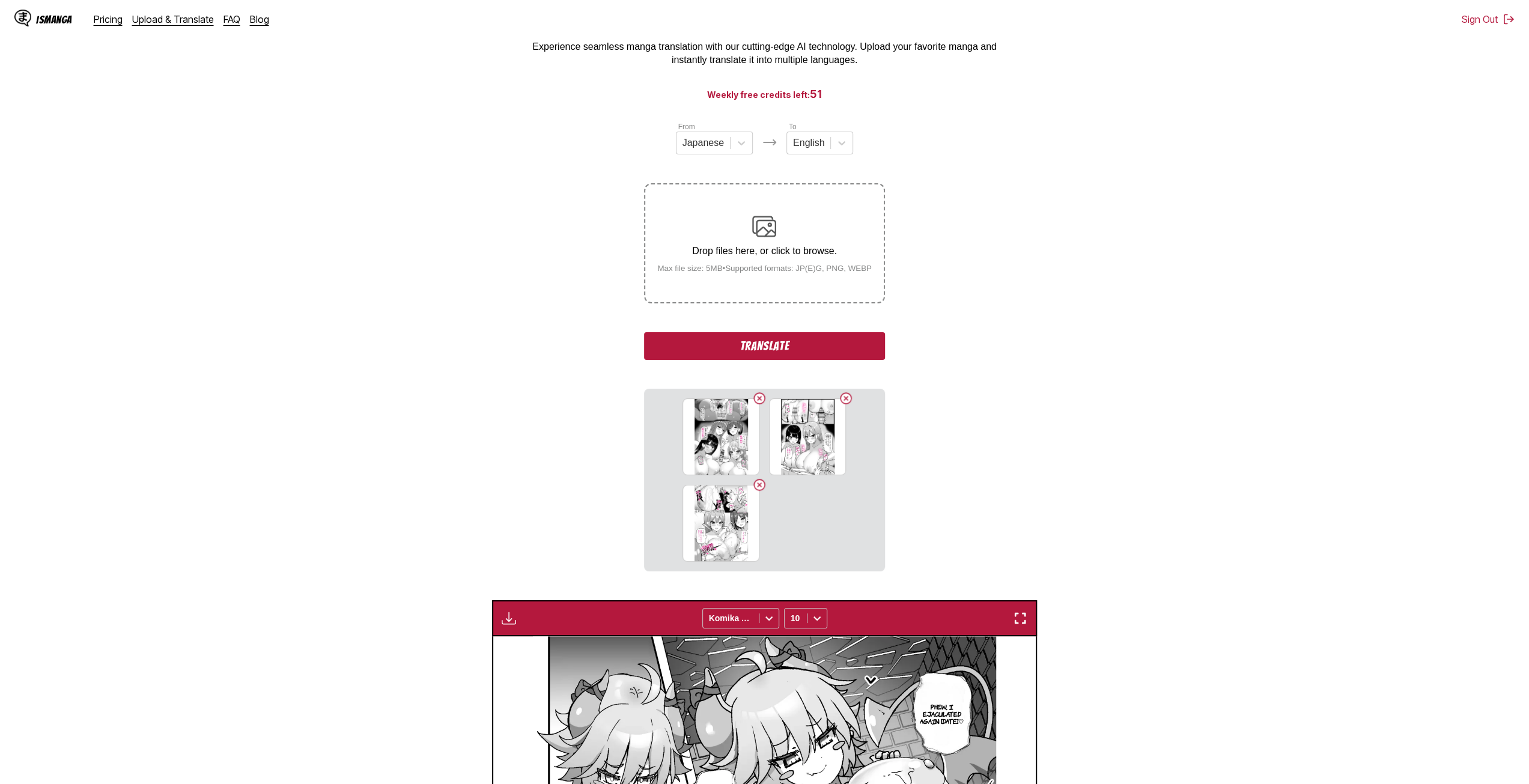
click at [723, 272] on small "Max file size: 5MB • Supported formats: JP(E)G, PNG, WEBP" at bounding box center [764, 268] width 234 height 9
click at [0, 0] on input "Drop files here, or click to browse. Max file size: 5MB • Supported formats: JP…" at bounding box center [0, 0] width 0 height 0
click at [739, 289] on label "Drop files here, or click to browse. Max file size: 5MB • Supported formats: JP…" at bounding box center [764, 243] width 238 height 118
click at [0, 0] on input "Drop files here, or click to browse. Max file size: 5MB • Supported formats: JP…" at bounding box center [0, 0] width 0 height 0
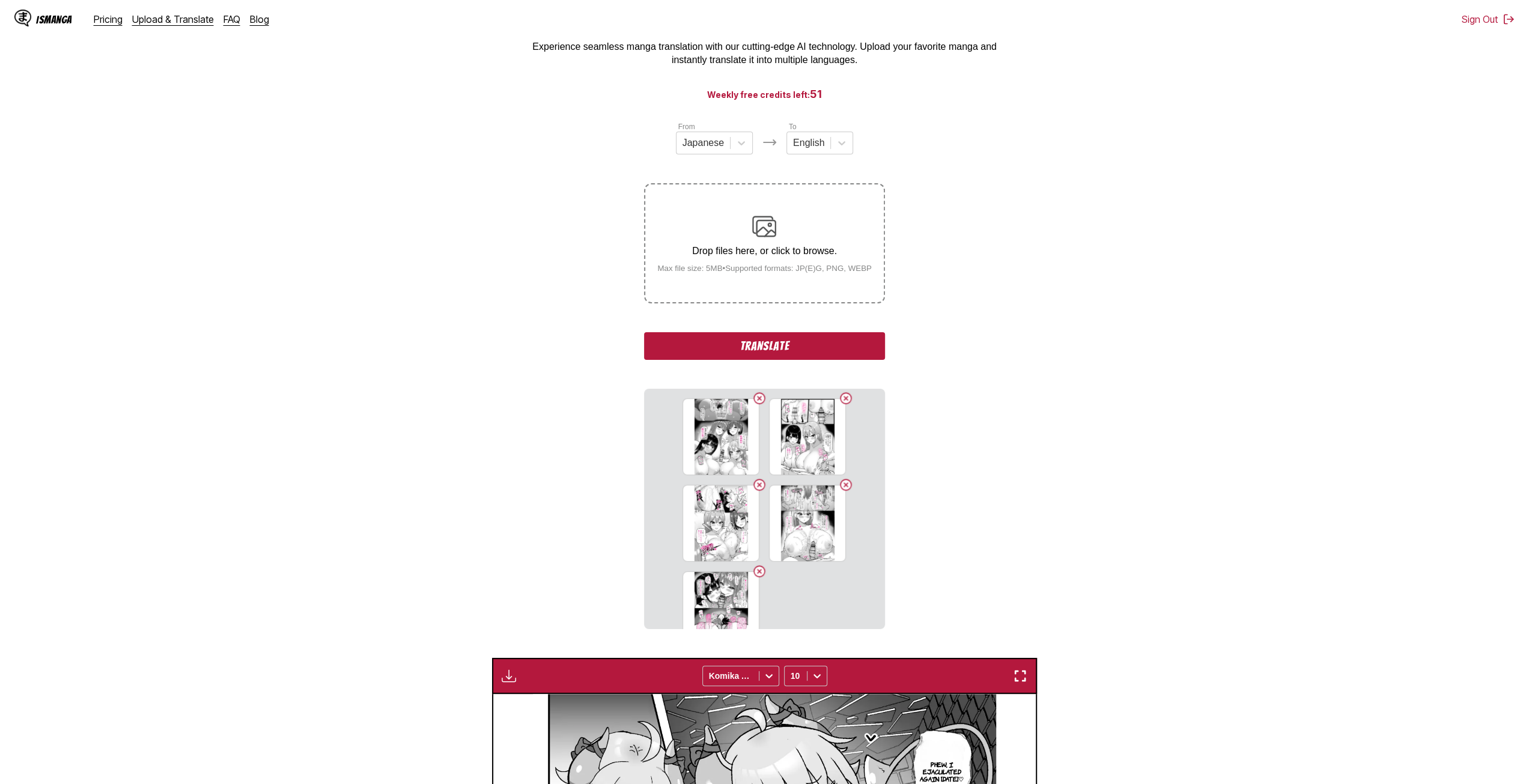
click at [723, 293] on label "Drop files here, or click to browse. Max file size: 5MB • Supported formats: JP…" at bounding box center [764, 243] width 238 height 118
click at [0, 0] on input "Drop files here, or click to browse. Max file size: 5MB • Supported formats: JP…" at bounding box center [0, 0] width 0 height 0
click at [727, 291] on label "Drop files here, or click to browse. Max file size: 5MB • Supported formats: JP…" at bounding box center [764, 243] width 238 height 118
click at [0, 0] on input "Drop files here, or click to browse. Max file size: 5MB • Supported formats: JP…" at bounding box center [0, 0] width 0 height 0
click at [736, 266] on div "Drop files here, or click to browse. Max file size: 5MB • Supported formats: JP…" at bounding box center [764, 243] width 234 height 58
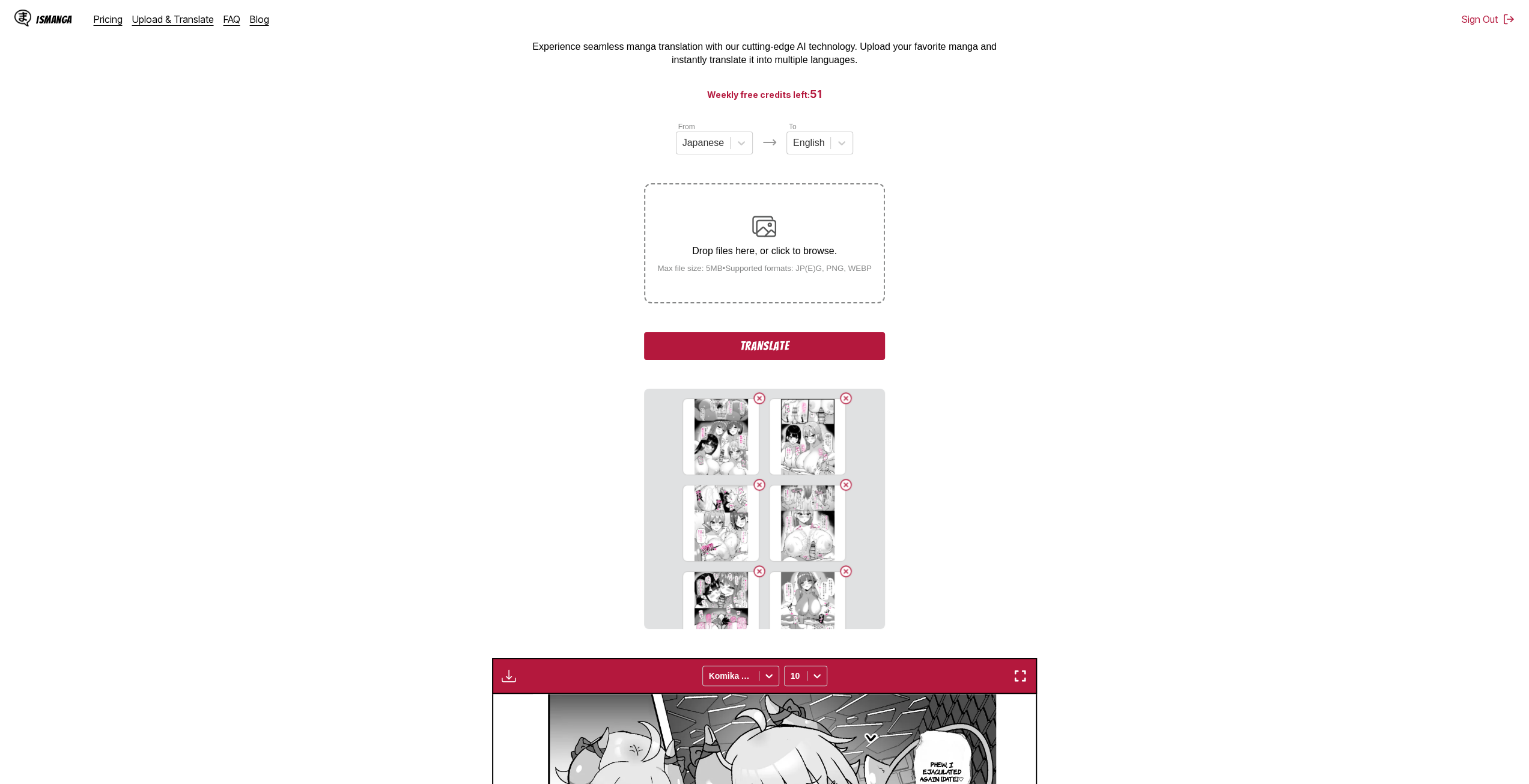
click at [0, 0] on input "Drop files here, or click to browse. Max file size: 5MB • Supported formats: JP…" at bounding box center [0, 0] width 0 height 0
click at [730, 241] on div "Drop files here, or click to browse. Max file size: 5MB • Supported formats: JP…" at bounding box center [764, 243] width 234 height 58
click at [0, 0] on input "Drop files here, or click to browse. Max file size: 5MB • Supported formats: JP…" at bounding box center [0, 0] width 0 height 0
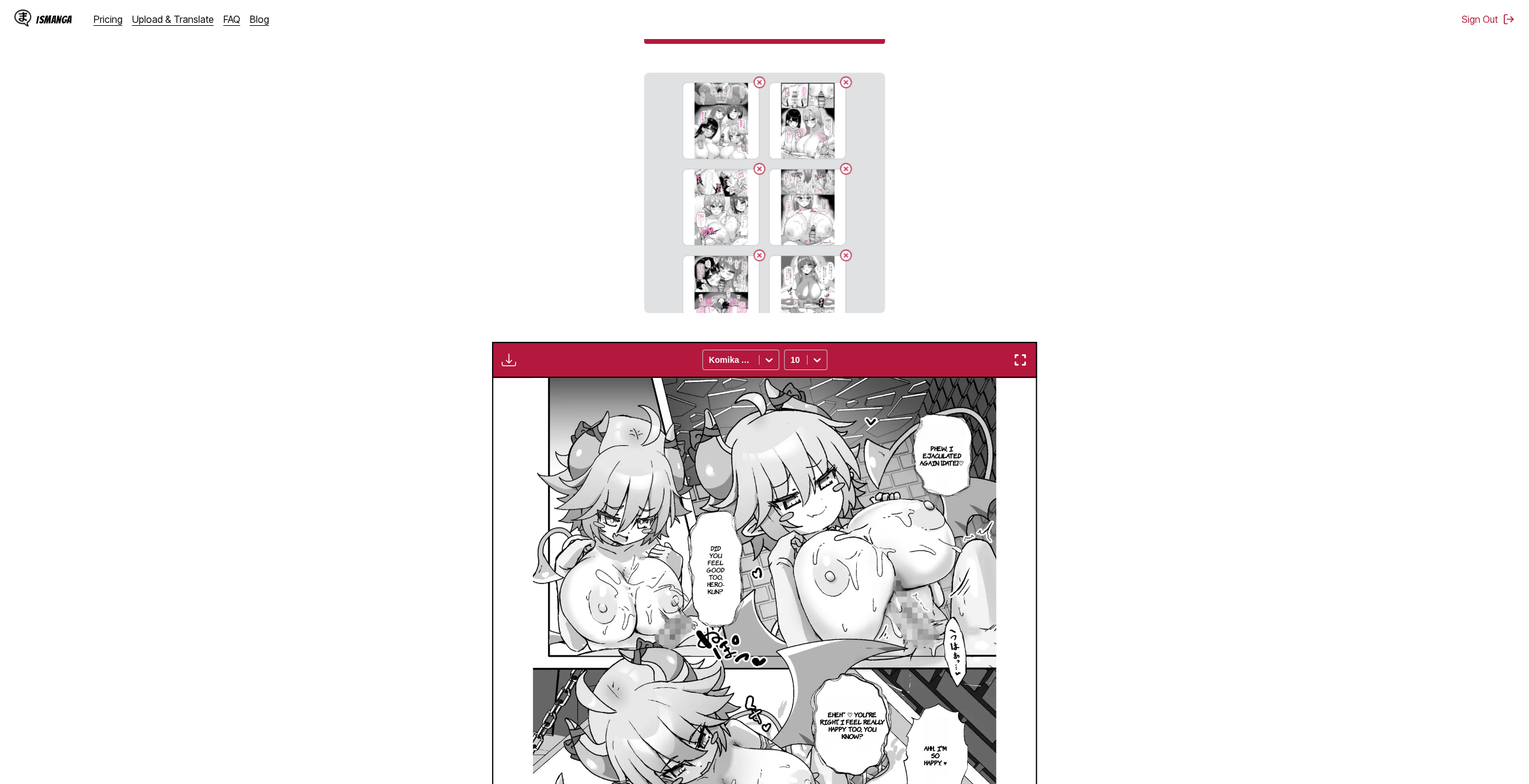
scroll to position [243, 0]
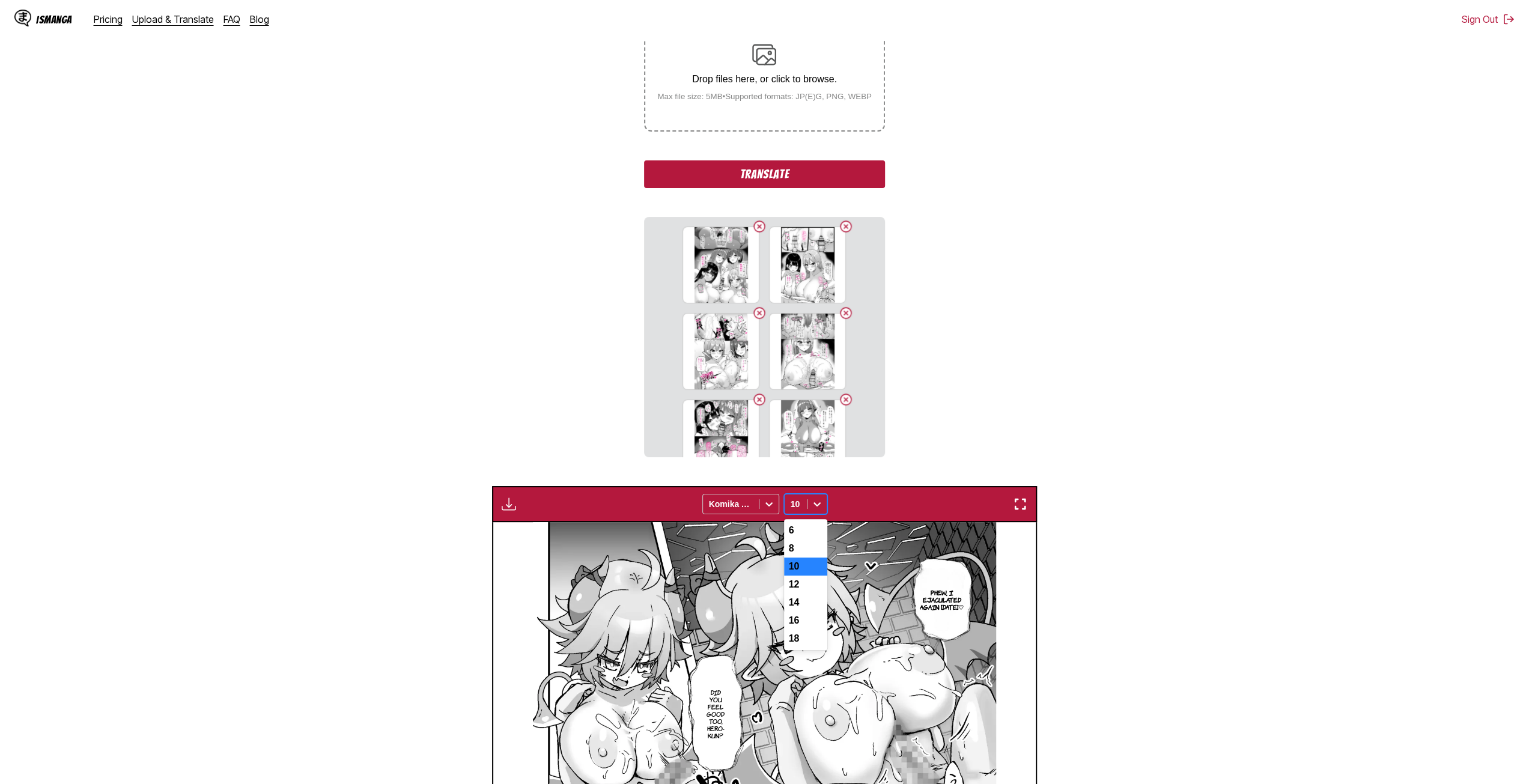
click at [808, 502] on div at bounding box center [817, 503] width 19 height 19
click at [810, 522] on div "6" at bounding box center [805, 530] width 43 height 18
drag, startPoint x: 812, startPoint y: 503, endPoint x: 807, endPoint y: 612, distance: 109.1
click at [806, 514] on div "option 6, selected. 7 results available. Use Up and Down to choose options, pre…" at bounding box center [805, 503] width 43 height 20
click at [811, 611] on div "14" at bounding box center [805, 603] width 43 height 18
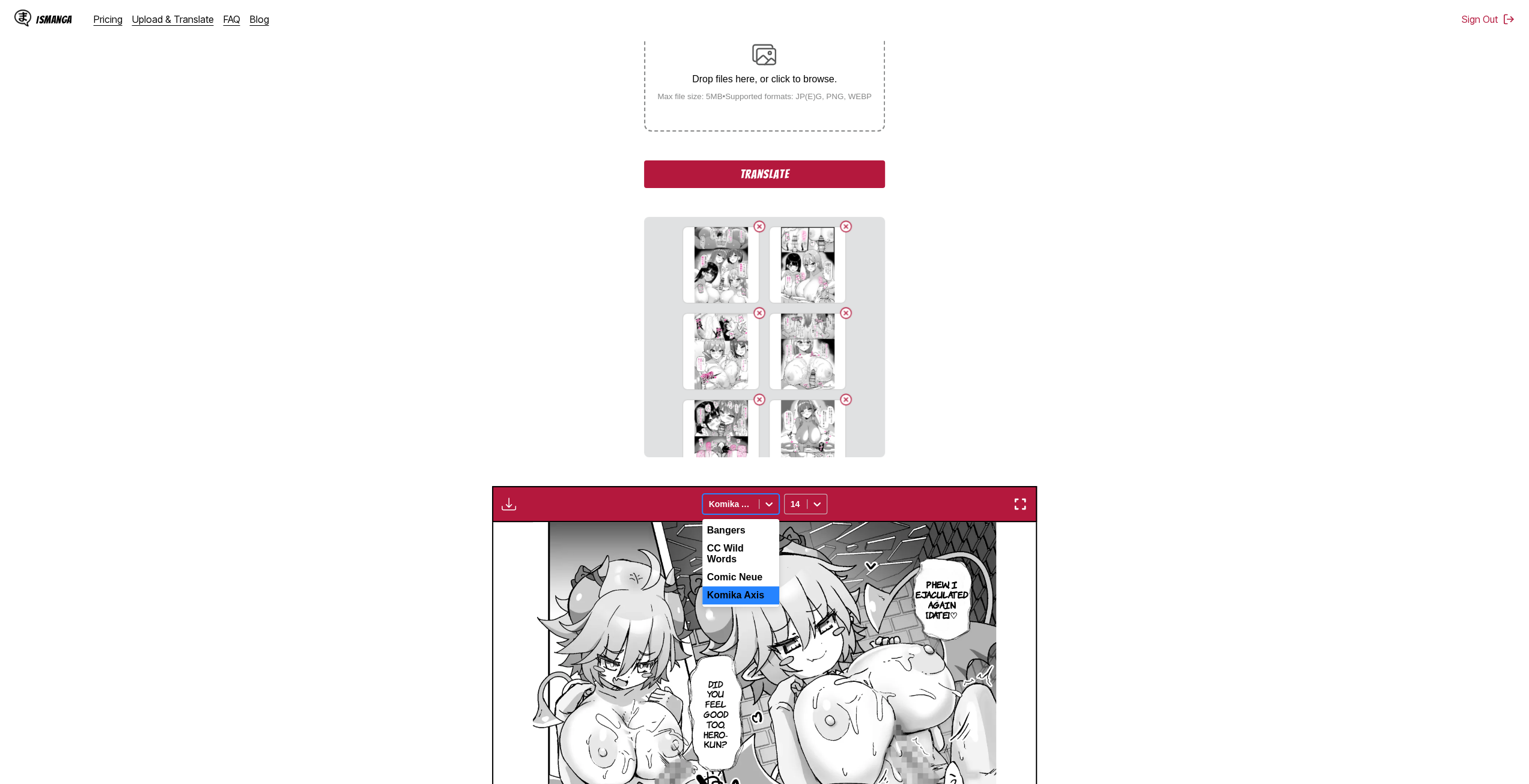
click at [761, 500] on div at bounding box center [768, 503] width 19 height 19
click at [761, 499] on div at bounding box center [768, 503] width 19 height 19
click at [1018, 506] on img "button" at bounding box center [1020, 503] width 14 height 14
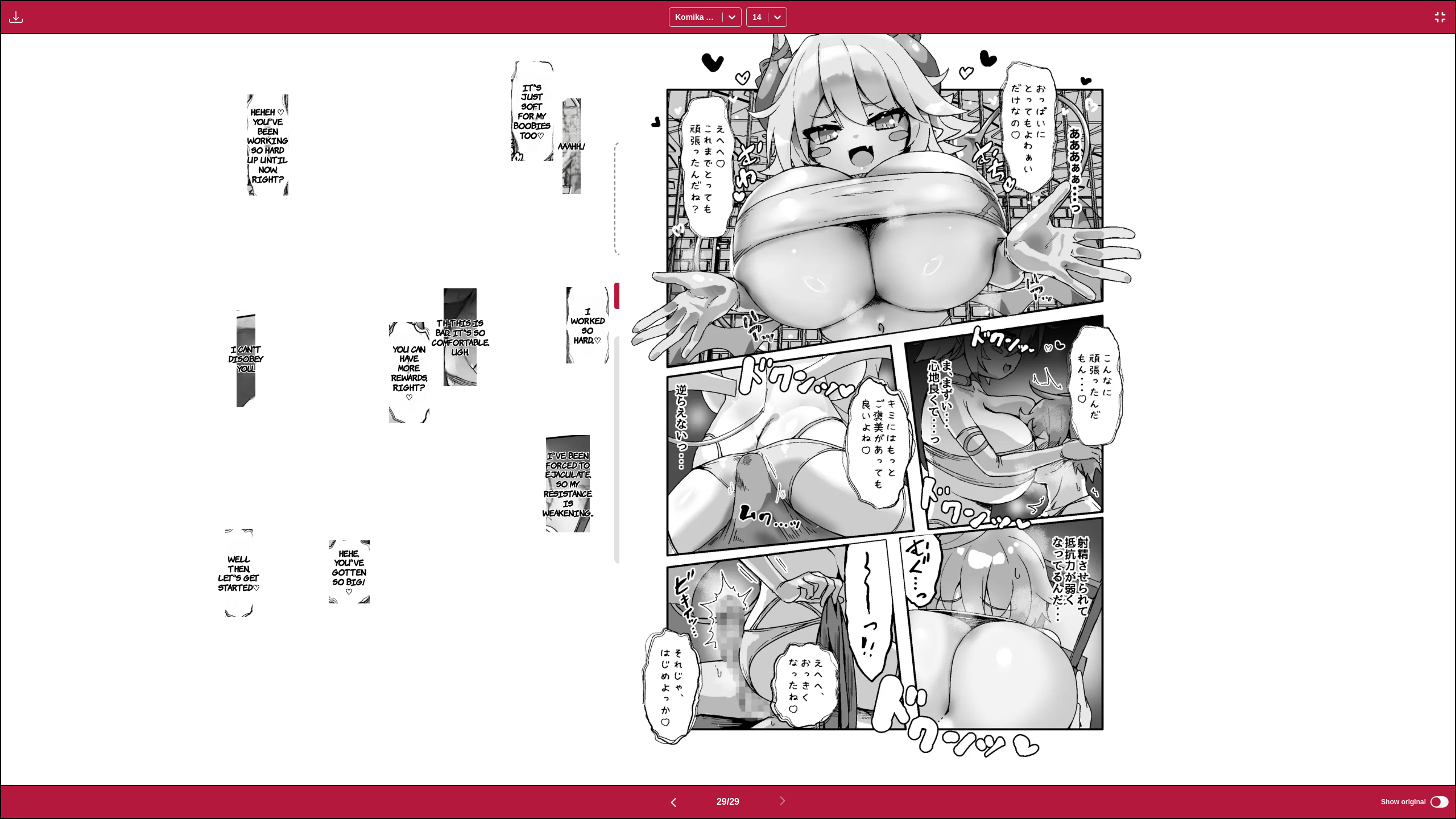
scroll to position [0, 40703]
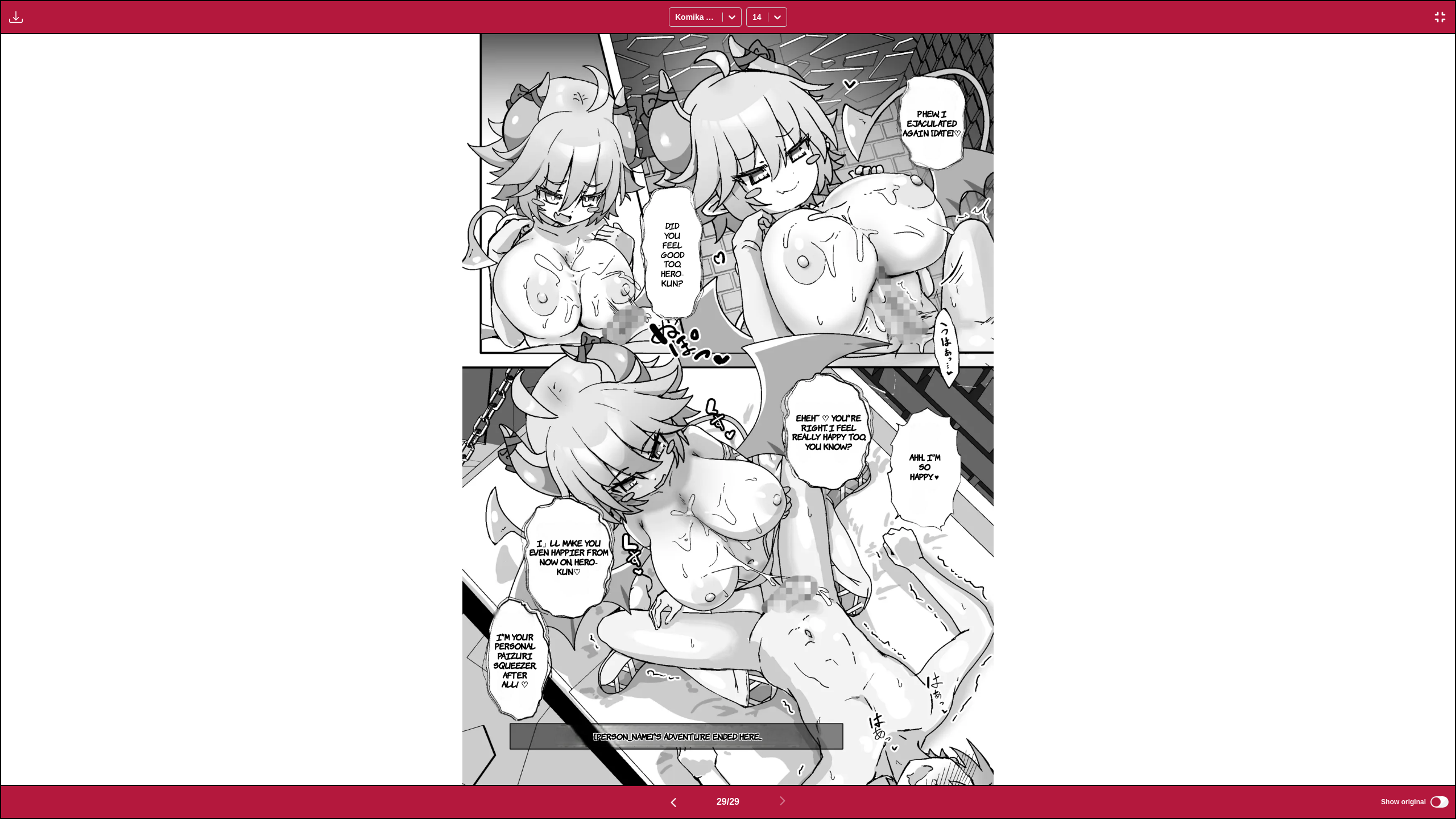
click at [1437, 6] on div "Download Panel Download All Komika Axis 14" at bounding box center [728, 17] width 1456 height 34
click at [1443, 13] on img "button" at bounding box center [1440, 16] width 14 height 14
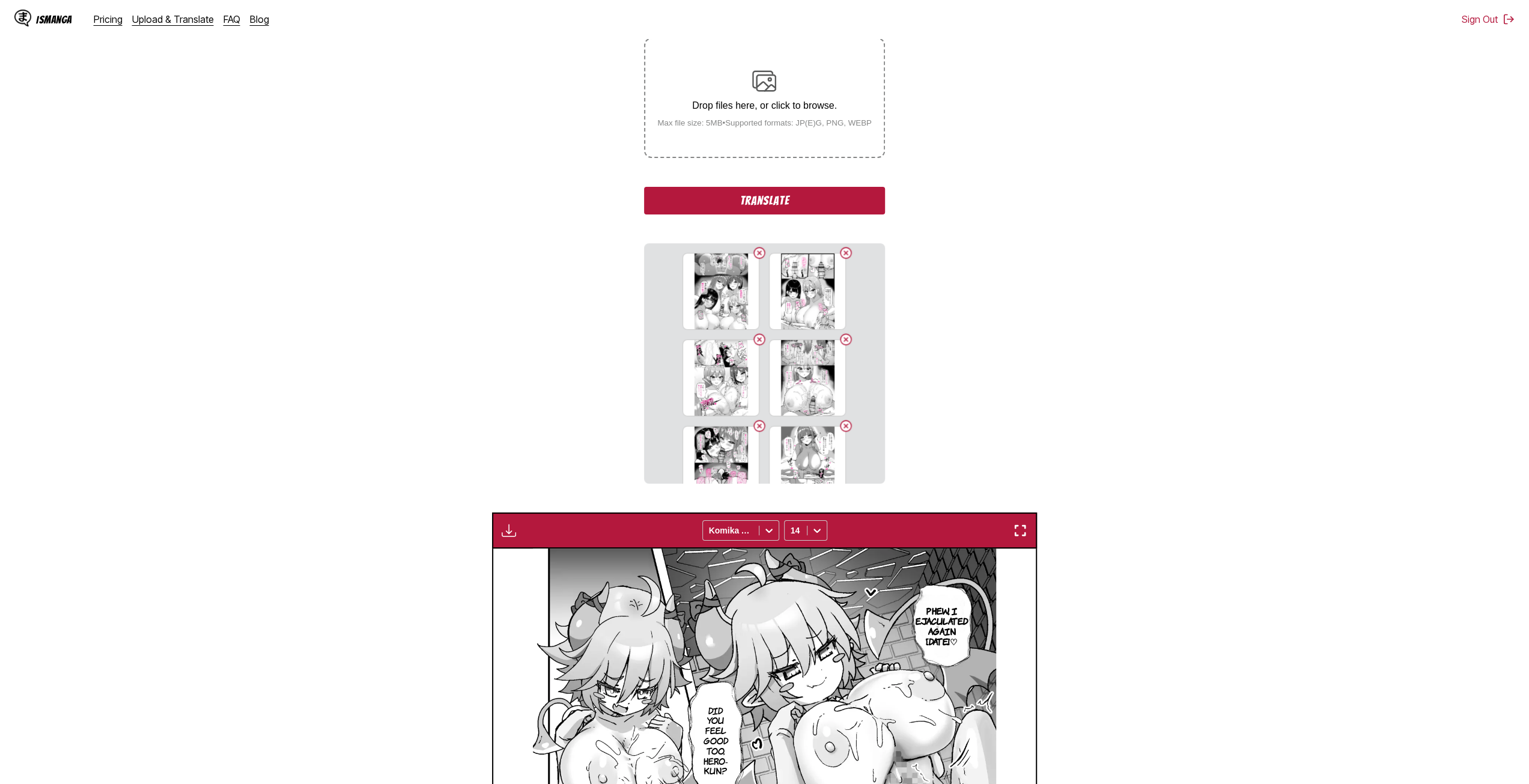
scroll to position [216, 0]
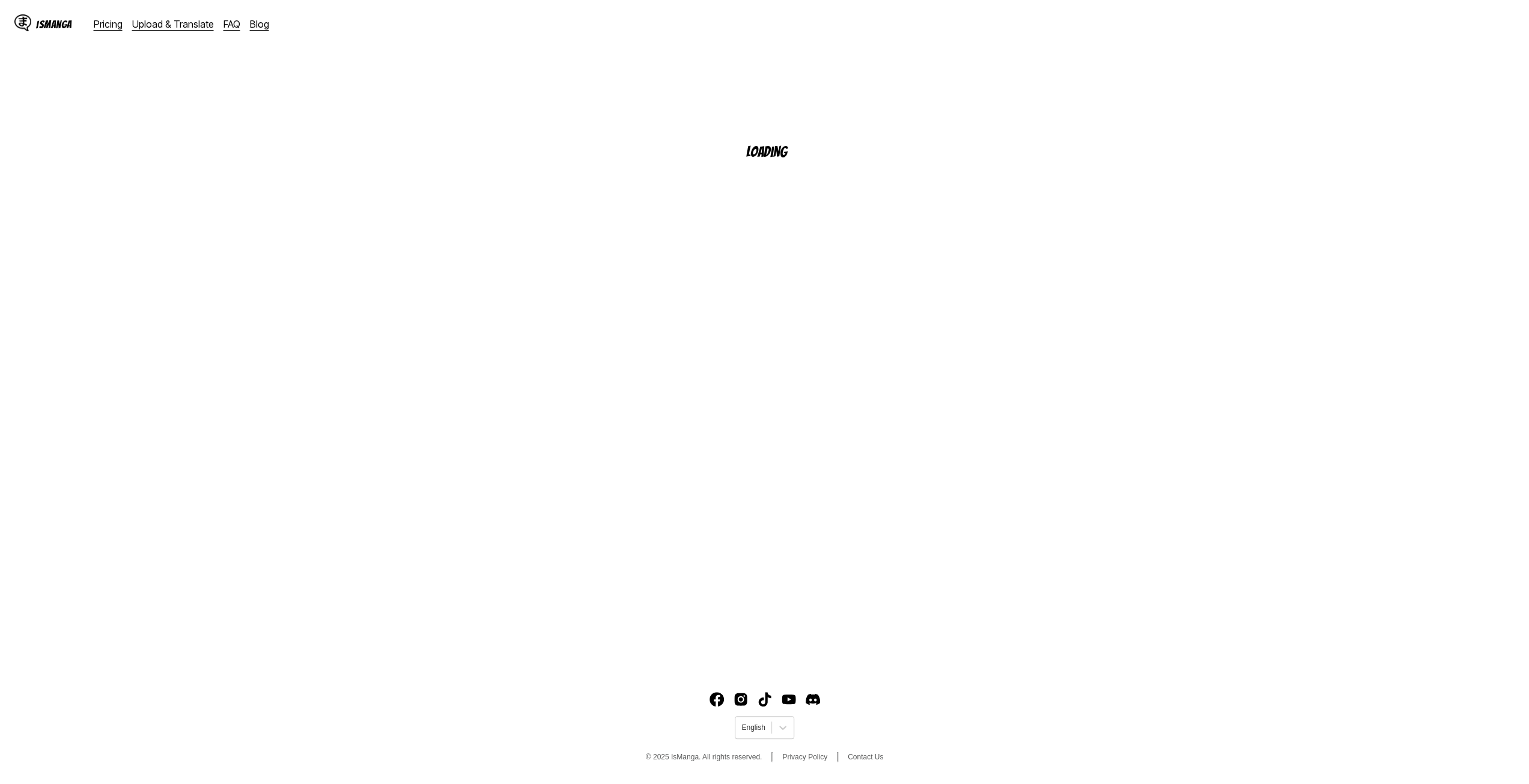
scroll to position [112, 0]
click at [780, 231] on small "Max file size: 5MB • Supported formats: JP(E)G, PNG, WEBP" at bounding box center [764, 227] width 234 height 9
click at [0, 0] on input "Drop files here, or click to browse. Max file size: 5MB • Supported formats: JP…" at bounding box center [0, 0] width 0 height 0
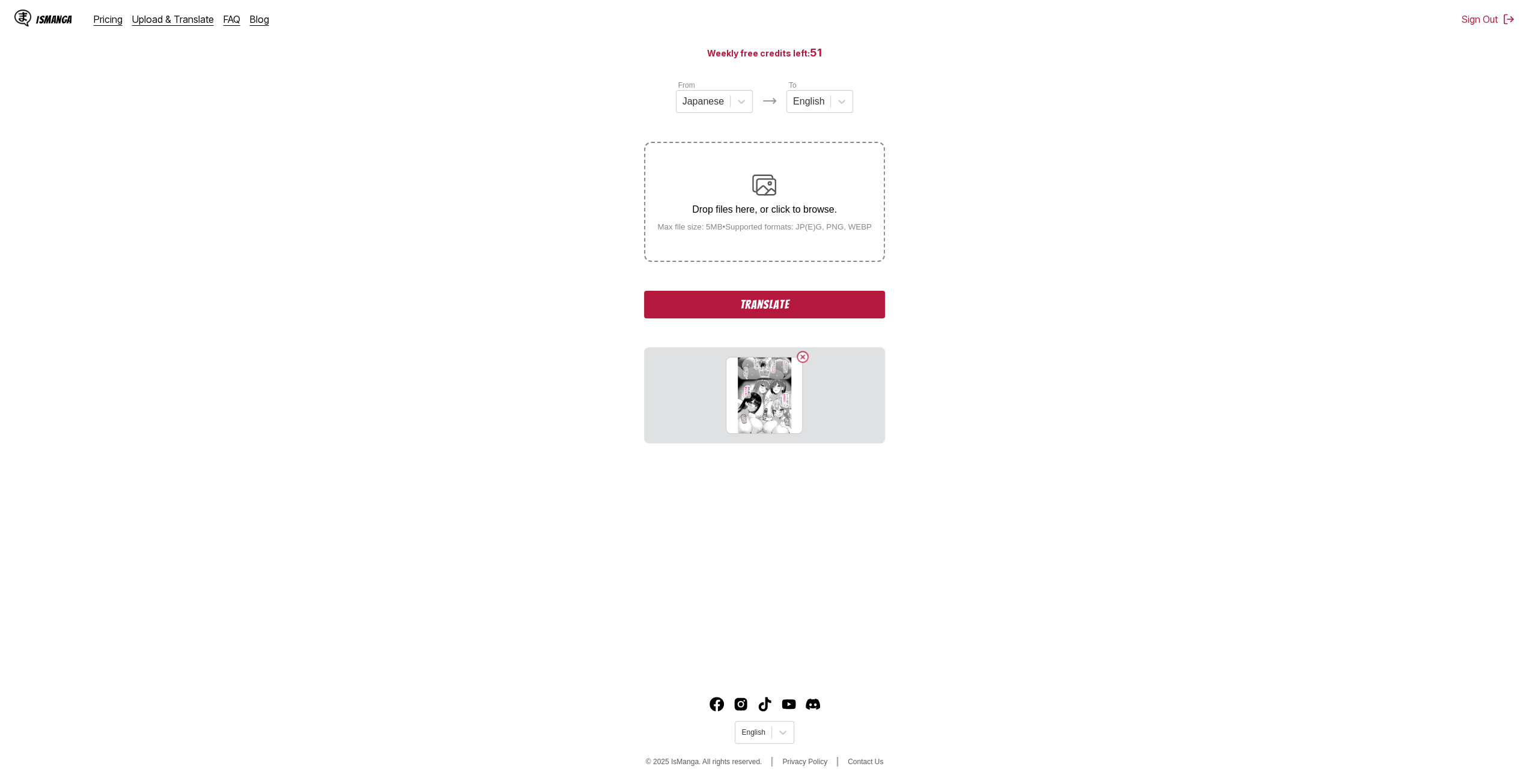
click at [740, 208] on p "Drop files here, or click to browse." at bounding box center [764, 210] width 234 height 11
click at [0, 0] on input "Drop files here, or click to browse. Max file size: 5MB • Supported formats: JP…" at bounding box center [0, 0] width 0 height 0
click at [768, 237] on label "Drop files here, or click to browse. Max file size: 5MB • Supported formats: JP…" at bounding box center [764, 201] width 238 height 118
click at [0, 0] on input "Drop files here, or click to browse. Max file size: 5MB • Supported formats: JP…" at bounding box center [0, 0] width 0 height 0
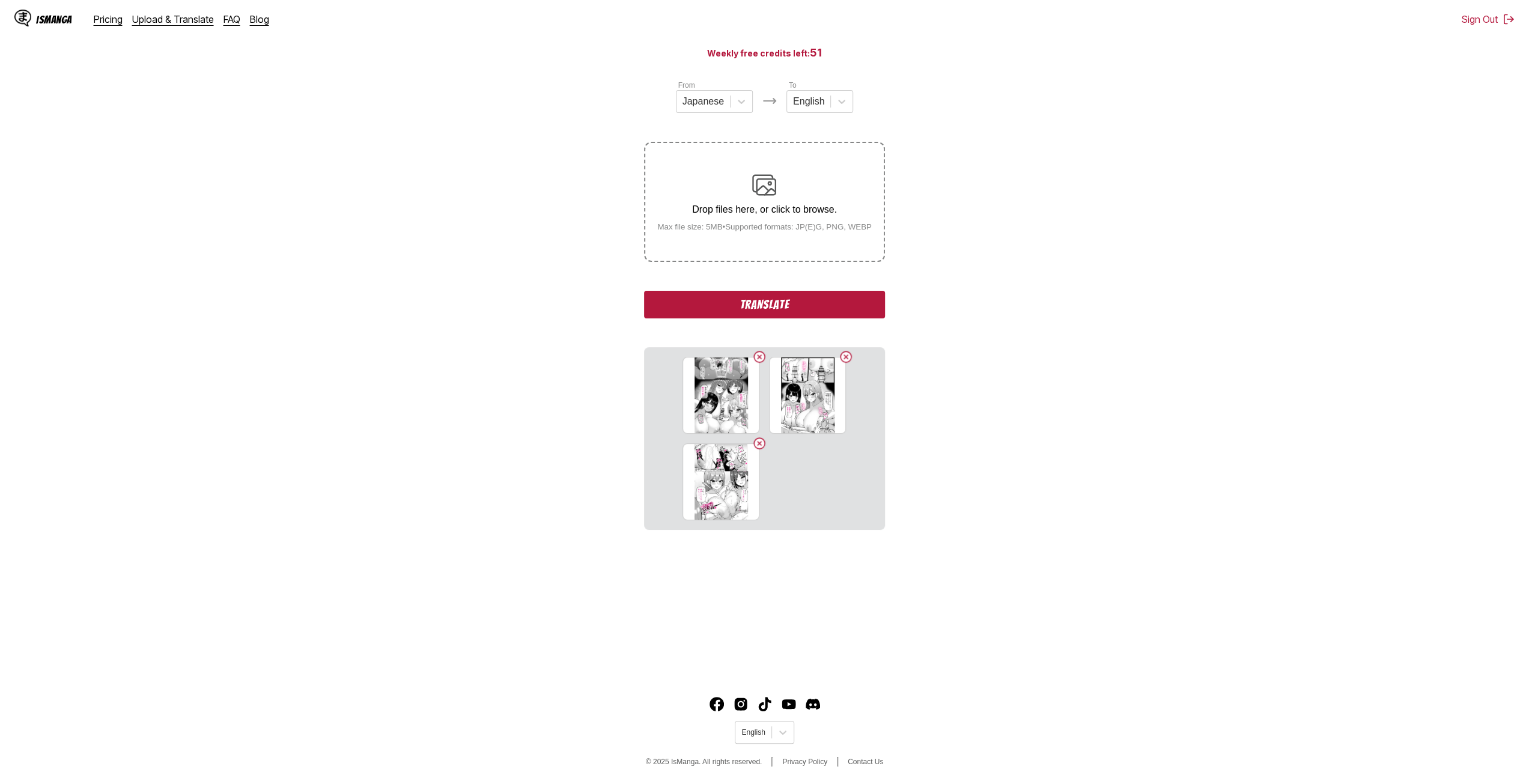
click at [733, 215] on p "Drop files here, or click to browse." at bounding box center [764, 210] width 234 height 11
click at [0, 0] on input "Drop files here, or click to browse. Max file size: 5MB • Supported formats: JP…" at bounding box center [0, 0] width 0 height 0
click at [744, 231] on small "Max file size: 5MB • Supported formats: JP(E)G, PNG, WEBP" at bounding box center [764, 227] width 234 height 9
click at [0, 0] on input "Drop files here, or click to browse. Max file size: 5MB • Supported formats: JP…" at bounding box center [0, 0] width 0 height 0
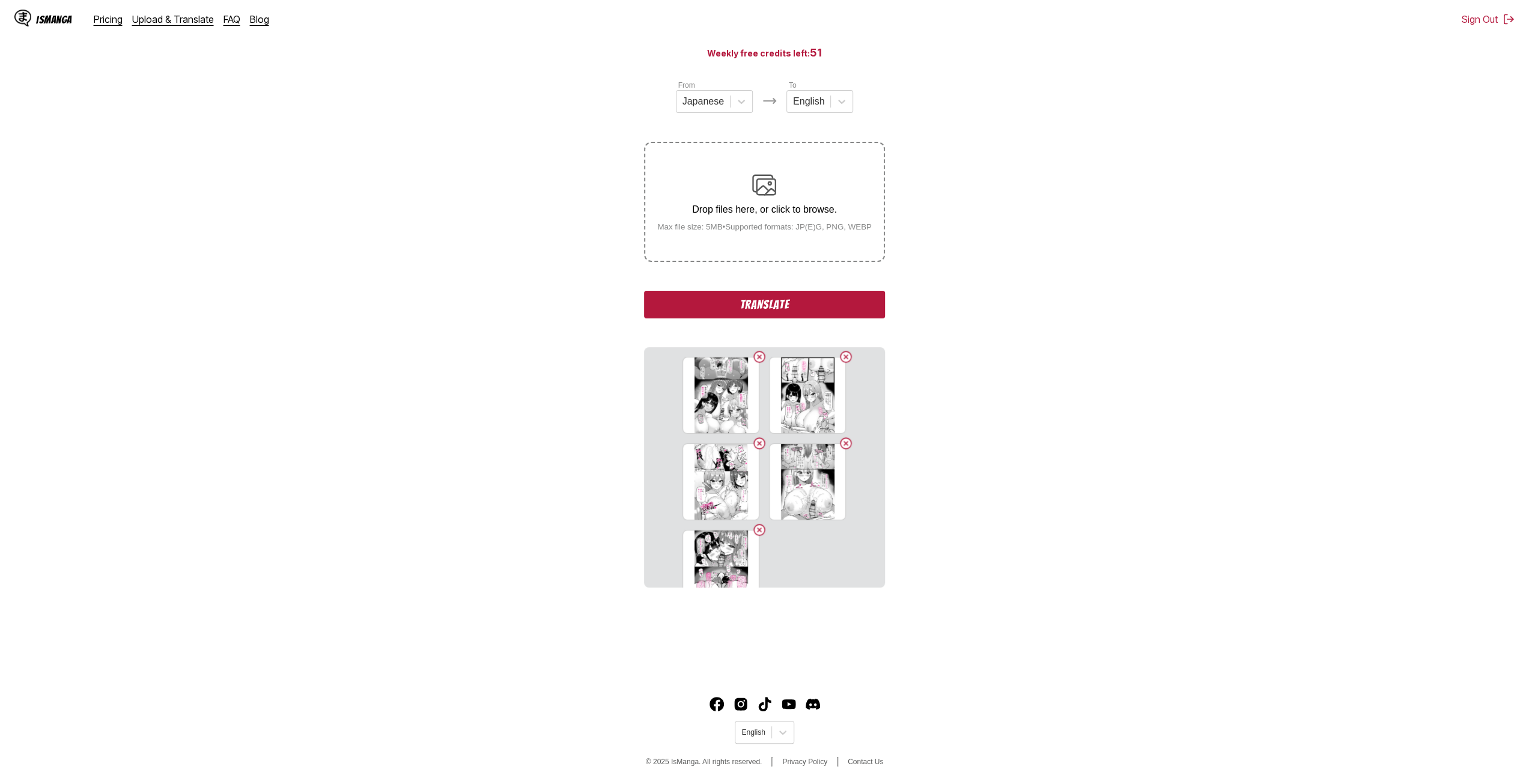
click at [730, 224] on div "Drop files here, or click to browse. Max file size: 5MB • Supported formats: JP…" at bounding box center [764, 201] width 234 height 58
click at [0, 0] on input "Drop files here, or click to browse. Max file size: 5MB • Supported formats: JP…" at bounding box center [0, 0] width 0 height 0
click at [720, 249] on label "Drop files here, or click to browse. Max file size: 5MB • Supported formats: JP…" at bounding box center [764, 201] width 238 height 118
click at [0, 0] on input "Drop files here, or click to browse. Max file size: 5MB • Supported formats: JP…" at bounding box center [0, 0] width 0 height 0
click at [724, 236] on label "Drop files here, or click to browse. Max file size: 5MB • Supported formats: JP…" at bounding box center [764, 201] width 238 height 118
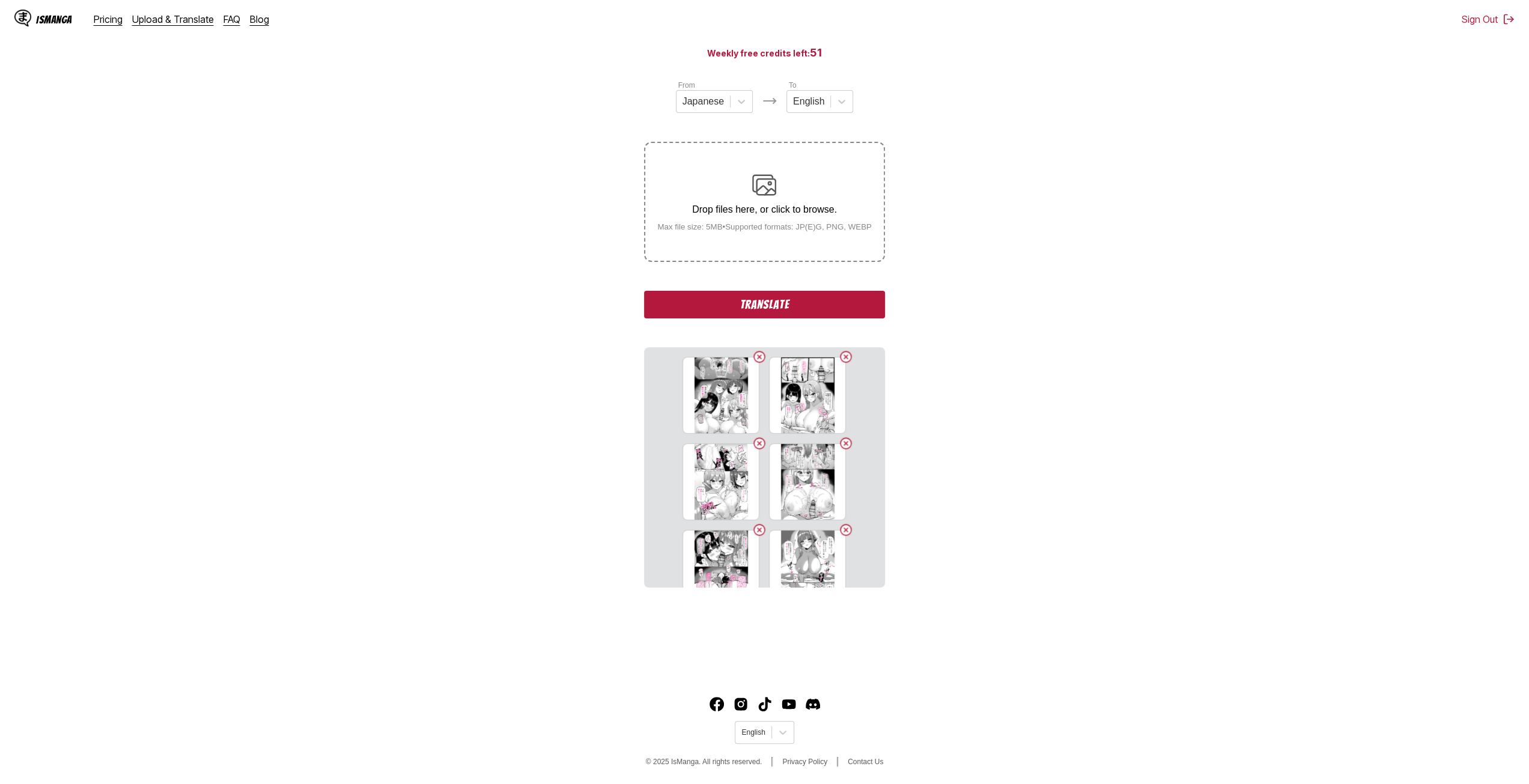
click at [0, 0] on input "Drop files here, or click to browse. Max file size: 5MB • Supported formats: JP…" at bounding box center [0, 0] width 0 height 0
click at [728, 254] on label "Drop files here, or click to browse. Max file size: 5MB • Supported formats: JP…" at bounding box center [764, 201] width 238 height 118
click at [0, 0] on input "Drop files here, or click to browse. Max file size: 5MB • Supported formats: JP…" at bounding box center [0, 0] width 0 height 0
click at [737, 237] on label "Drop files here, or click to browse. Max file size: 5MB • Supported formats: JP…" at bounding box center [764, 201] width 238 height 118
click at [0, 0] on input "Drop files here, or click to browse. Max file size: 5MB • Supported formats: JP…" at bounding box center [0, 0] width 0 height 0
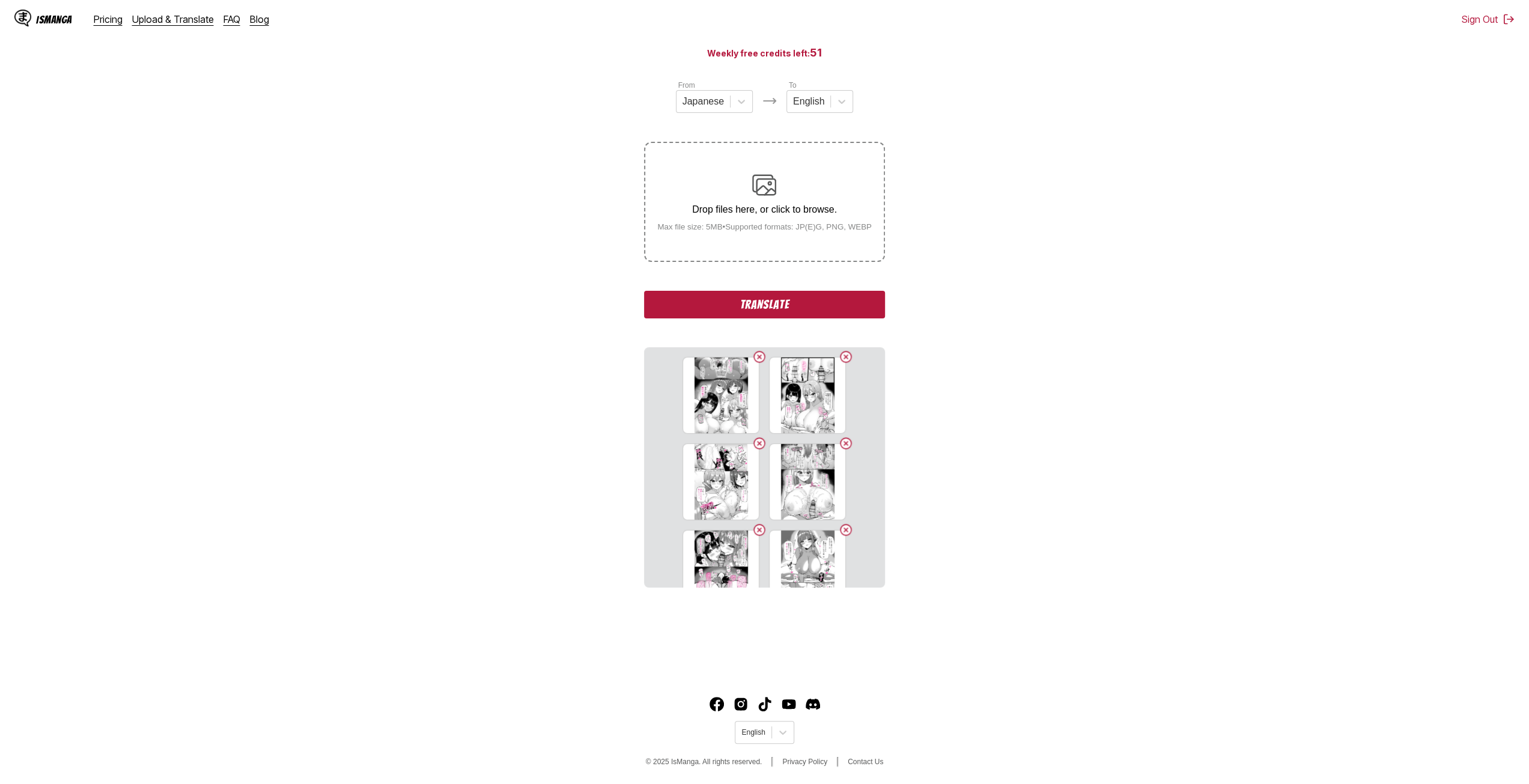
click at [703, 247] on label "Drop files here, or click to browse. Max file size: 5MB • Supported formats: JP…" at bounding box center [764, 201] width 238 height 118
click at [0, 0] on input "Drop files here, or click to browse. Max file size: 5MB • Supported formats: JP…" at bounding box center [0, 0] width 0 height 0
click at [732, 242] on label "Drop files here, or click to browse. Max file size: 5MB • Supported formats: JP…" at bounding box center [764, 201] width 238 height 118
click at [0, 0] on input "Drop files here, or click to browse. Max file size: 5MB • Supported formats: JP…" at bounding box center [0, 0] width 0 height 0
click at [740, 239] on label "Drop files here, or click to browse. Max file size: 5MB • Supported formats: JP…" at bounding box center [764, 201] width 238 height 118
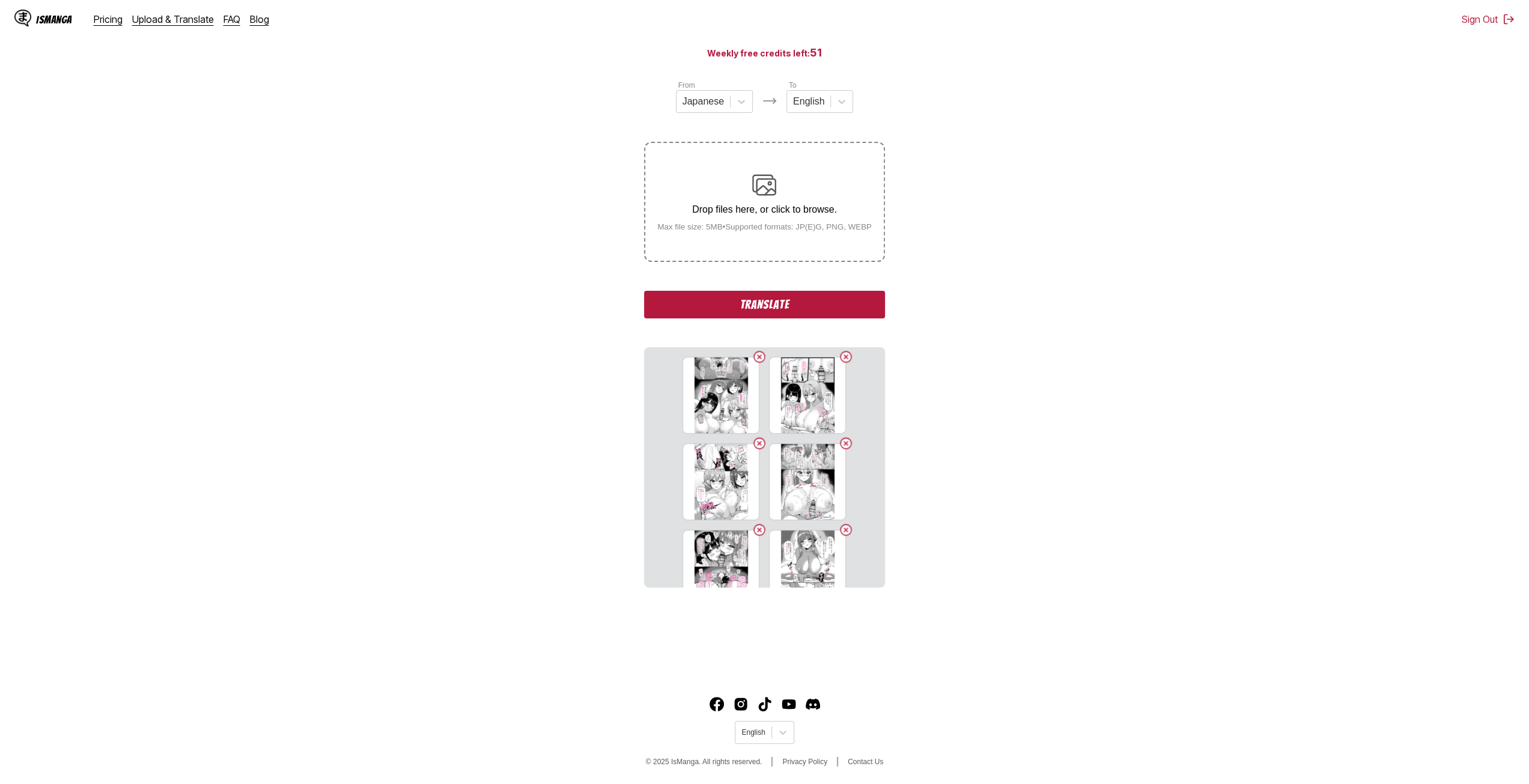
click at [0, 0] on input "Drop files here, or click to browse. Max file size: 5MB • Supported formats: JP…" at bounding box center [0, 0] width 0 height 0
click at [726, 248] on label "Drop files here, or click to browse. Max file size: 5MB • Supported formats: JP…" at bounding box center [764, 201] width 238 height 118
click at [0, 0] on input "Drop files here, or click to browse. Max file size: 5MB • Supported formats: JP…" at bounding box center [0, 0] width 0 height 0
click at [746, 209] on p "Drop files here, or click to browse." at bounding box center [764, 210] width 234 height 11
click at [0, 0] on input "Drop files here, or click to browse. Max file size: 5MB • Supported formats: JP…" at bounding box center [0, 0] width 0 height 0
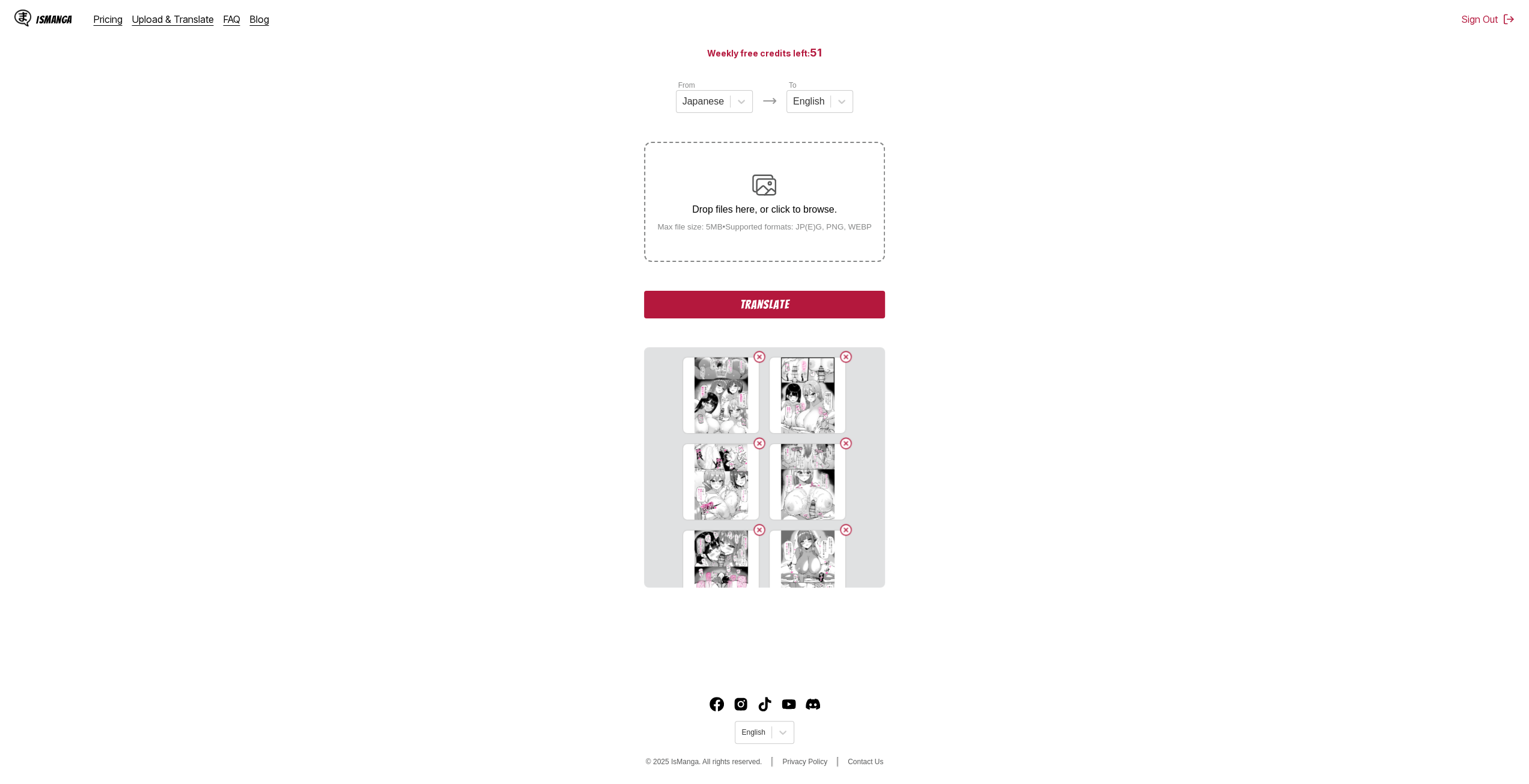
click at [742, 213] on p "Drop files here, or click to browse." at bounding box center [764, 210] width 234 height 11
click at [0, 0] on input "Drop files here, or click to browse. Max file size: 5MB • Supported formats: JP…" at bounding box center [0, 0] width 0 height 0
click at [725, 241] on label "Drop files here, or click to browse. Max file size: 5MB • Supported formats: JP…" at bounding box center [764, 201] width 238 height 118
click at [0, 0] on input "Drop files here, or click to browse. Max file size: 5MB • Supported formats: JP…" at bounding box center [0, 0] width 0 height 0
click at [718, 238] on label "Drop files here, or click to browse. Max file size: 5MB • Supported formats: JP…" at bounding box center [764, 201] width 238 height 118
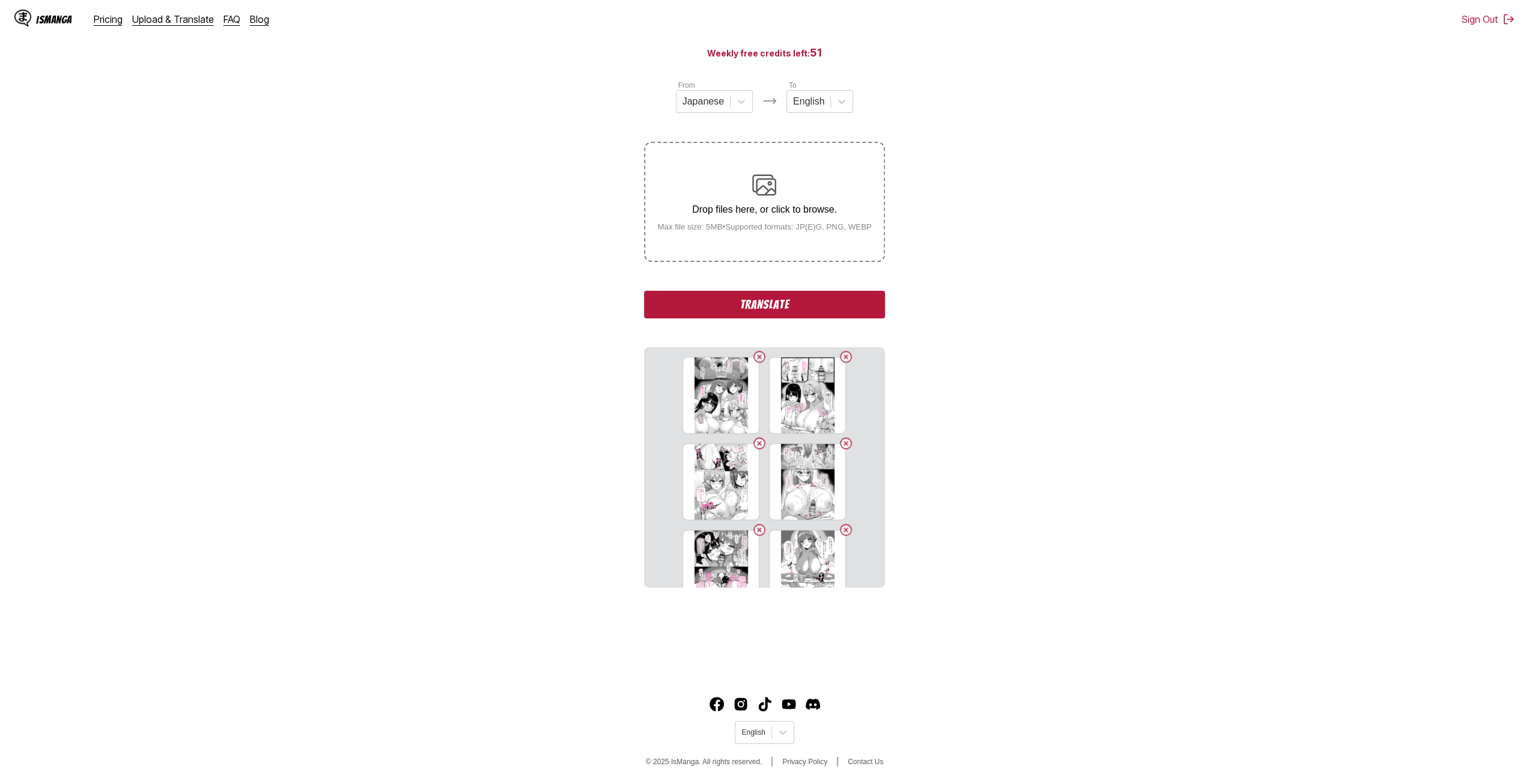
click at [0, 0] on input "Drop files here, or click to browse. Max file size: 5MB • Supported formats: JP…" at bounding box center [0, 0] width 0 height 0
click at [725, 237] on label "Drop files here, or click to browse. Max file size: 5MB • Supported formats: JP…" at bounding box center [764, 201] width 238 height 118
click at [0, 0] on input "Drop files here, or click to browse. Max file size: 5MB • Supported formats: JP…" at bounding box center [0, 0] width 0 height 0
click at [729, 238] on label "Drop files here, or click to browse. Max file size: 5MB • Supported formats: JP…" at bounding box center [764, 201] width 238 height 118
click at [0, 0] on input "Drop files here, or click to browse. Max file size: 5MB • Supported formats: JP…" at bounding box center [0, 0] width 0 height 0
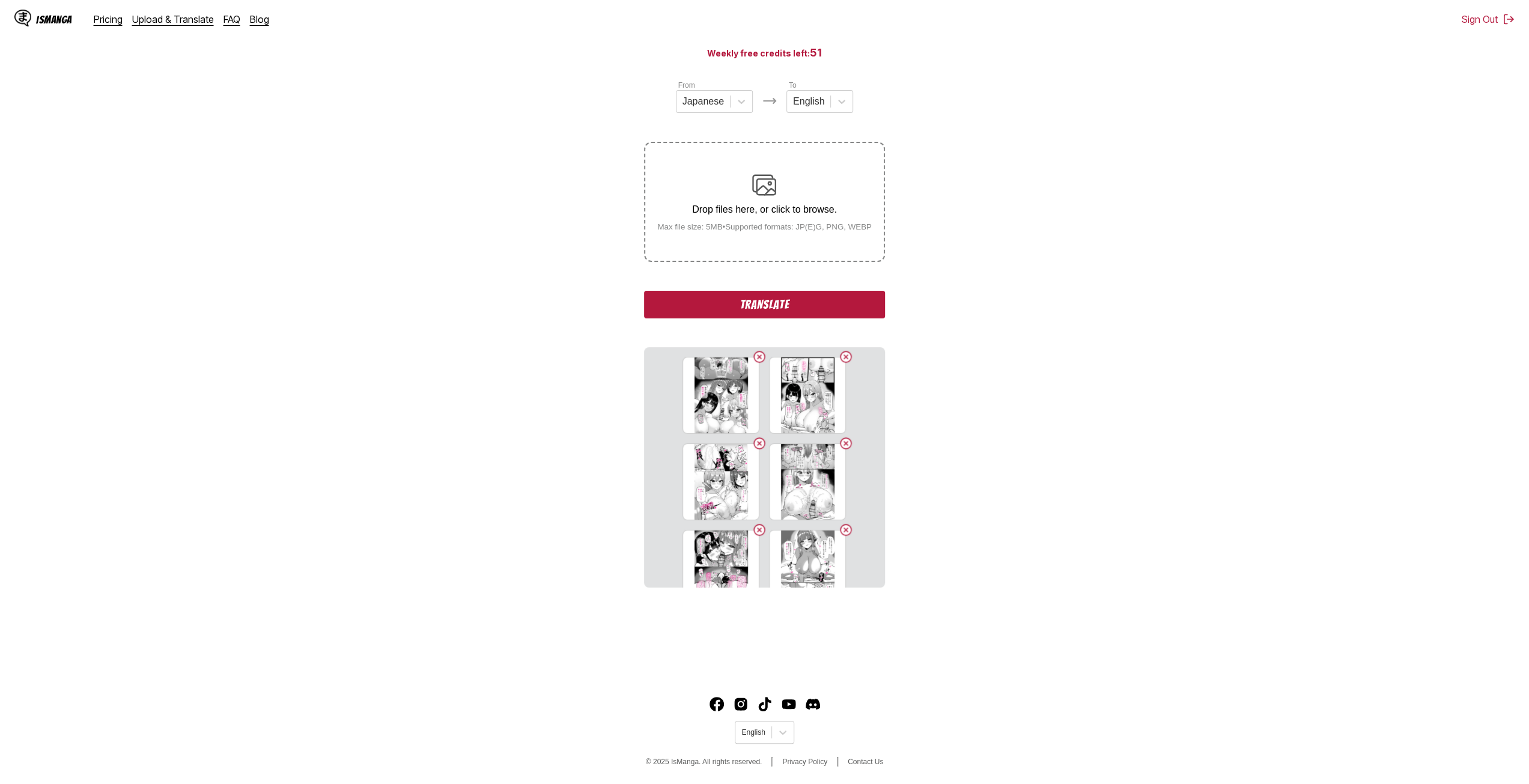
click at [723, 225] on div "Drop files here, or click to browse. Max file size: 5MB • Supported formats: JP…" at bounding box center [764, 201] width 234 height 58
click at [0, 0] on input "Drop files here, or click to browse. Max file size: 5MB • Supported formats: JP…" at bounding box center [0, 0] width 0 height 0
click at [721, 236] on label "Drop files here, or click to browse. Max file size: 5MB • Supported formats: JP…" at bounding box center [764, 201] width 238 height 118
click at [0, 0] on input "Drop files here, or click to browse. Max file size: 5MB • Supported formats: JP…" at bounding box center [0, 0] width 0 height 0
click at [713, 240] on label "Drop files here, or click to browse. Max file size: 5MB • Supported formats: JP…" at bounding box center [764, 201] width 238 height 118
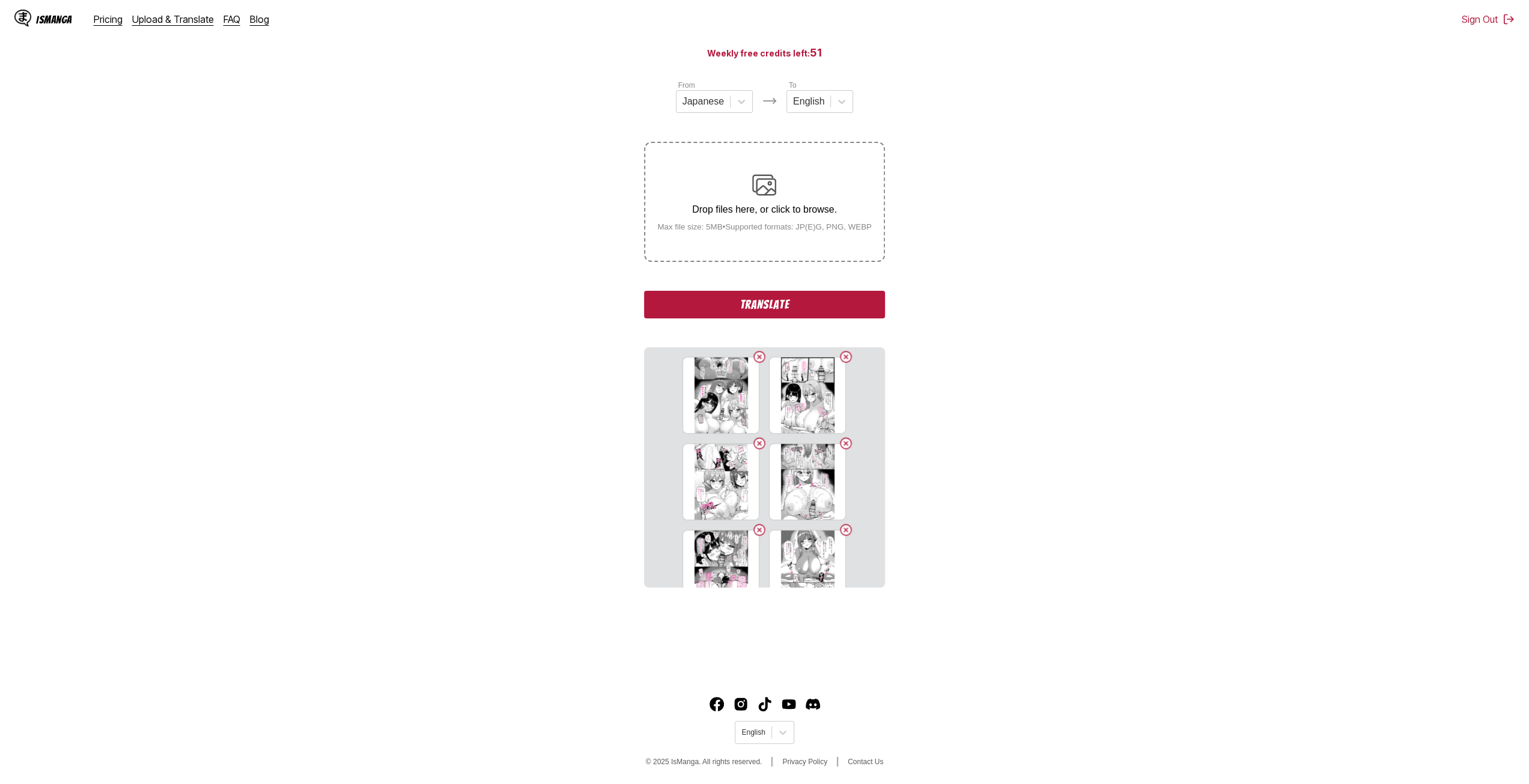
click at [0, 0] on input "Drop files here, or click to browse. Max file size: 5MB • Supported formats: JP…" at bounding box center [0, 0] width 0 height 0
click at [715, 224] on div "Drop files here, or click to browse. Max file size: 5MB • Supported formats: JP…" at bounding box center [764, 201] width 234 height 58
click at [0, 0] on input "Drop files here, or click to browse. Max file size: 5MB • Supported formats: JP…" at bounding box center [0, 0] width 0 height 0
click at [698, 207] on p "Drop files here, or click to browse." at bounding box center [764, 210] width 234 height 11
click at [0, 0] on input "Drop files here, or click to browse. Max file size: 5MB • Supported formats: JP…" at bounding box center [0, 0] width 0 height 0
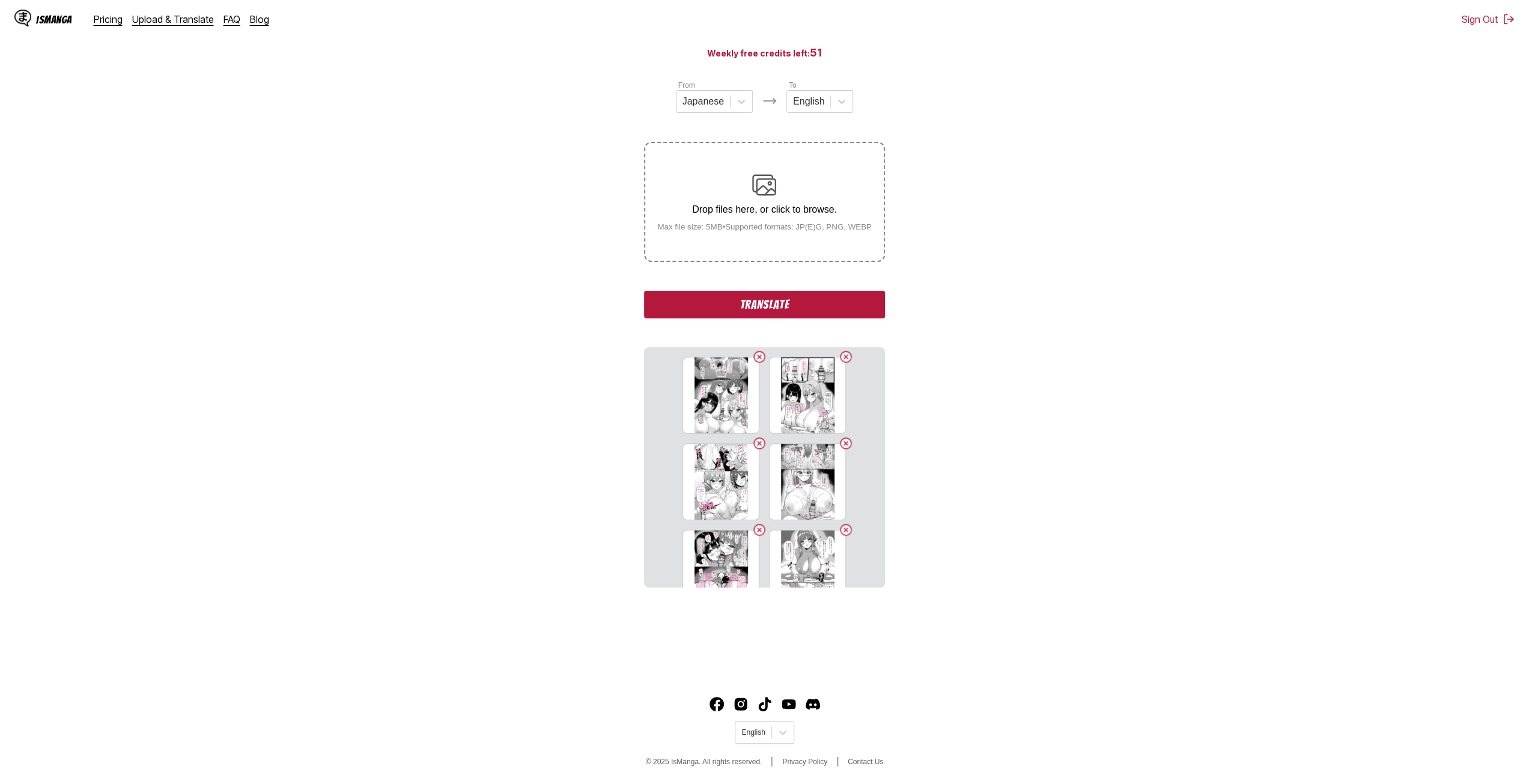
click at [691, 227] on small "Max file size: 5MB • Supported formats: JP(E)G, PNG, WEBP" at bounding box center [764, 227] width 234 height 9
click at [0, 0] on input "Drop files here, or click to browse. Max file size: 5MB • Supported formats: JP…" at bounding box center [0, 0] width 0 height 0
click at [694, 241] on label "Drop files here, or click to browse. Max file size: 5MB • Supported formats: JP…" at bounding box center [764, 201] width 238 height 118
click at [0, 0] on input "Drop files here, or click to browse. Max file size: 5MB • Supported formats: JP…" at bounding box center [0, 0] width 0 height 0
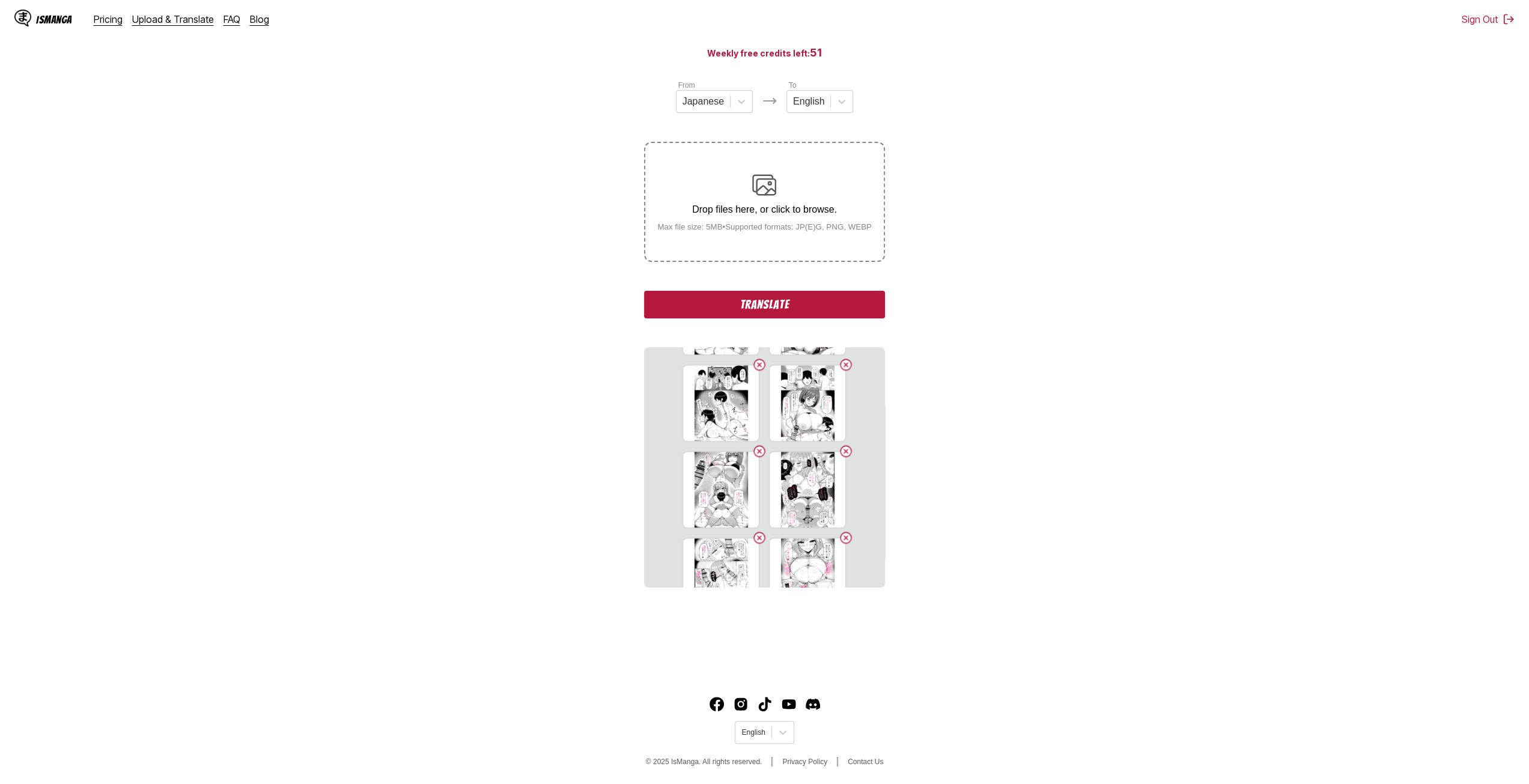
scroll to position [894, 0]
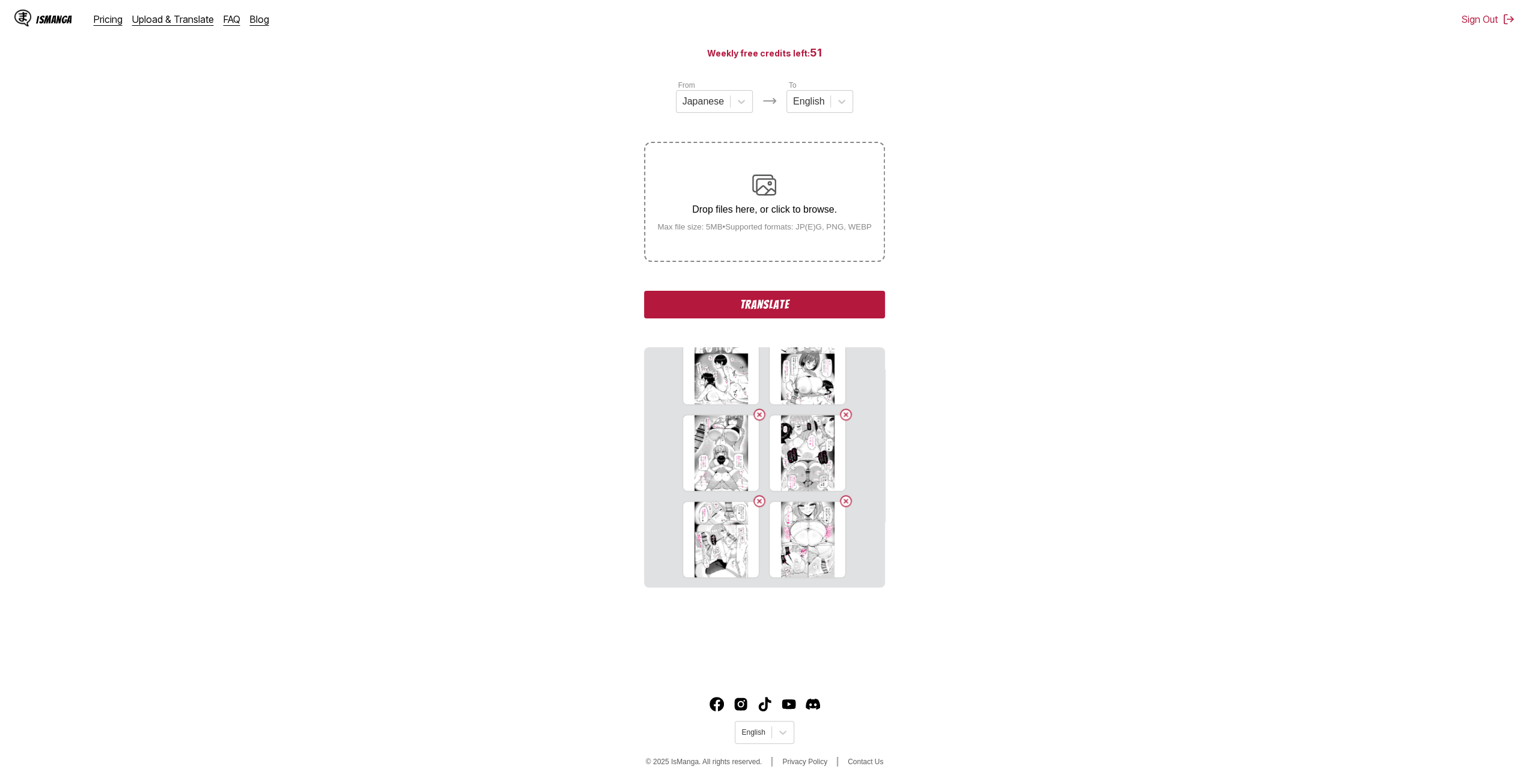
click at [795, 204] on div "Drop files here, or click to browse. Max file size: 5MB • Supported formats: JP…" at bounding box center [764, 201] width 234 height 58
click at [0, 0] on input "Drop files here, or click to browse. Max file size: 5MB • Supported formats: JP…" at bounding box center [0, 0] width 0 height 0
click at [734, 254] on label "Drop files here, or click to browse. Max file size: 5MB • Supported formats: JP…" at bounding box center [764, 201] width 238 height 118
click at [0, 0] on input "Drop files here, or click to browse. Max file size: 5MB • Supported formats: JP…" at bounding box center [0, 0] width 0 height 0
click at [720, 231] on small "Max file size: 5MB • Supported formats: JP(E)G, PNG, WEBP" at bounding box center [764, 227] width 234 height 9
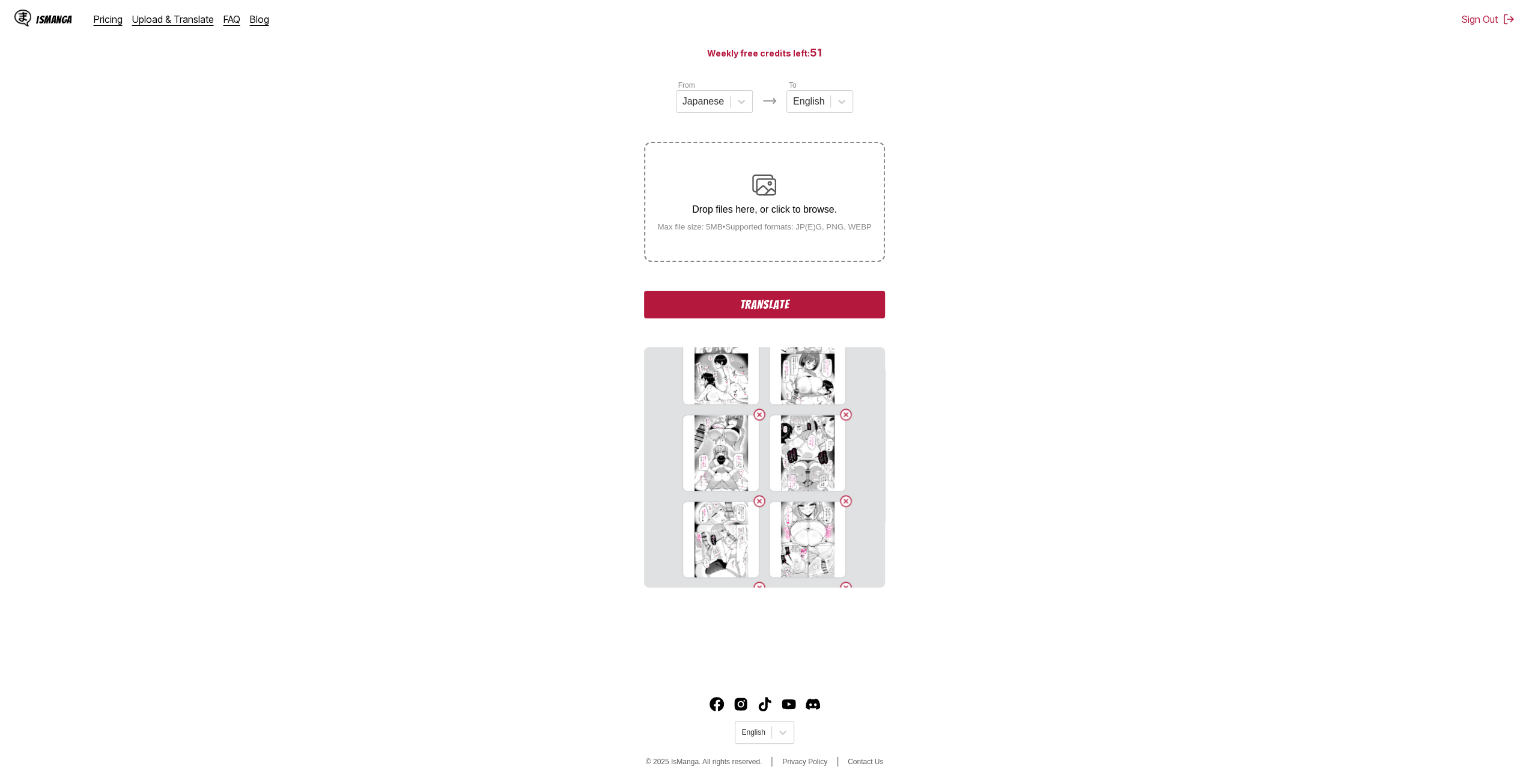
click at [0, 0] on input "Drop files here, or click to browse. Max file size: 5MB • Supported formats: JP…" at bounding box center [0, 0] width 0 height 0
click at [1080, 60] on h3 "Weekly free credits left: 51" at bounding box center [764, 53] width 1472 height 15
click at [718, 300] on button "Translate" at bounding box center [764, 304] width 240 height 28
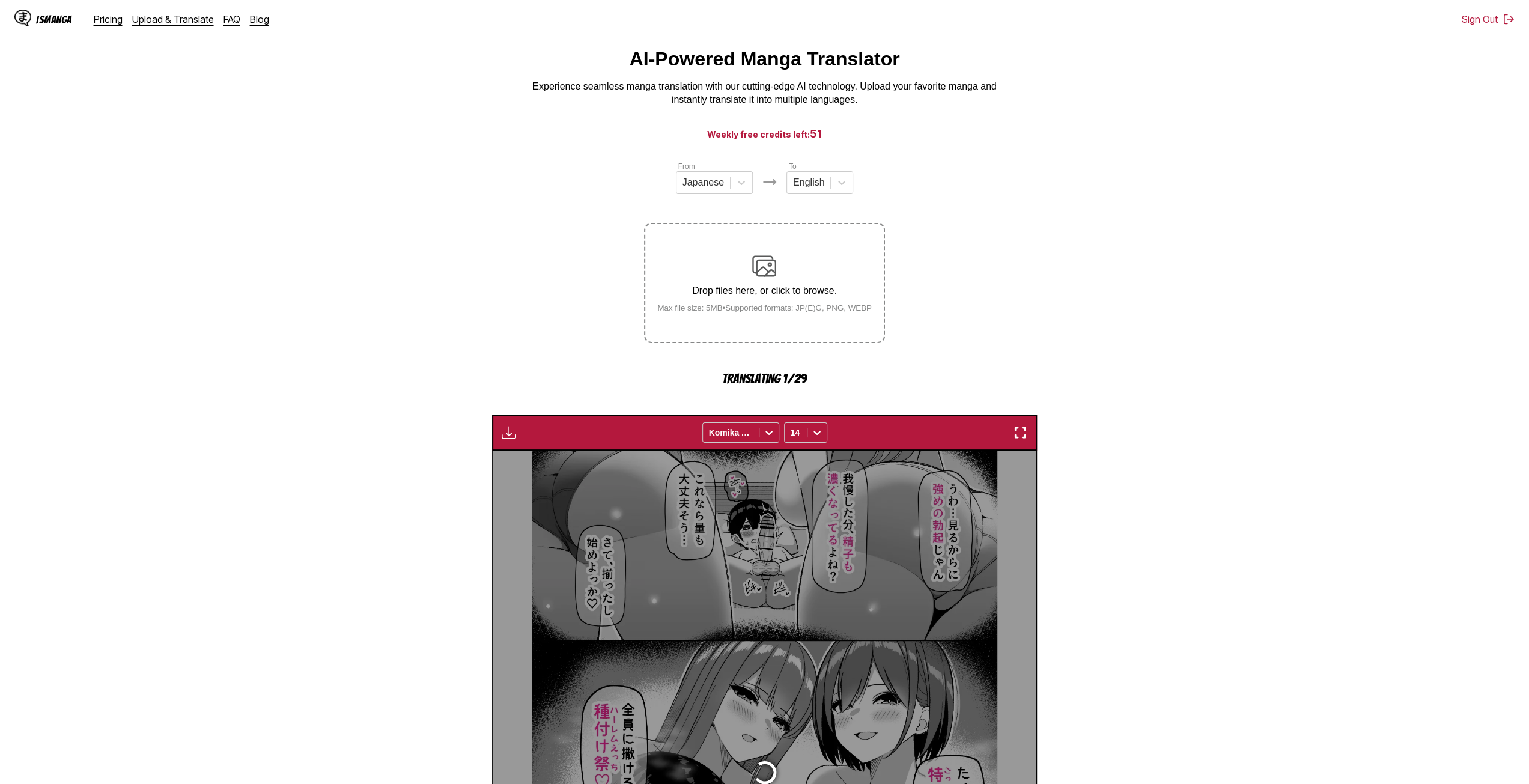
scroll to position [0, 0]
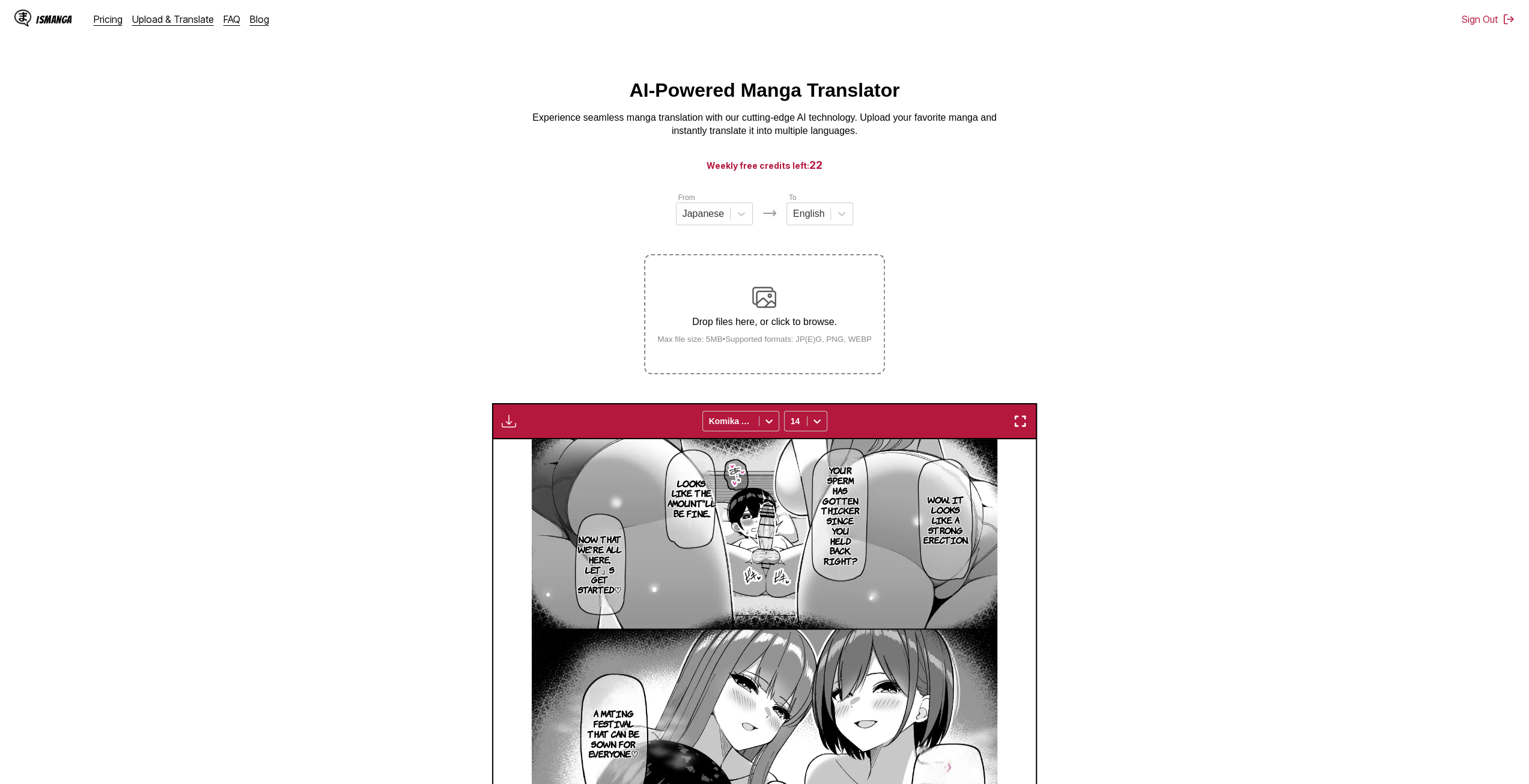
click at [738, 326] on p "Drop files here, or click to browse." at bounding box center [764, 322] width 234 height 11
click at [0, 0] on input "Drop files here, or click to browse. Max file size: 5MB • Supported formats: JP…" at bounding box center [0, 0] width 0 height 0
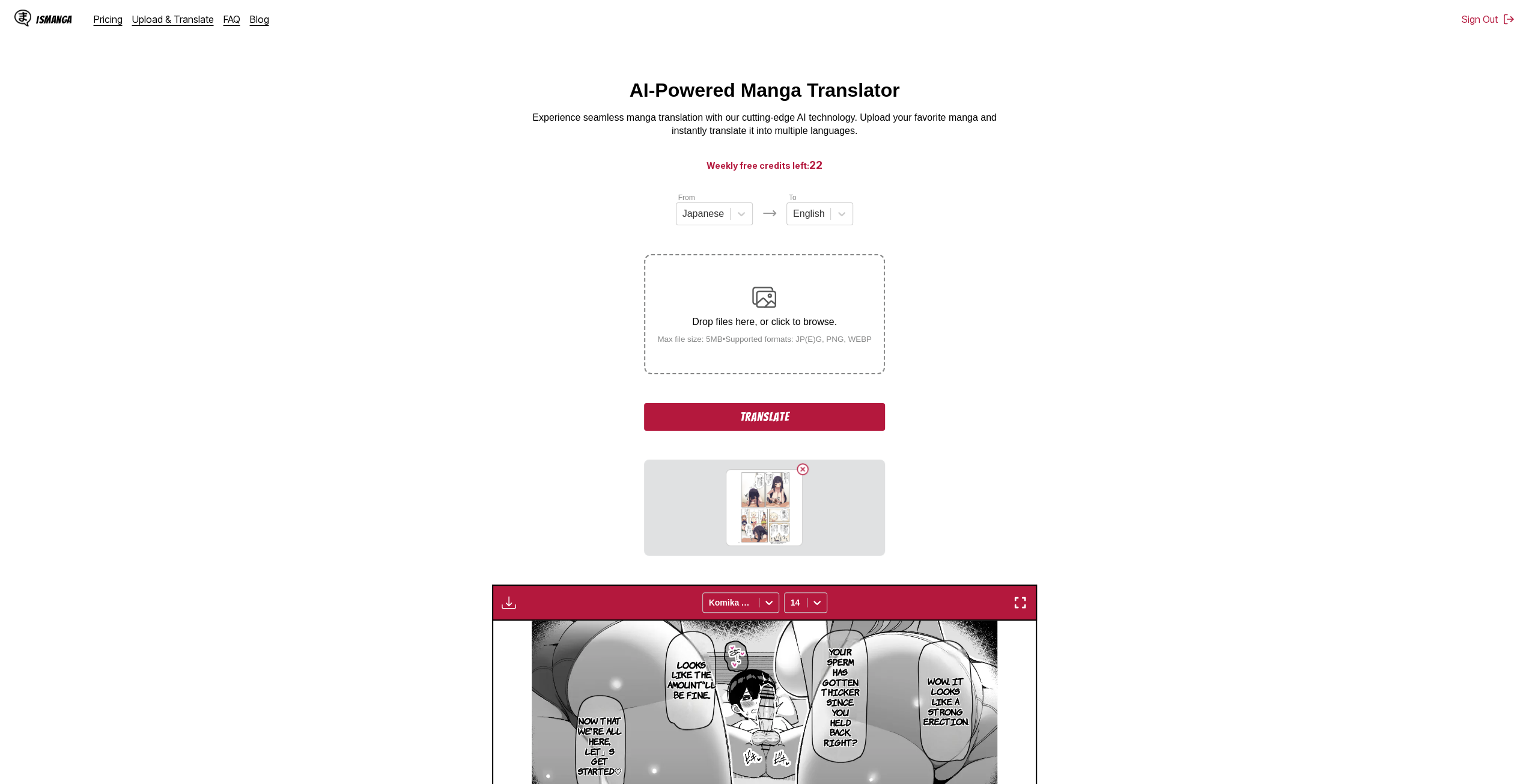
click at [711, 355] on label "Drop files here, or click to browse. Max file size: 5MB • Supported formats: JP…" at bounding box center [764, 314] width 238 height 118
click at [0, 0] on input "Drop files here, or click to browse. Max file size: 5MB • Supported formats: JP…" at bounding box center [0, 0] width 0 height 0
click at [695, 308] on div "Drop files here, or click to browse. Max file size: 5MB • Supported formats: JP…" at bounding box center [764, 314] width 234 height 58
click at [0, 0] on input "Drop files here, or click to browse. Max file size: 5MB • Supported formats: JP…" at bounding box center [0, 0] width 0 height 0
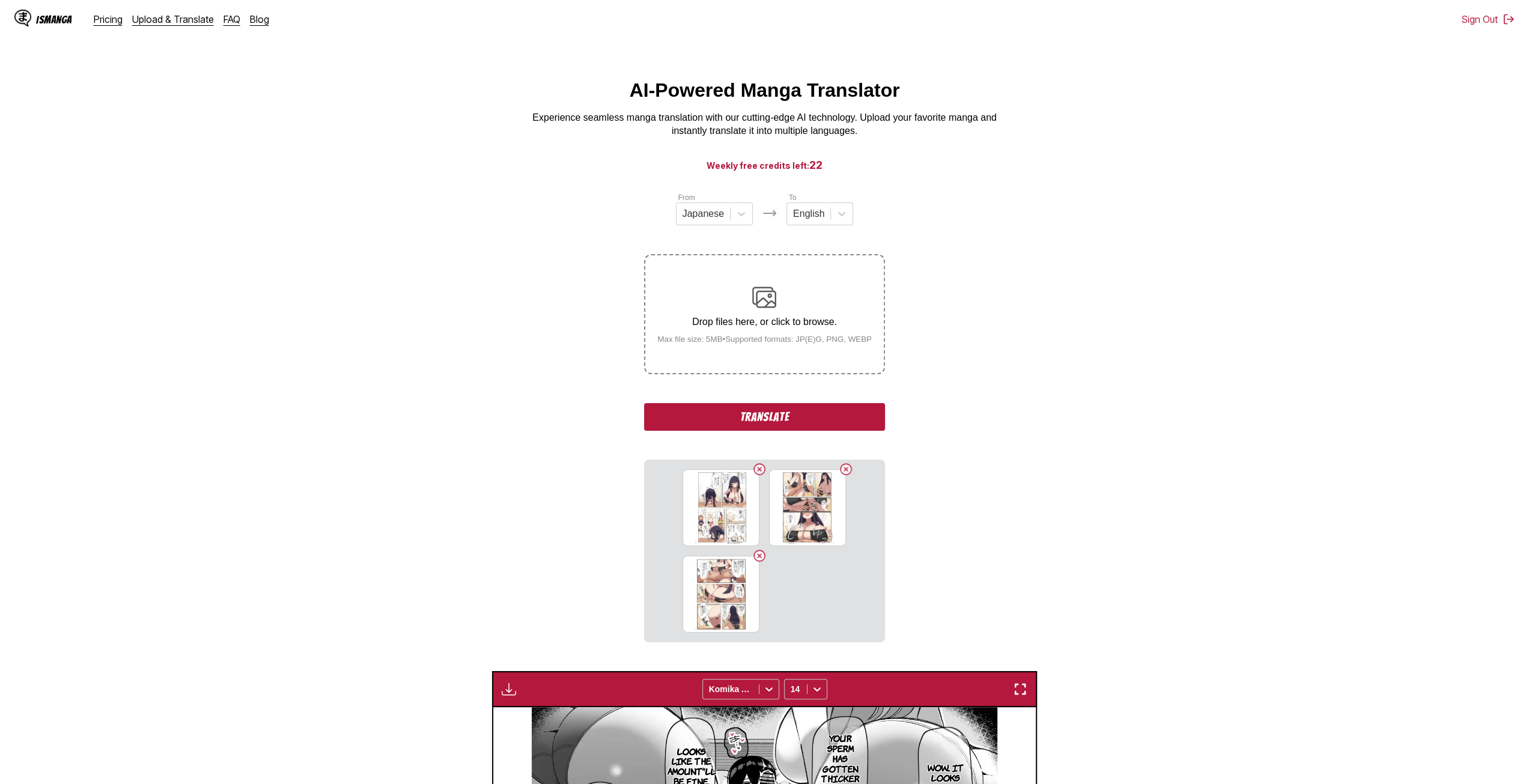
click at [741, 293] on div "Drop files here, or click to browse. Max file size: 5MB • Supported formats: JP…" at bounding box center [764, 314] width 234 height 58
click at [0, 0] on input "Drop files here, or click to browse. Max file size: 5MB • Supported formats: JP…" at bounding box center [0, 0] width 0 height 0
click at [700, 351] on label "Drop files here, or click to browse. Max file size: 5MB • Supported formats: JP…" at bounding box center [764, 314] width 238 height 118
click at [0, 0] on input "Drop files here, or click to browse. Max file size: 5MB • Supported formats: JP…" at bounding box center [0, 0] width 0 height 0
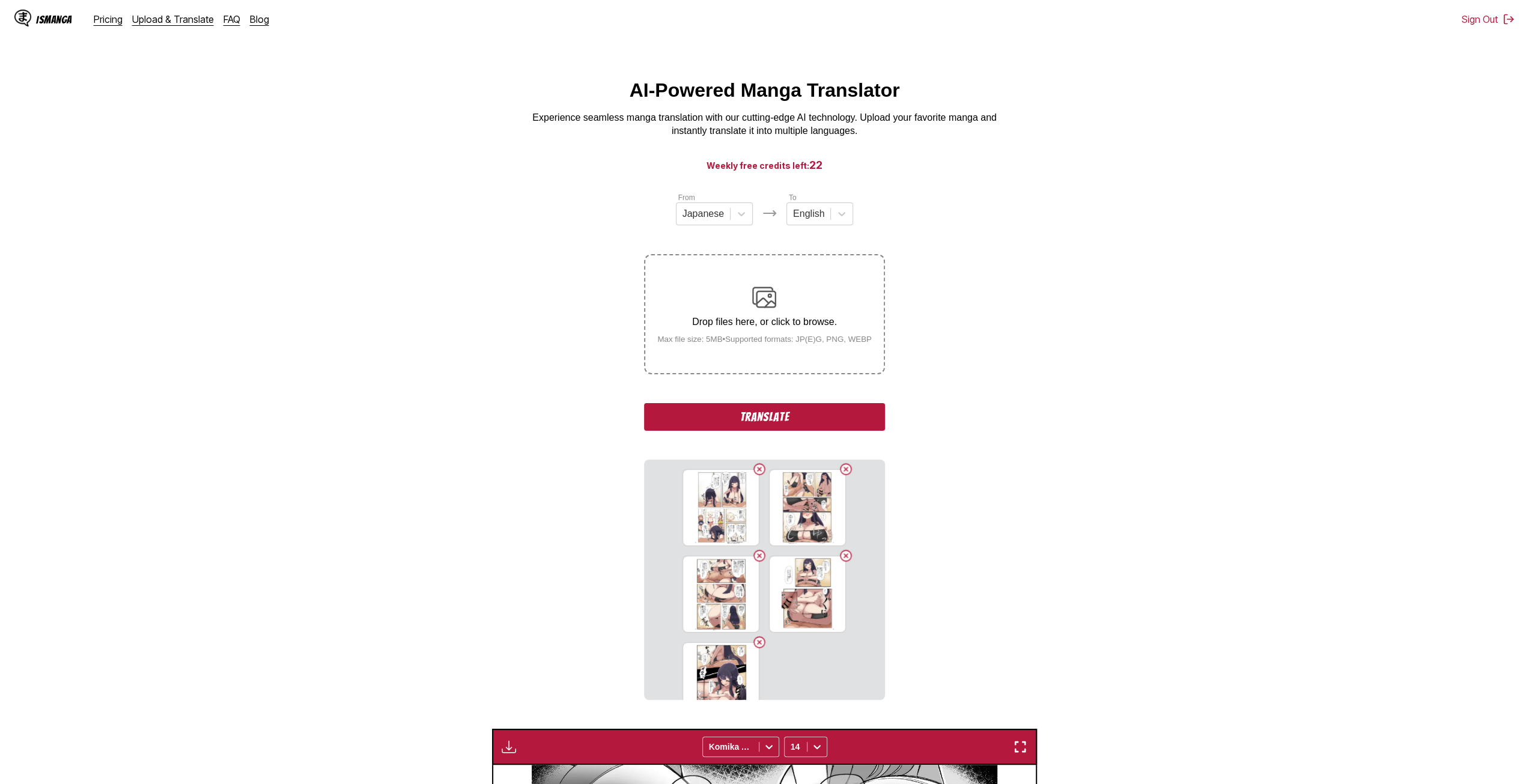
click at [715, 331] on div "Drop files here, or click to browse. Max file size: 5MB • Supported formats: JP…" at bounding box center [764, 314] width 234 height 58
click at [0, 0] on input "Drop files here, or click to browse. Max file size: 5MB • Supported formats: JP…" at bounding box center [0, 0] width 0 height 0
click at [701, 322] on p "Drop files here, or click to browse." at bounding box center [764, 322] width 234 height 11
click at [0, 0] on input "Drop files here, or click to browse. Max file size: 5MB • Supported formats: JP…" at bounding box center [0, 0] width 0 height 0
click at [704, 313] on div "Drop files here, or click to browse. Max file size: 5MB • Supported formats: JP…" at bounding box center [764, 314] width 234 height 58
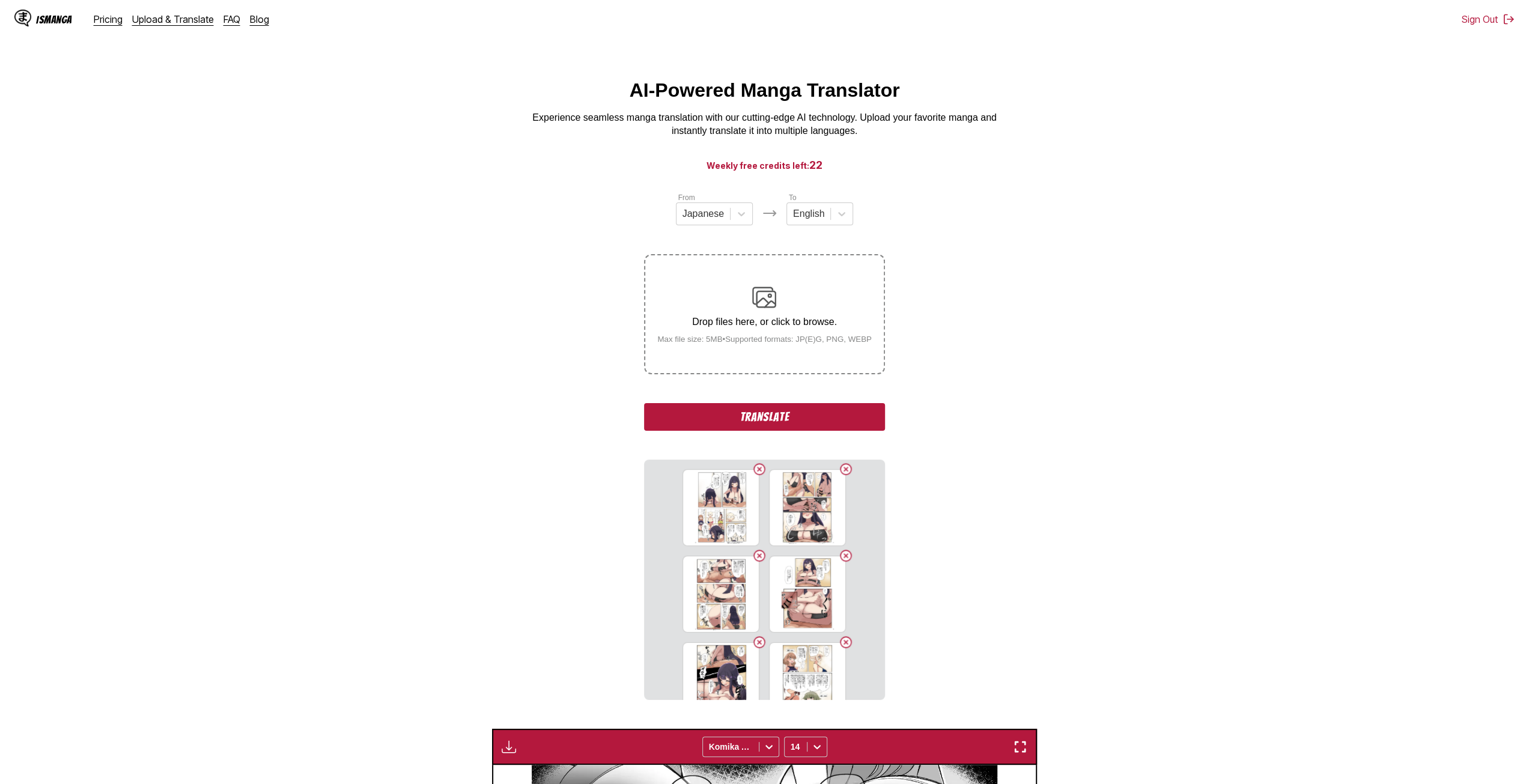
click at [0, 0] on input "Drop files here, or click to browse. Max file size: 5MB • Supported formats: JP…" at bounding box center [0, 0] width 0 height 0
click at [718, 337] on div "Drop files here, or click to browse. Max file size: 5MB • Supported formats: JP…" at bounding box center [764, 314] width 234 height 58
click at [0, 0] on input "Drop files here, or click to browse. Max file size: 5MB • Supported formats: JP…" at bounding box center [0, 0] width 0 height 0
click at [701, 331] on div "Drop files here, or click to browse. Max file size: 5MB • Supported formats: JP…" at bounding box center [764, 314] width 234 height 58
click at [0, 0] on input "Drop files here, or click to browse. Max file size: 5MB • Supported formats: JP…" at bounding box center [0, 0] width 0 height 0
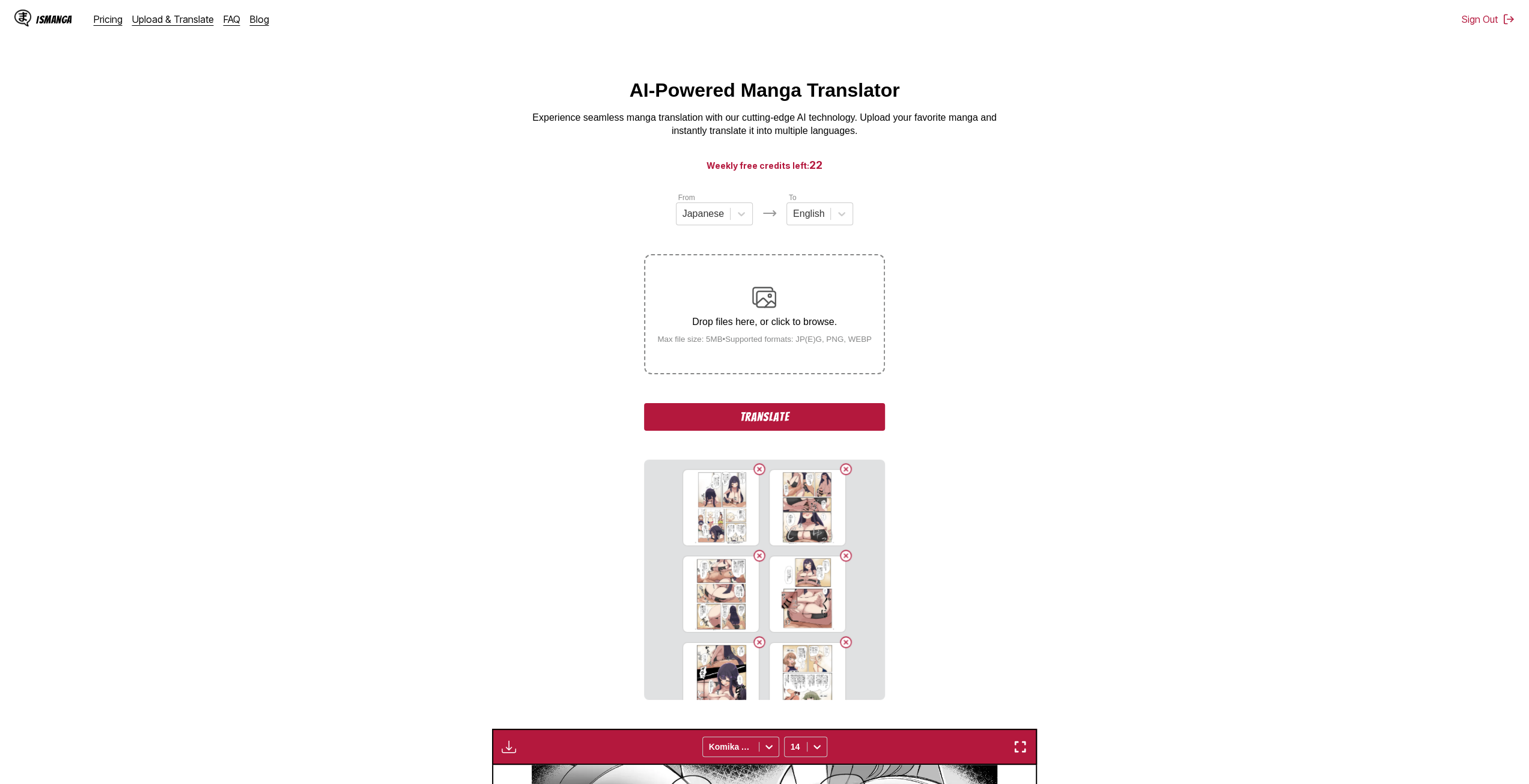
click at [694, 343] on small "Max file size: 5MB • Supported formats: JP(E)G, PNG, WEBP" at bounding box center [764, 339] width 234 height 9
click at [0, 0] on input "Drop files here, or click to browse. Max file size: 5MB • Supported formats: JP…" at bounding box center [0, 0] width 0 height 0
click at [703, 336] on div "Drop files here, or click to browse. Max file size: 5MB • Supported formats: JP…" at bounding box center [764, 314] width 234 height 58
click at [0, 0] on input "Drop files here, or click to browse. Max file size: 5MB • Supported formats: JP…" at bounding box center [0, 0] width 0 height 0
click at [706, 353] on label "Drop files here, or click to browse. Max file size: 5MB • Supported formats: JP…" at bounding box center [764, 314] width 238 height 118
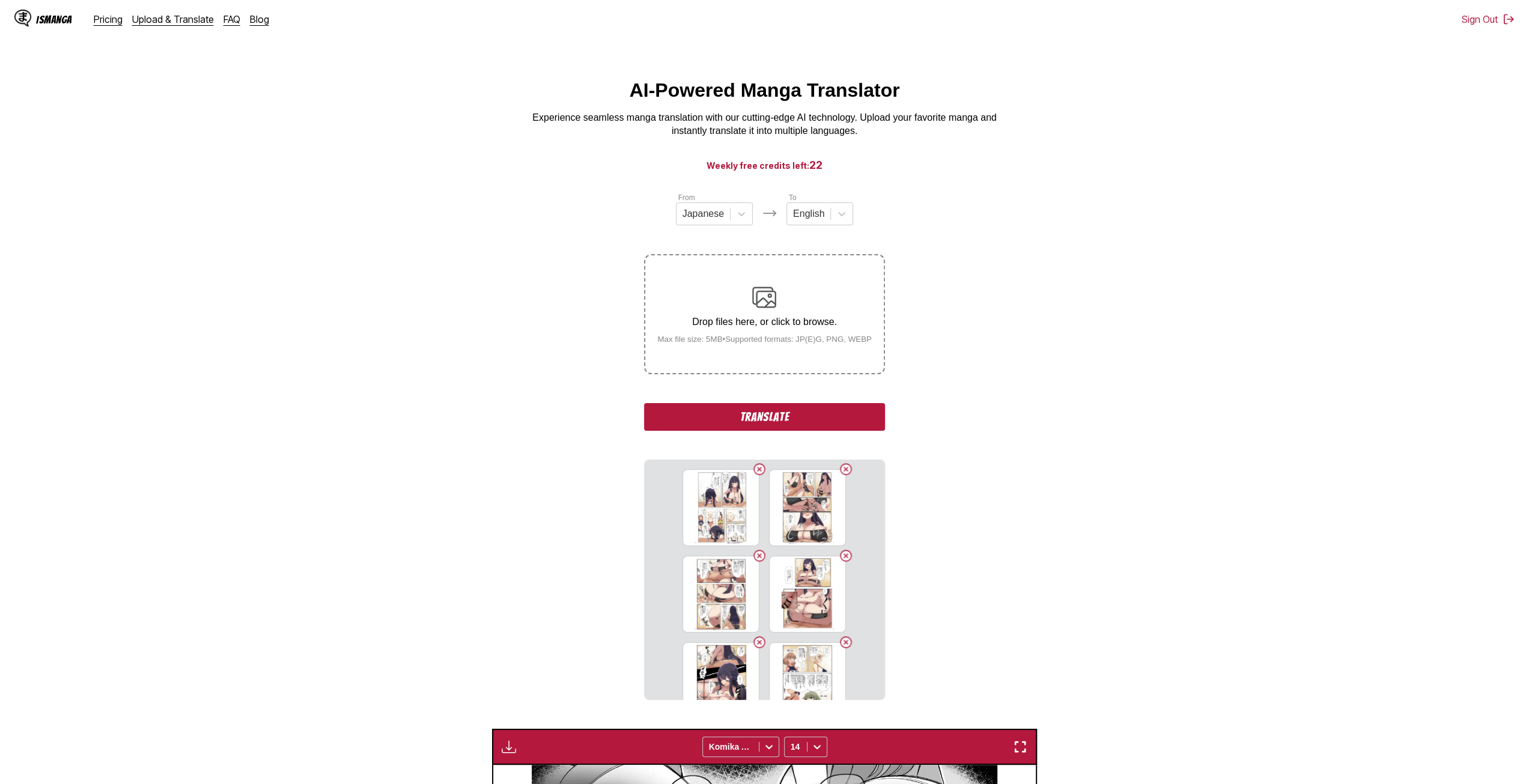
click at [0, 0] on input "Drop files here, or click to browse. Max file size: 5MB • Supported formats: JP…" at bounding box center [0, 0] width 0 height 0
click at [690, 340] on div "Drop files here, or click to browse. Max file size: 5MB • Supported formats: JP…" at bounding box center [764, 314] width 240 height 120
click at [691, 337] on small "Max file size: 5MB • Supported formats: JP(E)G, PNG, WEBP" at bounding box center [764, 339] width 234 height 9
click at [0, 0] on input "Drop files here, or click to browse. Max file size: 5MB • Supported formats: JP…" at bounding box center [0, 0] width 0 height 0
click at [712, 343] on small "Max file size: 5MB • Supported formats: JP(E)G, PNG, WEBP" at bounding box center [764, 339] width 234 height 9
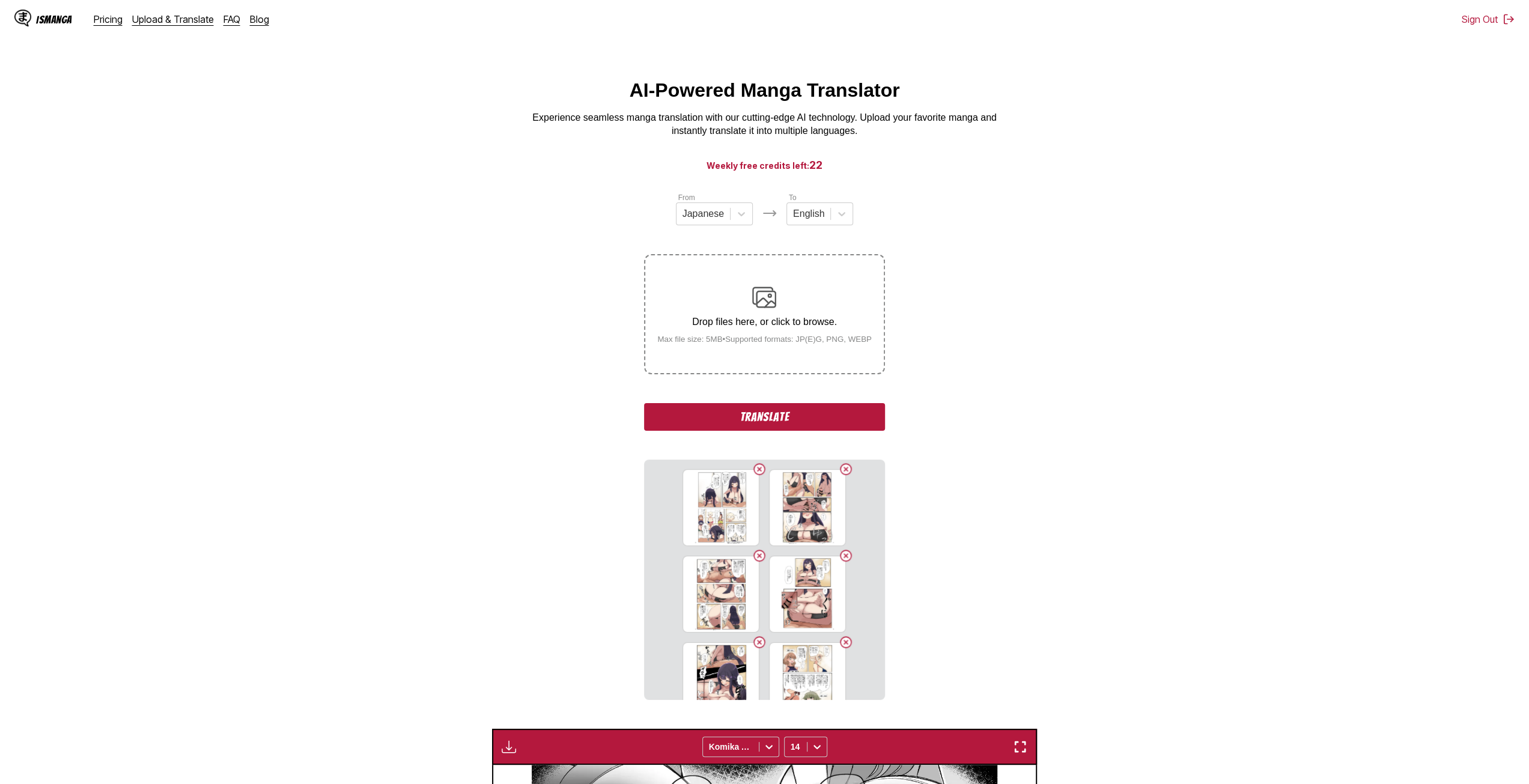
click at [0, 0] on input "Drop files here, or click to browse. Max file size: 5MB • Supported formats: JP…" at bounding box center [0, 0] width 0 height 0
click at [714, 349] on label "Drop files here, or click to browse. Max file size: 5MB • Supported formats: JP…" at bounding box center [764, 314] width 238 height 118
click at [0, 0] on input "Drop files here, or click to browse. Max file size: 5MB • Supported formats: JP…" at bounding box center [0, 0] width 0 height 0
click at [722, 341] on small "Max file size: 5MB • Supported formats: JP(E)G, PNG, WEBP" at bounding box center [764, 339] width 234 height 9
click at [0, 0] on input "Drop files here, or click to browse. Max file size: 5MB • Supported formats: JP…" at bounding box center [0, 0] width 0 height 0
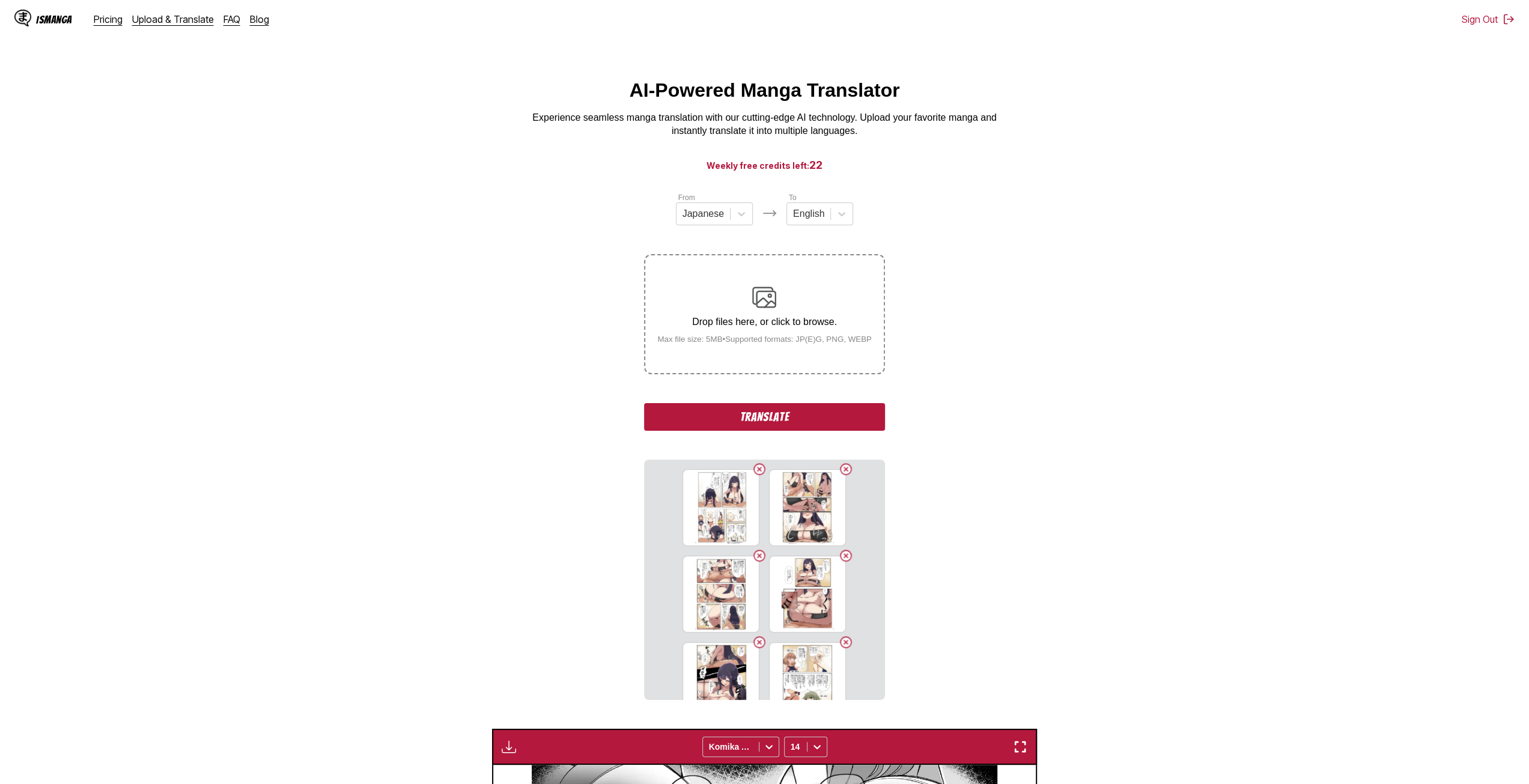
click at [718, 325] on p "Drop files here, or click to browse." at bounding box center [764, 322] width 234 height 11
click at [0, 0] on input "Drop files here, or click to browse. Max file size: 5MB • Supported formats: JP…" at bounding box center [0, 0] width 0 height 0
click at [731, 331] on div "Drop files here, or click to browse. Max file size: 5MB • Supported formats: JP…" at bounding box center [764, 314] width 234 height 58
click at [0, 0] on input "Drop files here, or click to browse. Max file size: 5MB • Supported formats: JP…" at bounding box center [0, 0] width 0 height 0
click at [714, 306] on div "Drop files here, or click to browse. Max file size: 5MB • Supported formats: JP…" at bounding box center [764, 314] width 234 height 58
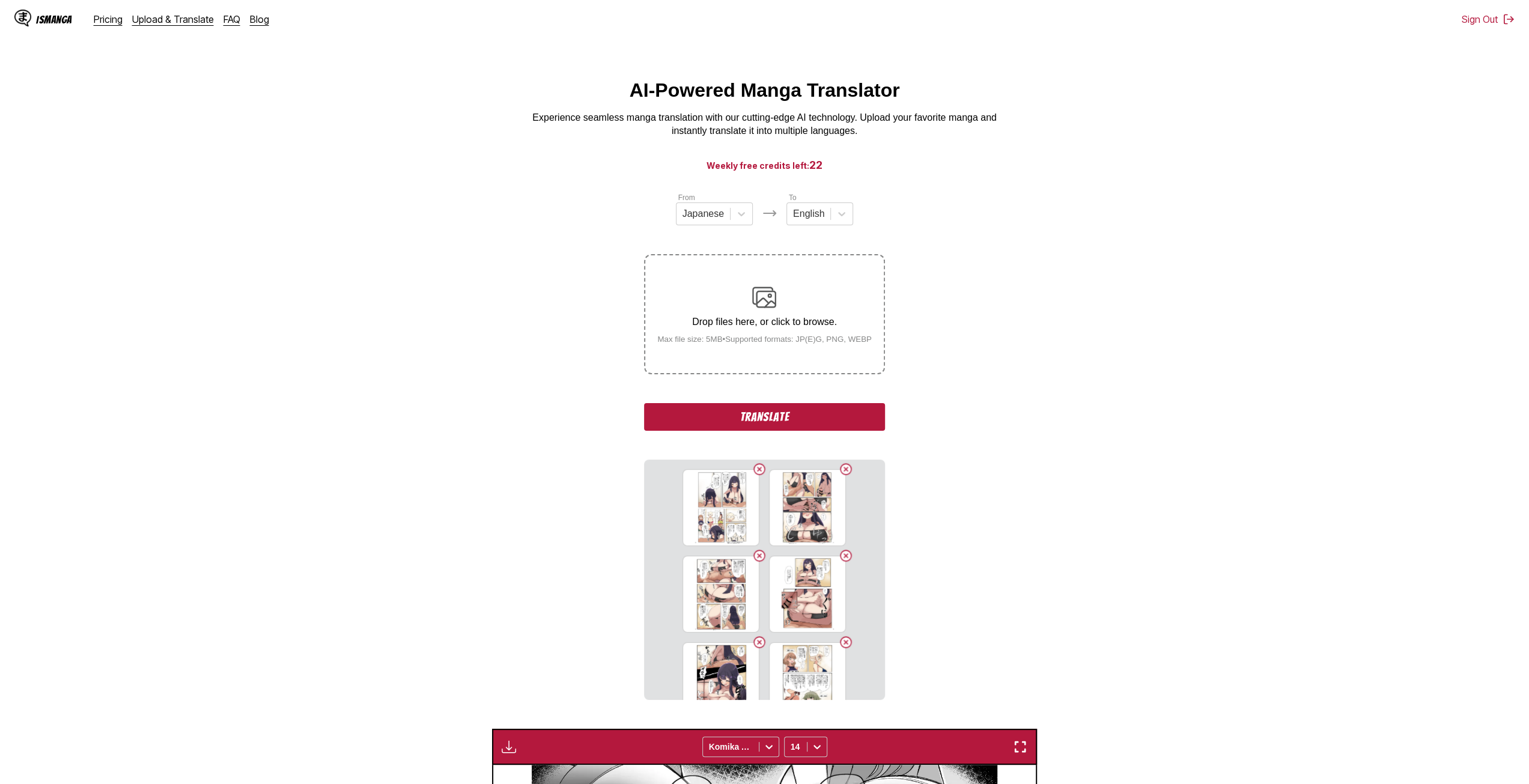
click at [0, 0] on input "Drop files here, or click to browse. Max file size: 5MB • Supported formats: JP…" at bounding box center [0, 0] width 0 height 0
click at [763, 419] on button "Translate" at bounding box center [764, 417] width 240 height 28
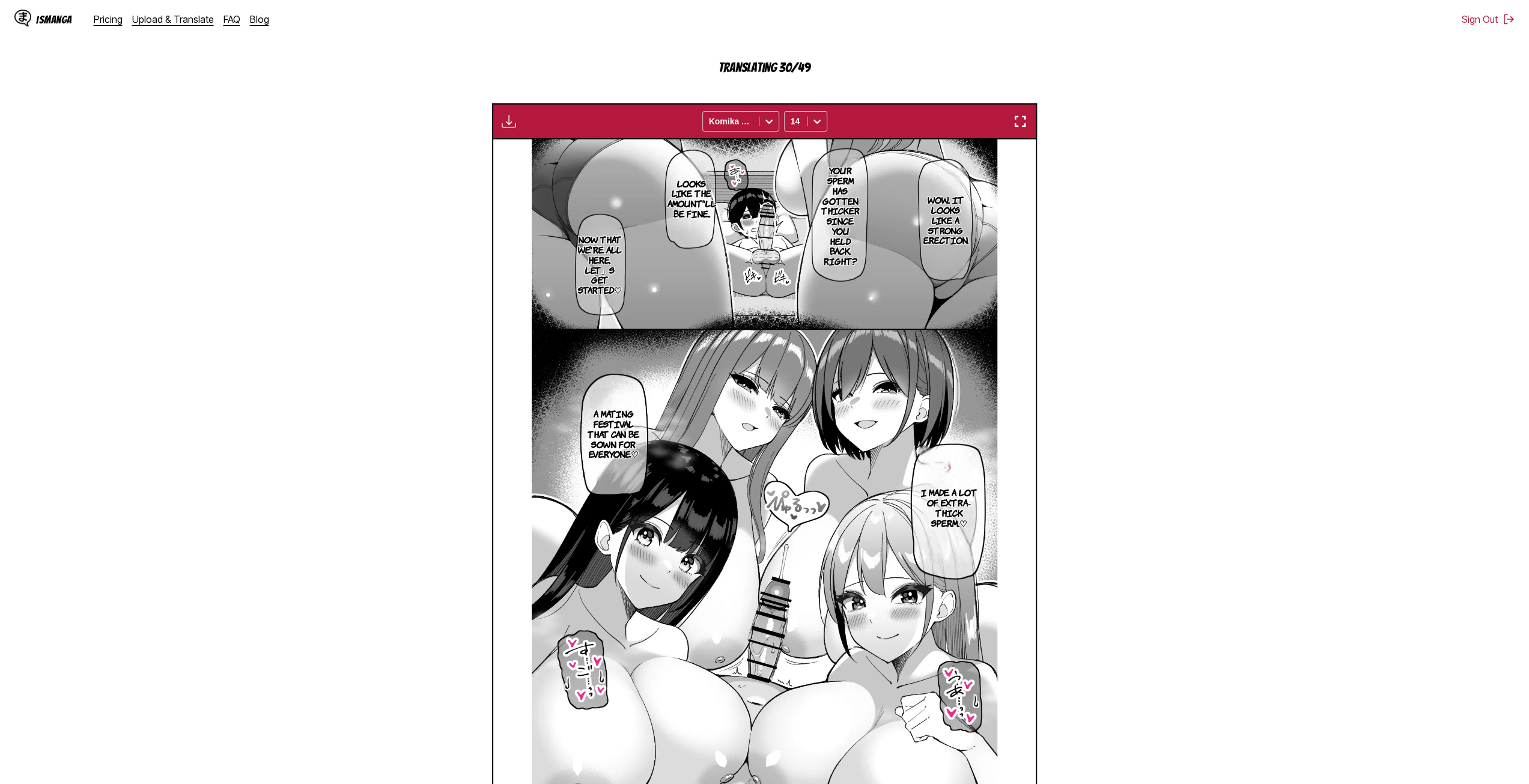
scroll to position [361, 0]
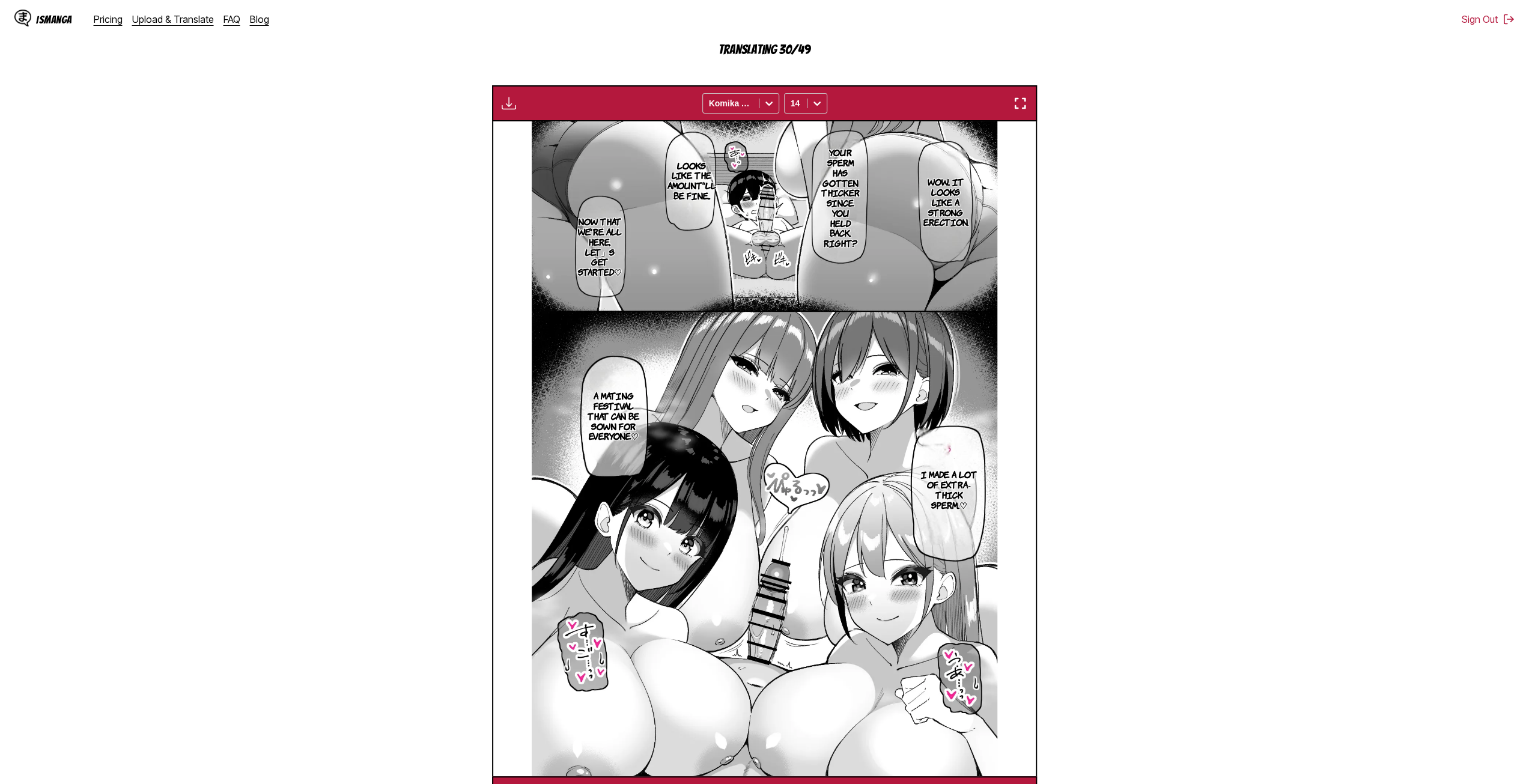
click at [941, 514] on section "I made a lot of extra-thick sperm...♡" at bounding box center [949, 489] width 63 height 145
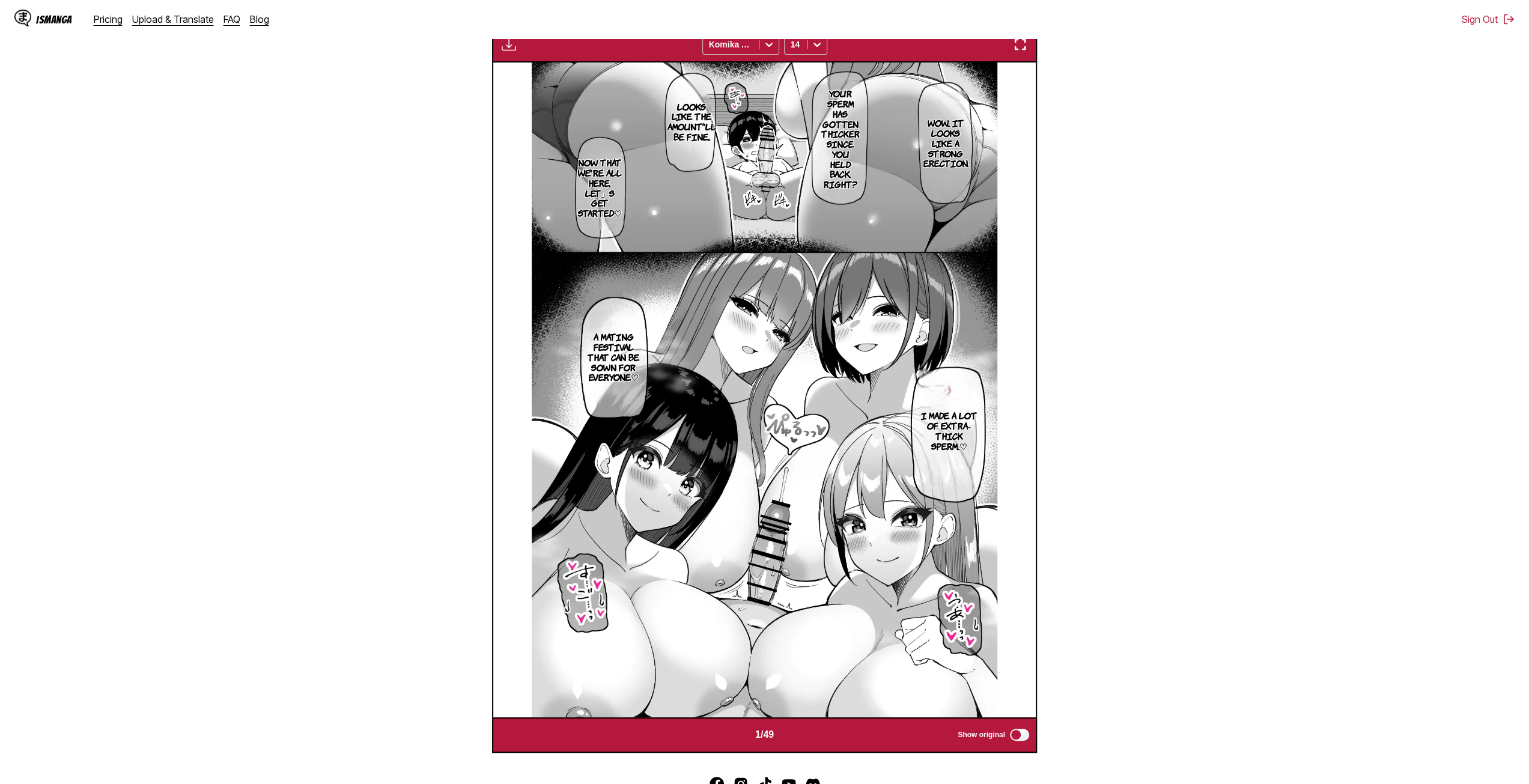
scroll to position [502, 0]
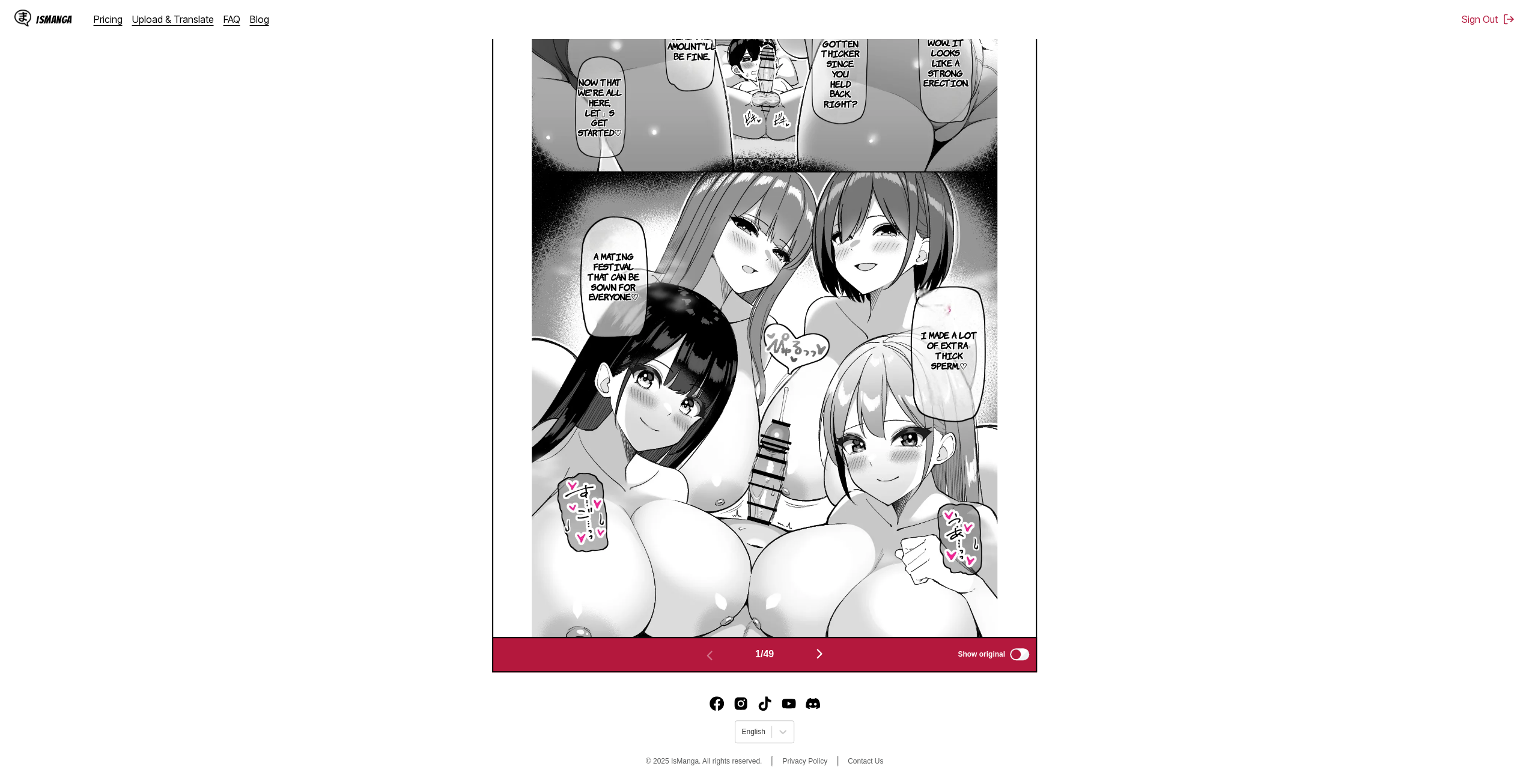
click at [822, 648] on img "button" at bounding box center [819, 653] width 14 height 14
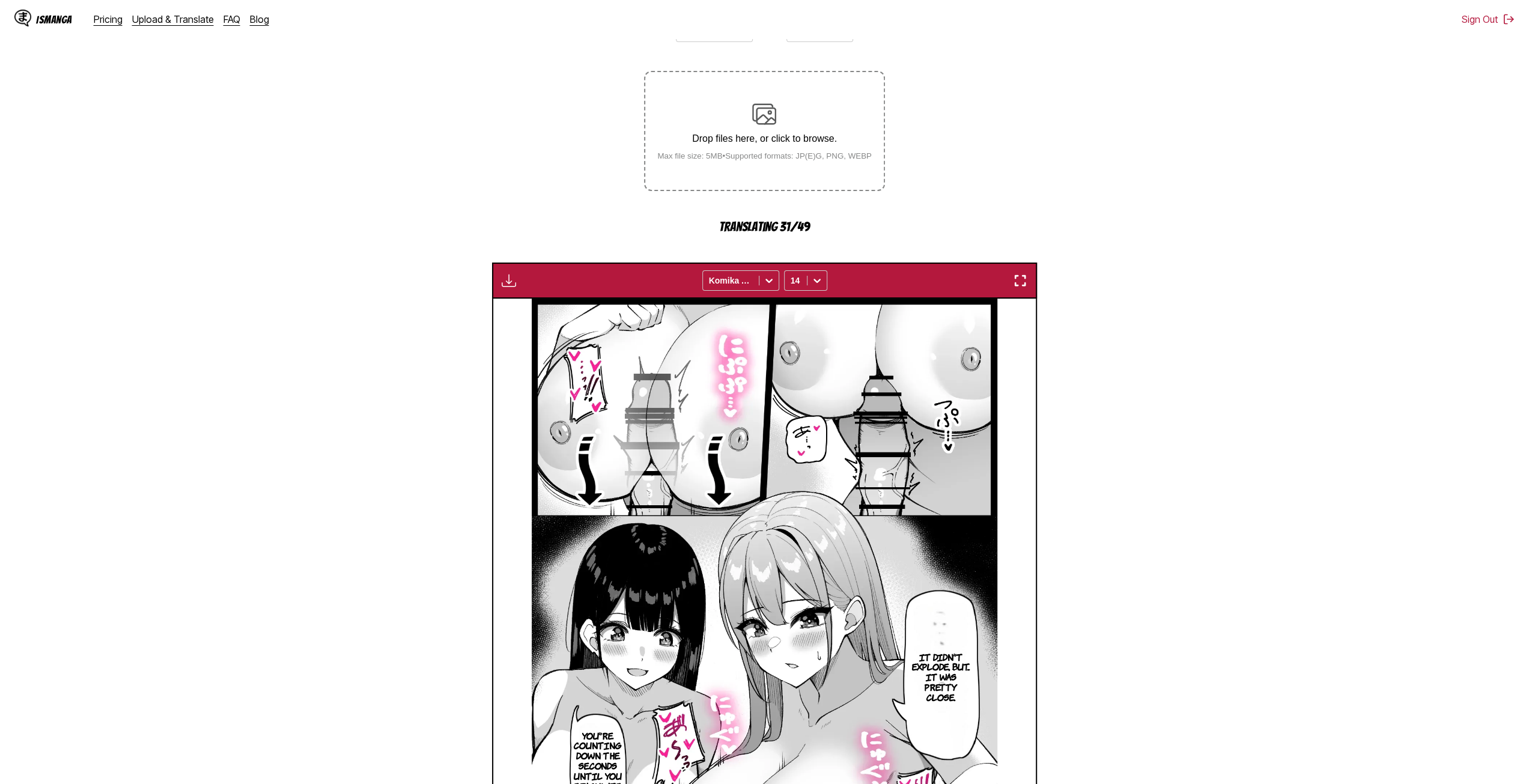
click at [1017, 279] on img "button" at bounding box center [1020, 280] width 14 height 14
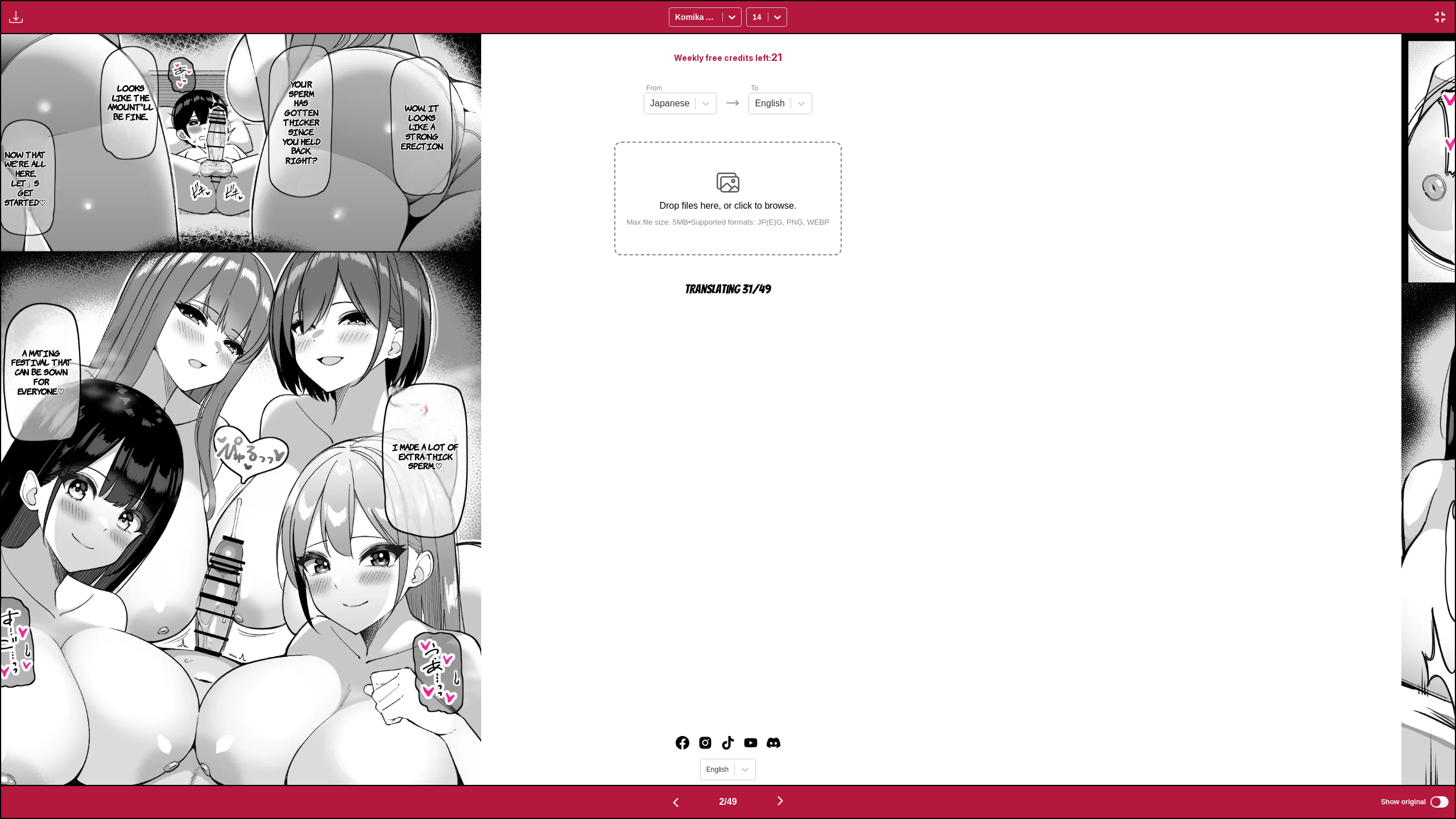
scroll to position [0, 1454]
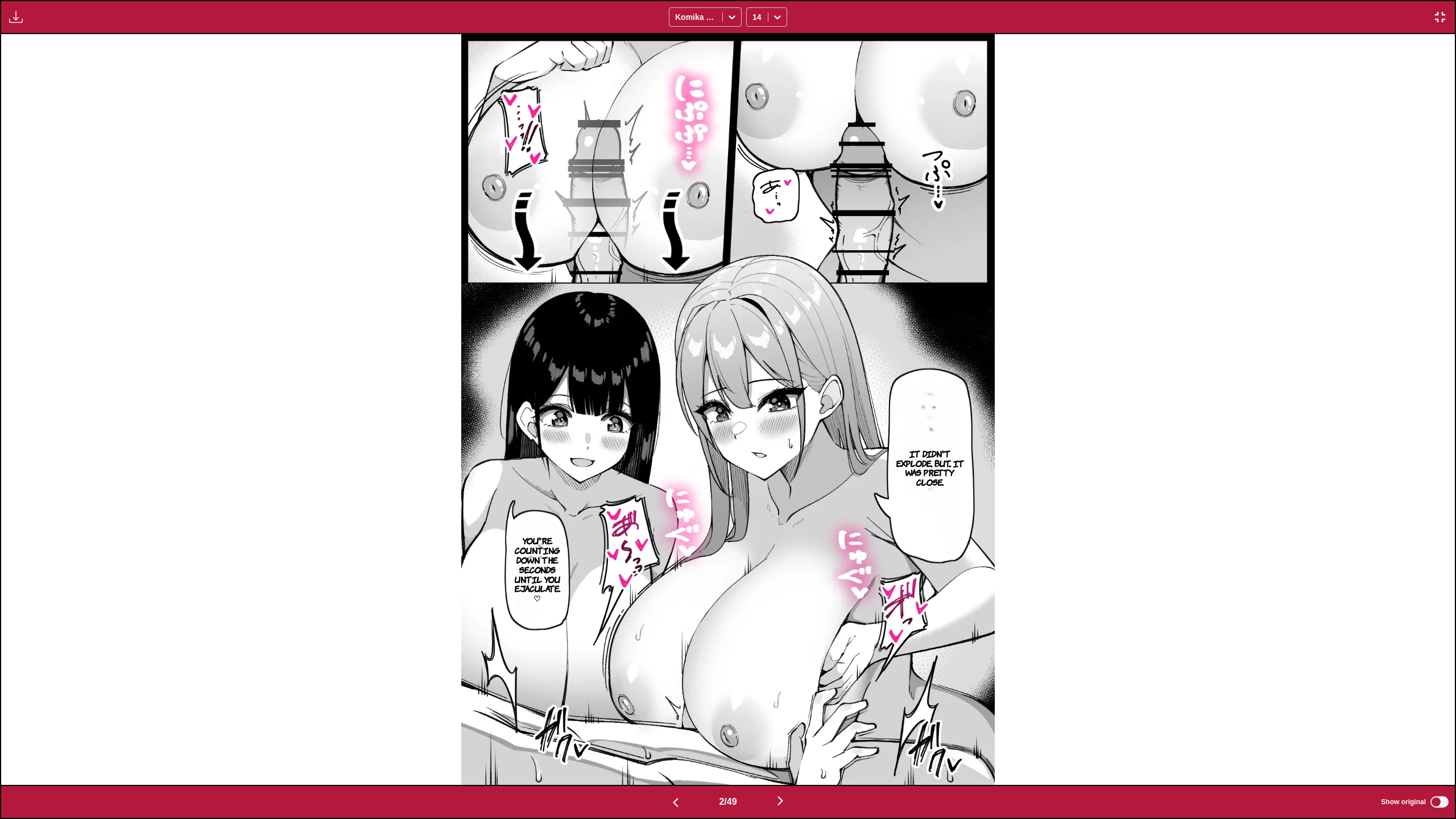
click at [781, 733] on img "button" at bounding box center [780, 800] width 14 height 14
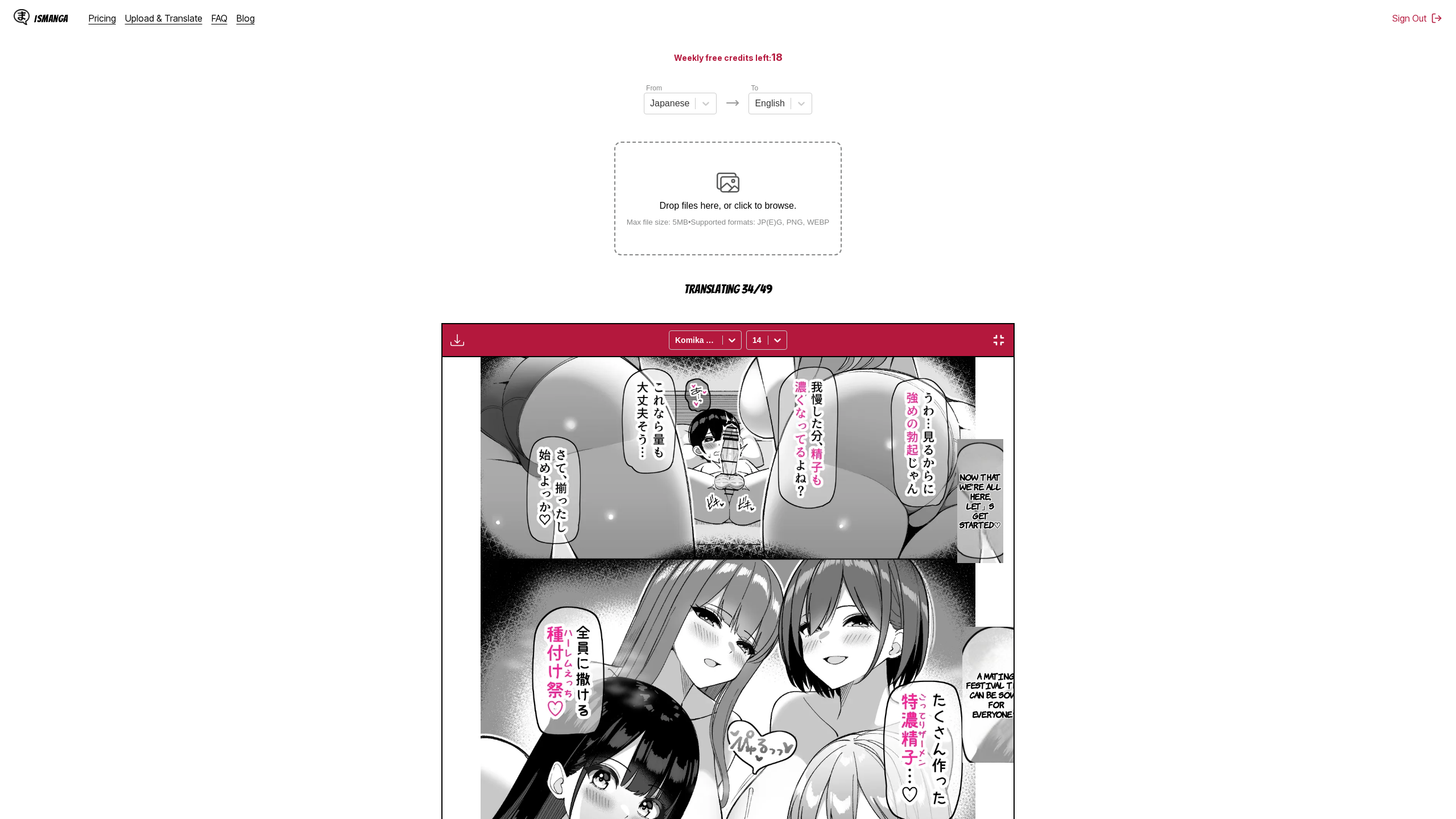
scroll to position [0, 4361]
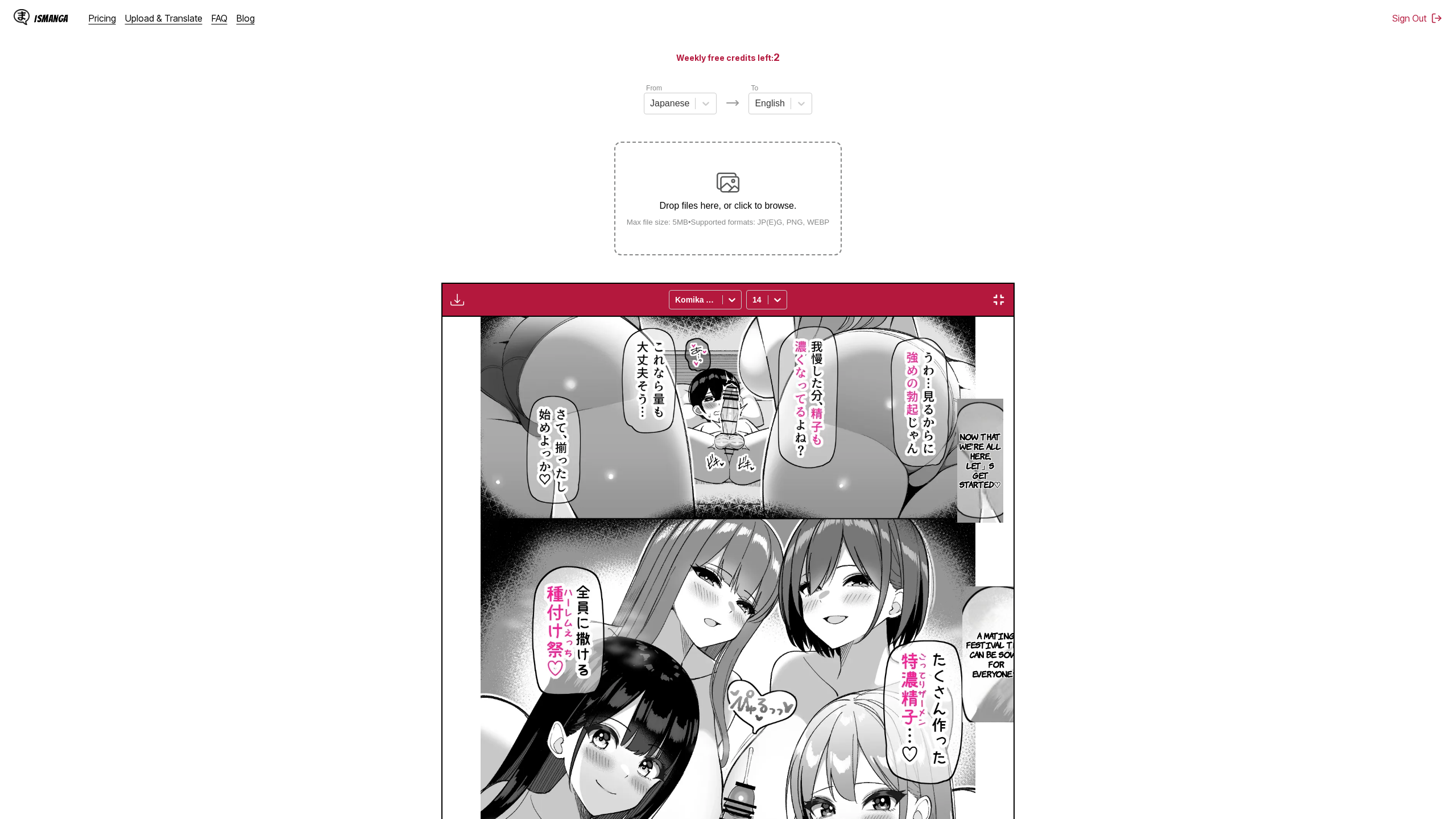
scroll to position [0, 24713]
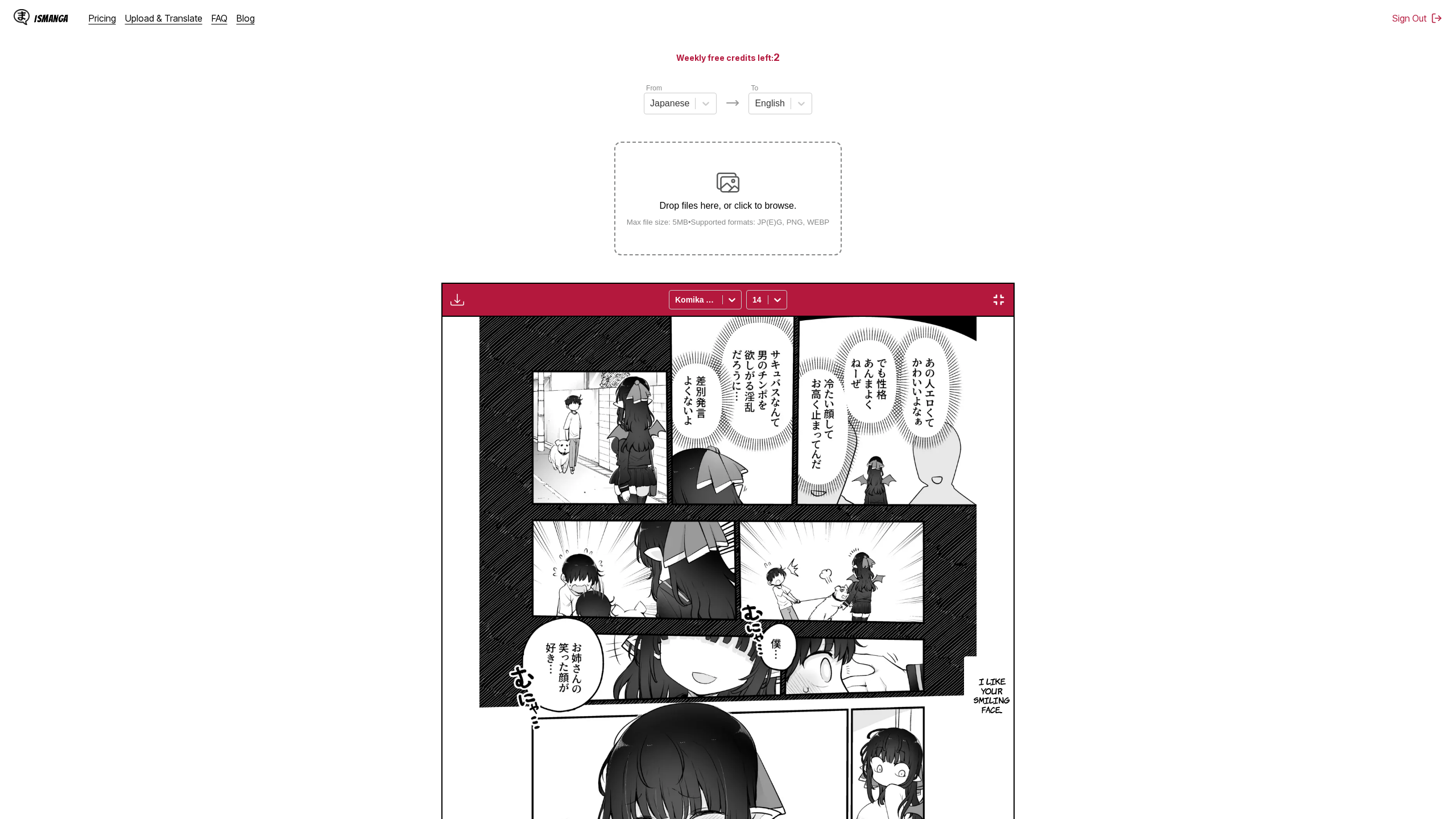
scroll to position [0, 31981]
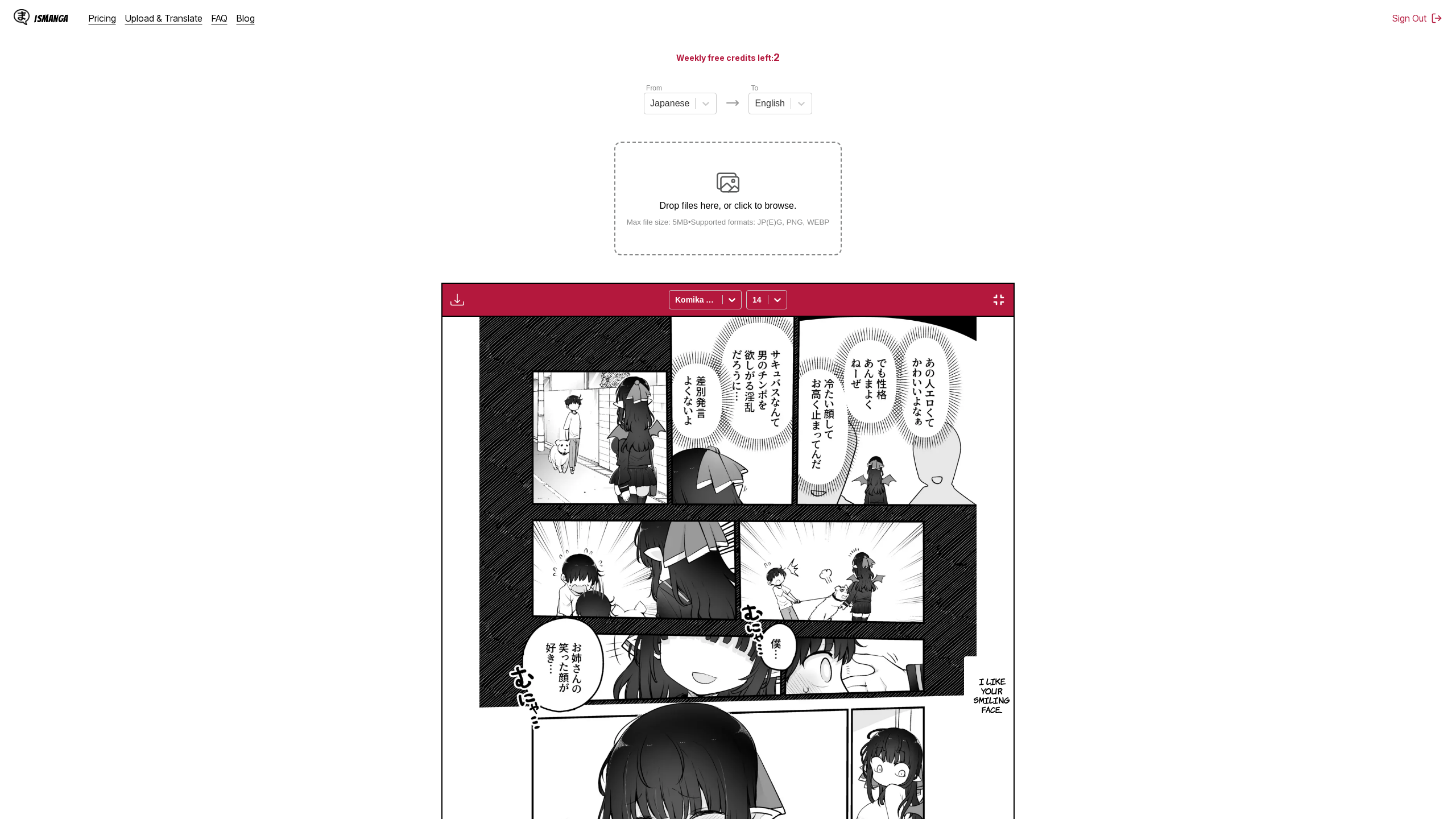
scroll to position [0, 34888]
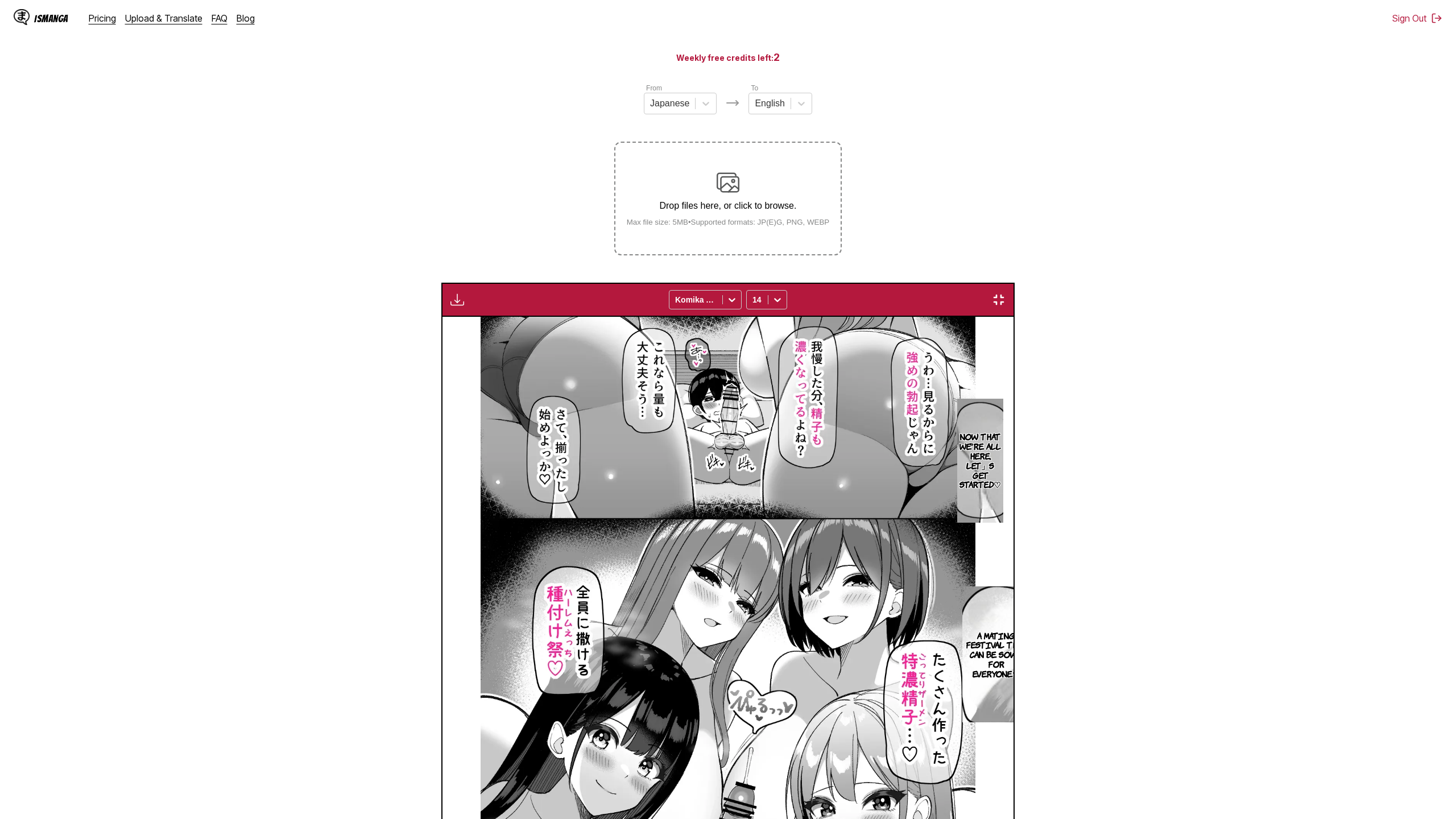
scroll to position [0, 40703]
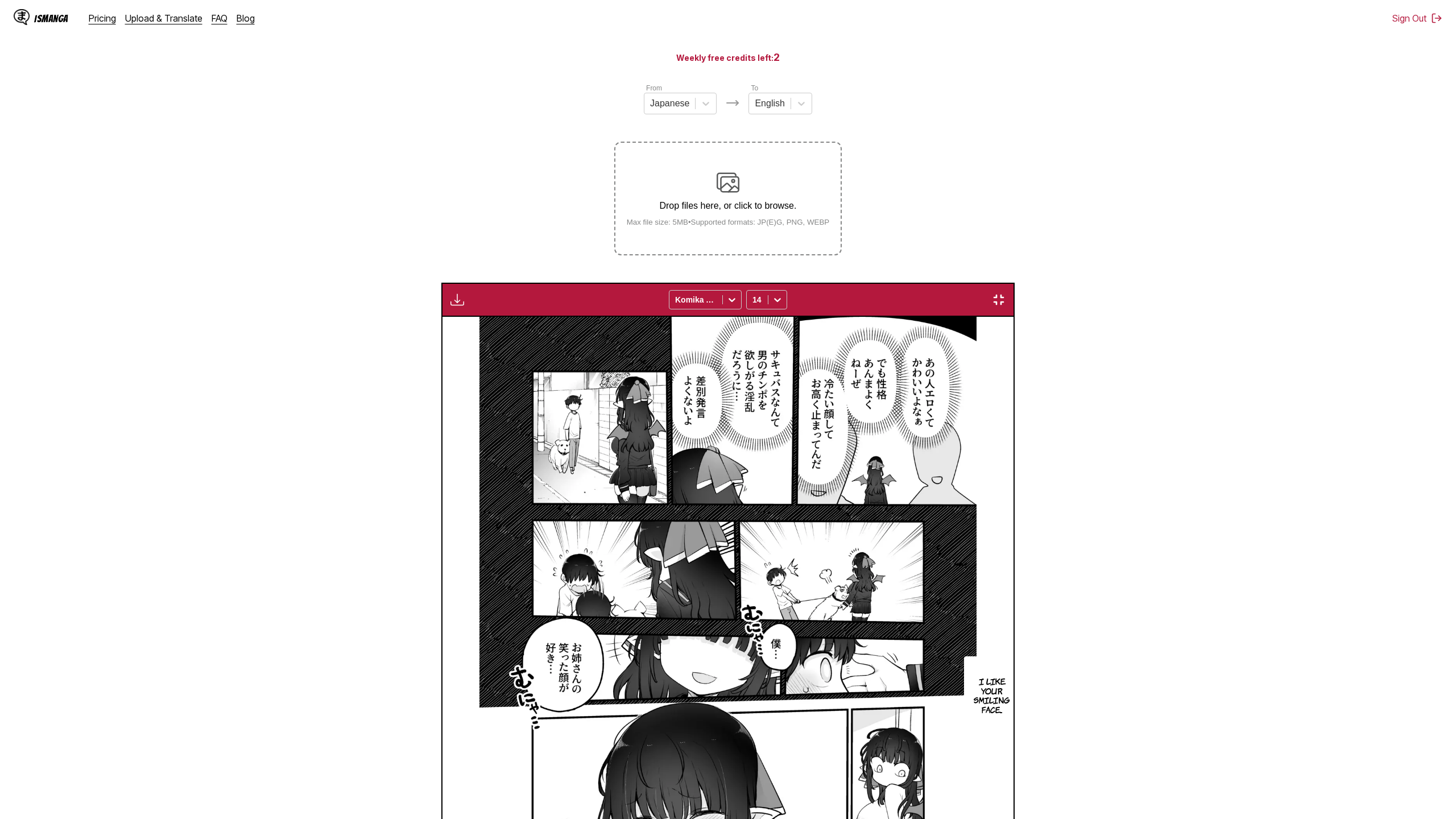
scroll to position [0, 42157]
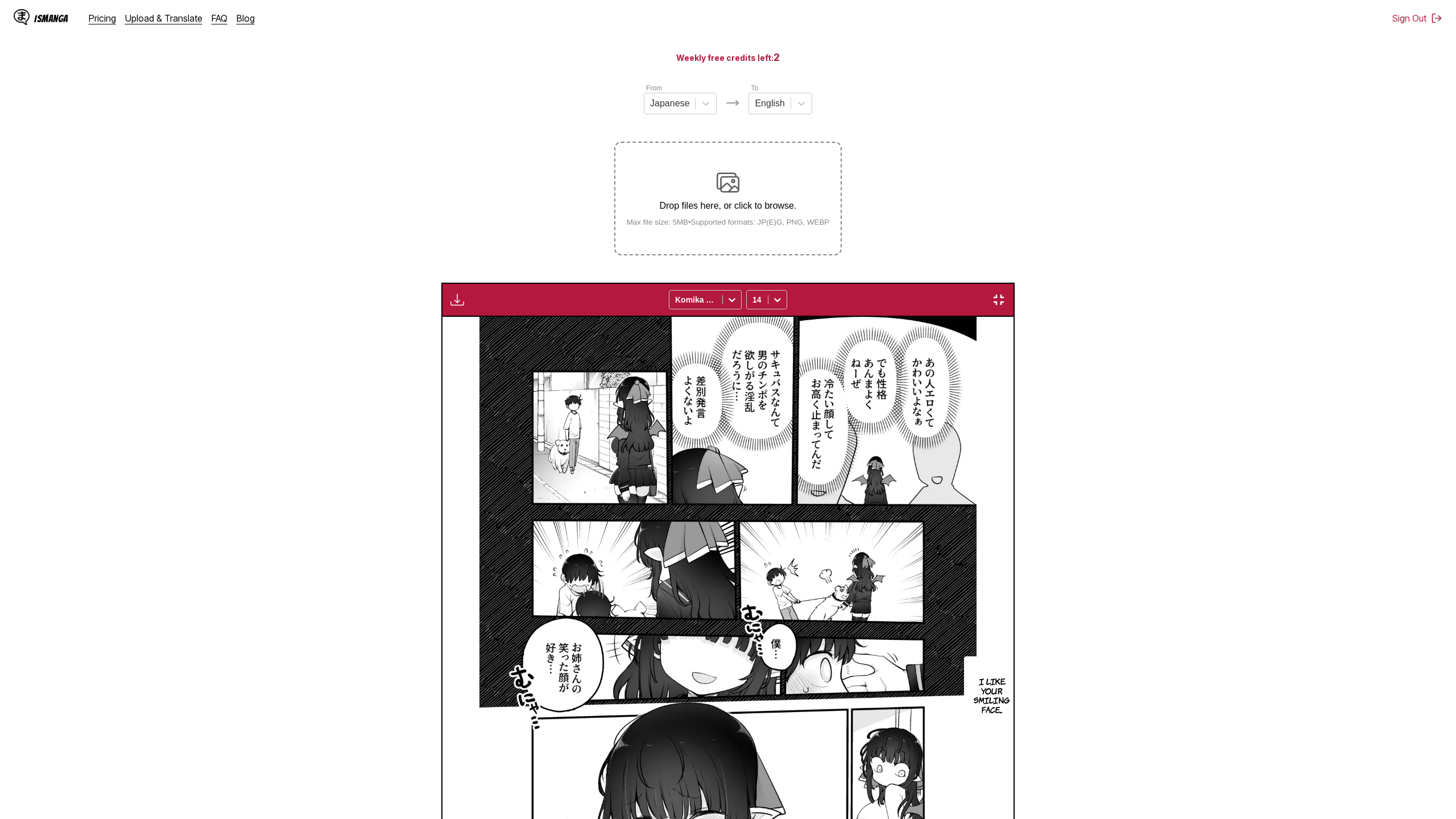
scroll to position [0, 49425]
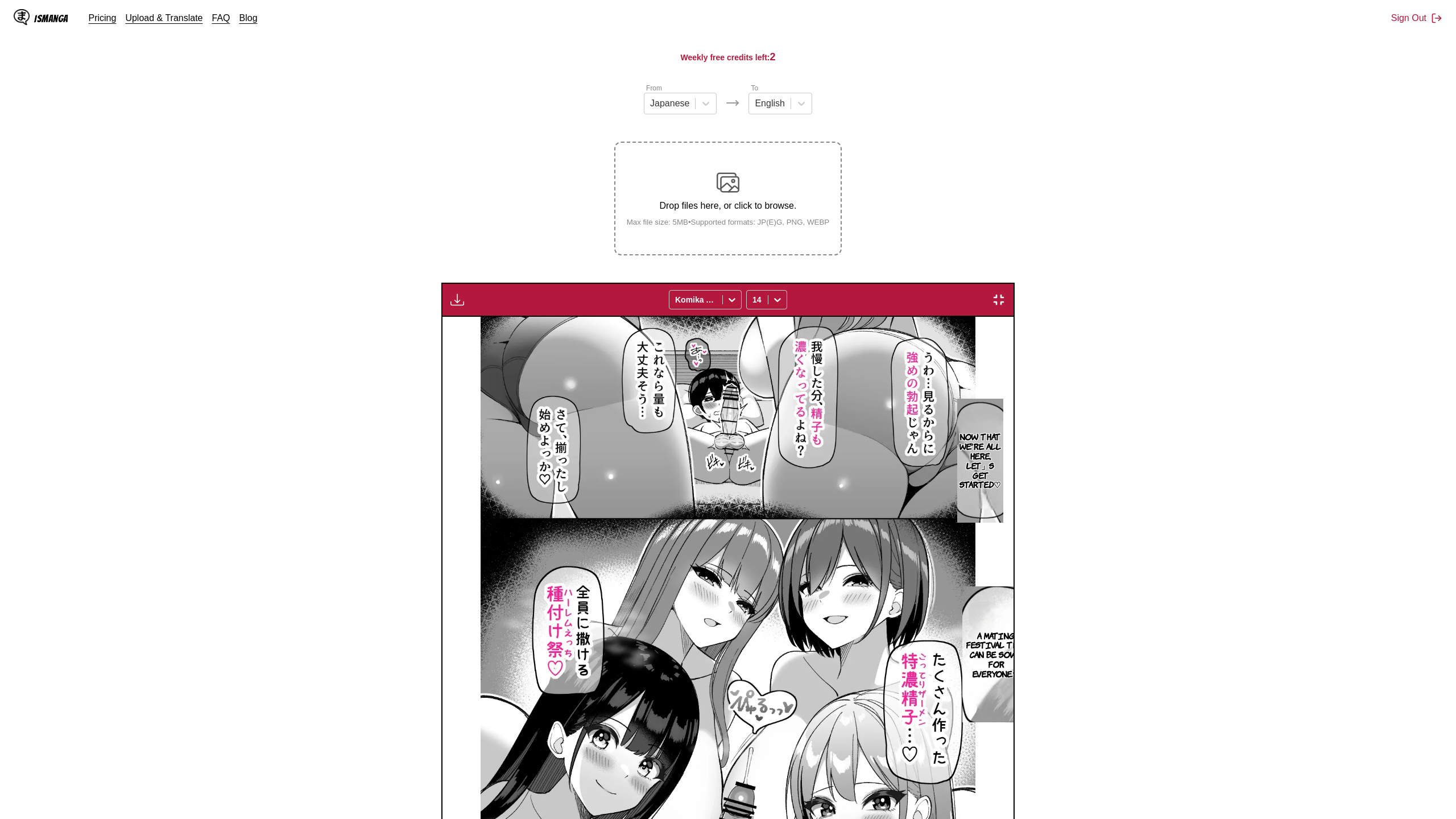
scroll to position [0, 50879]
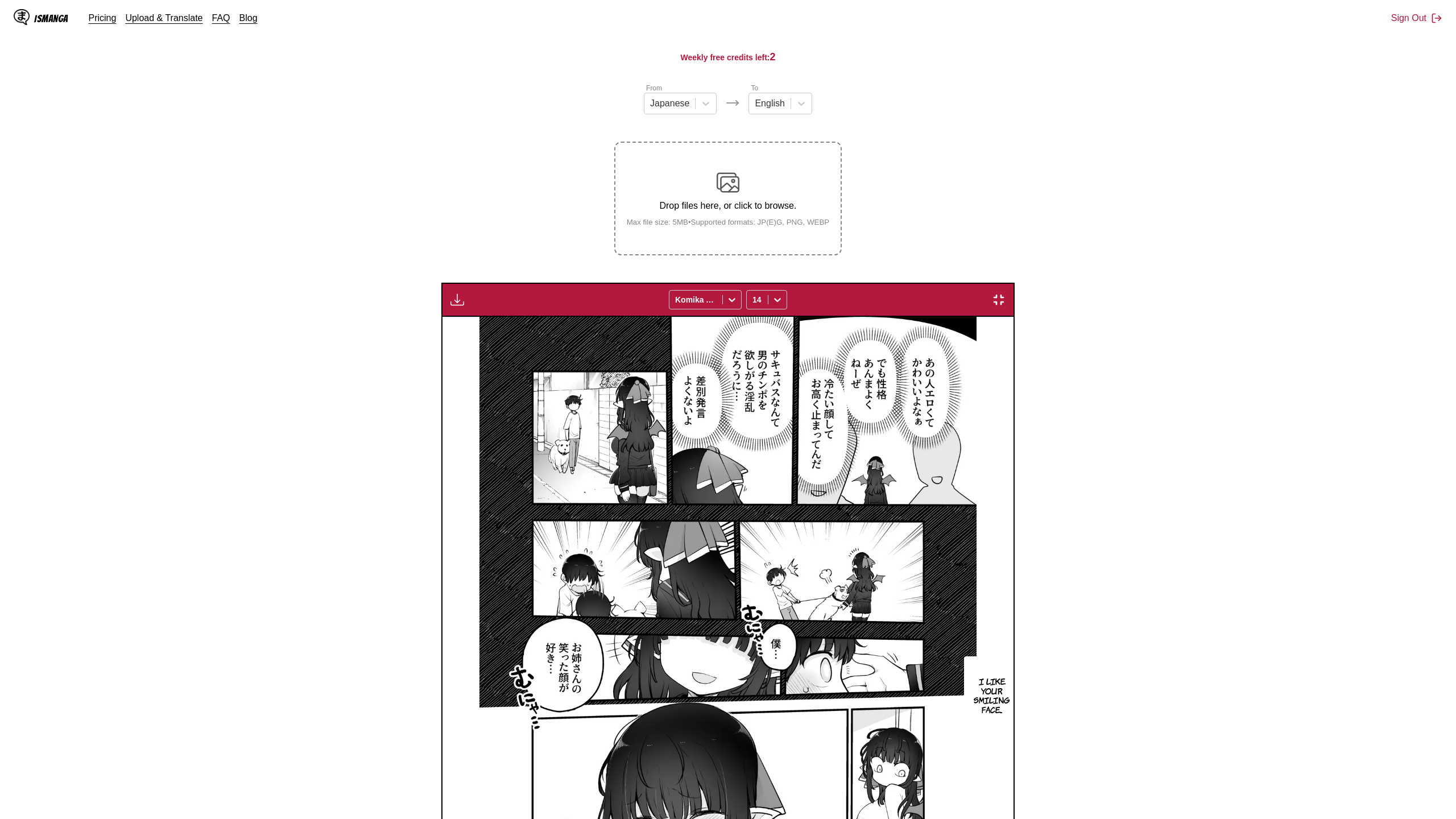
scroll to position [0, 52332]
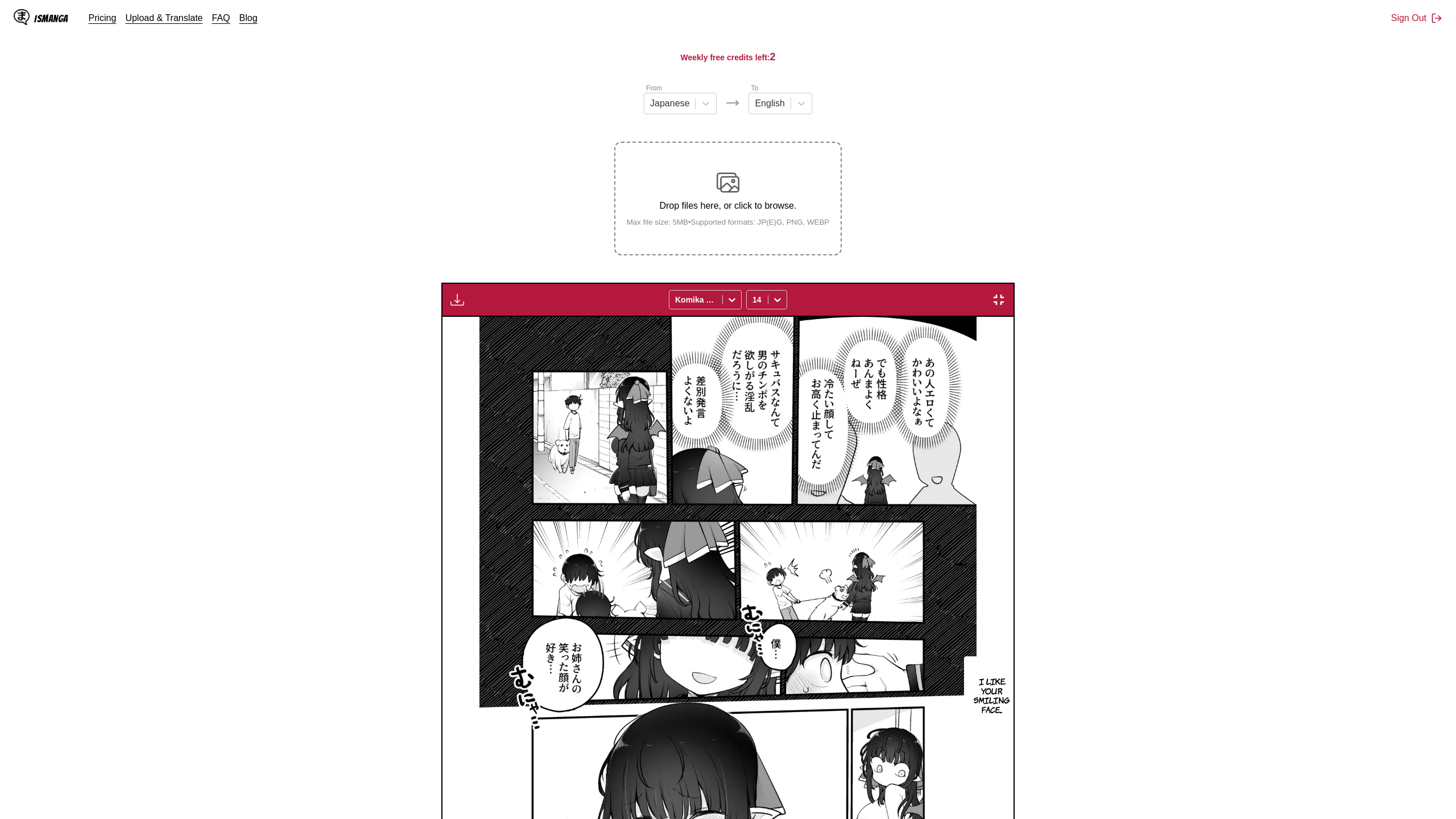
scroll to position [0, 56694]
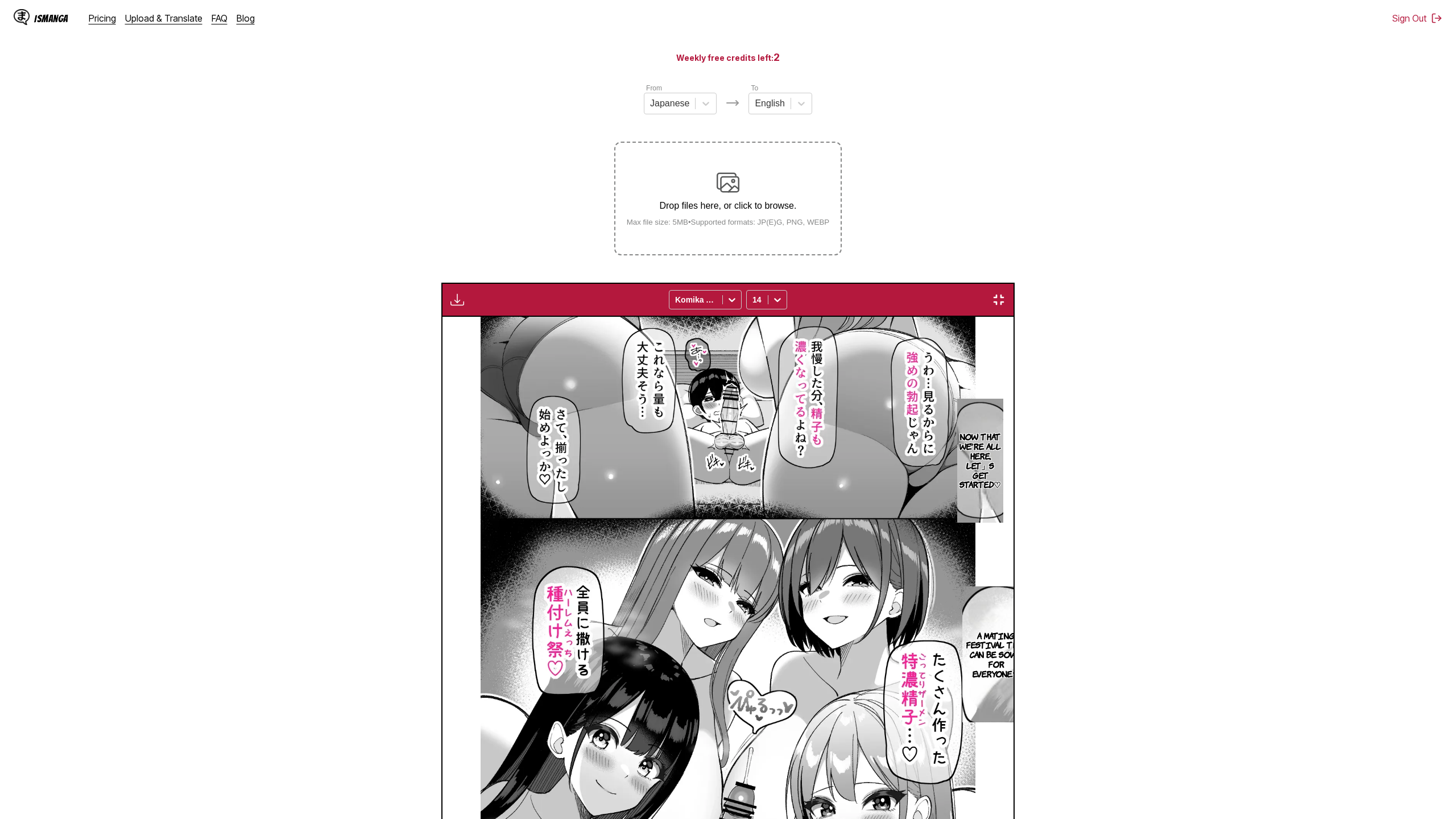
scroll to position [0, 56694]
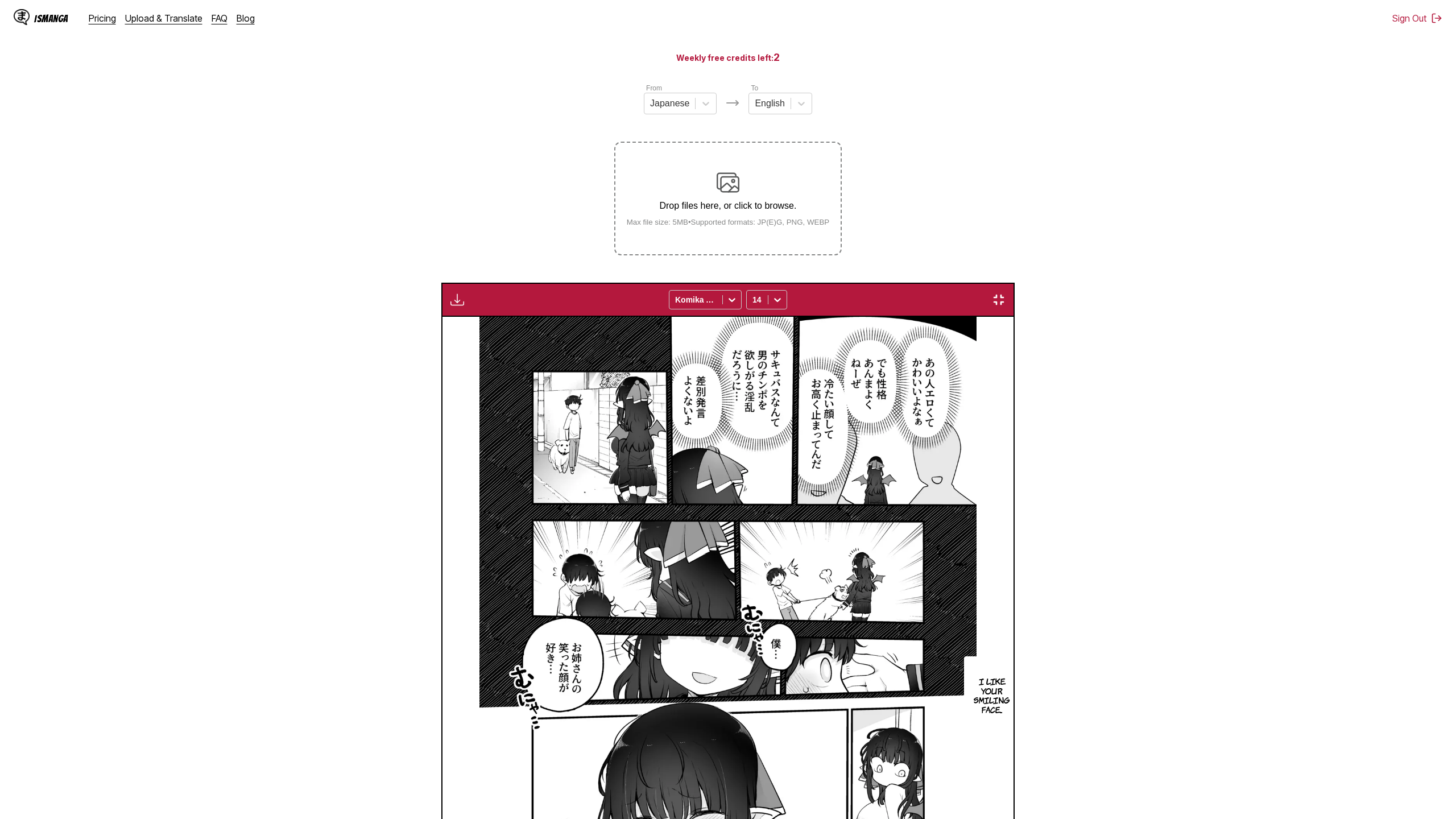
scroll to position [0, 58148]
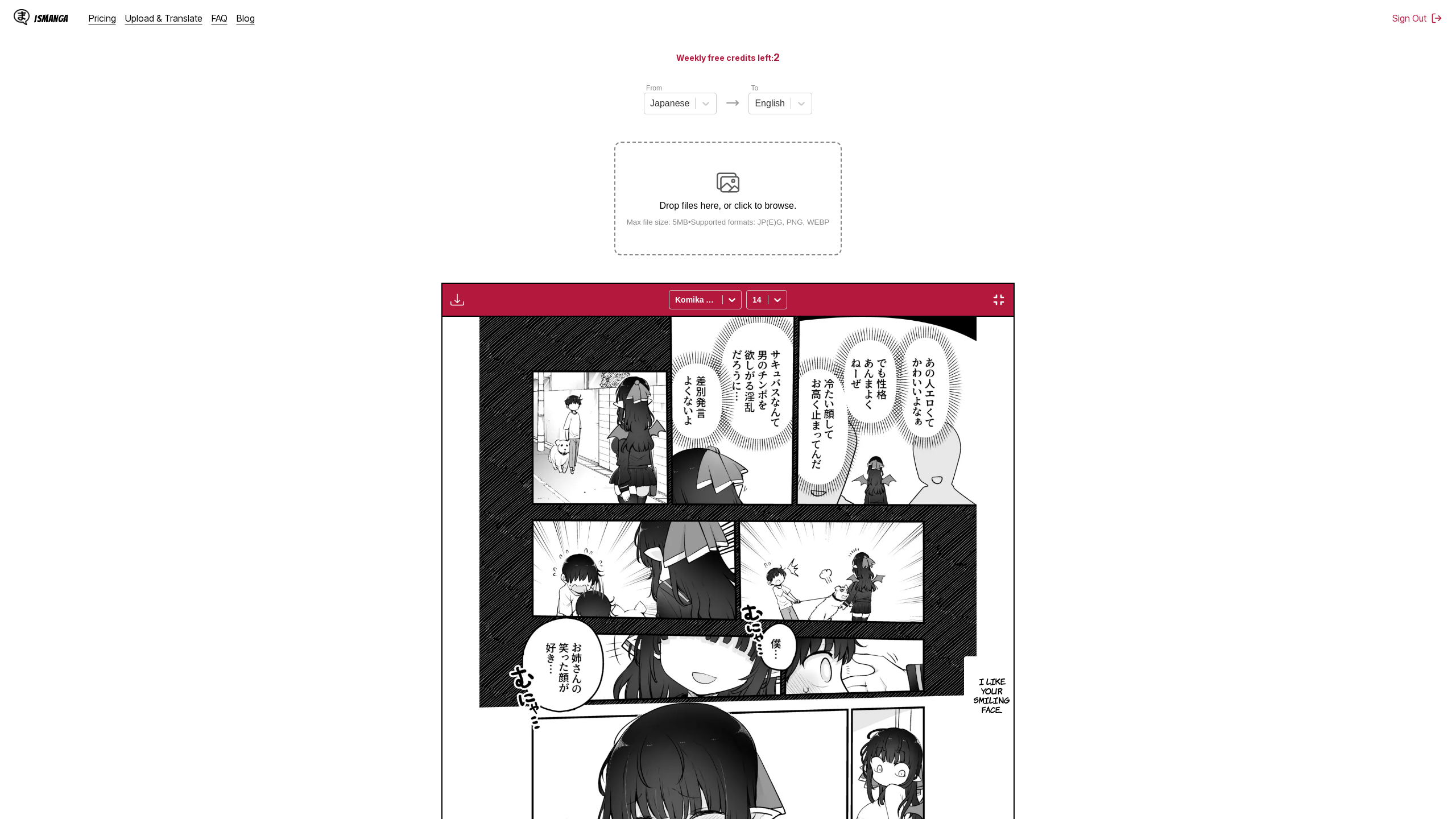
scroll to position [0, 62509]
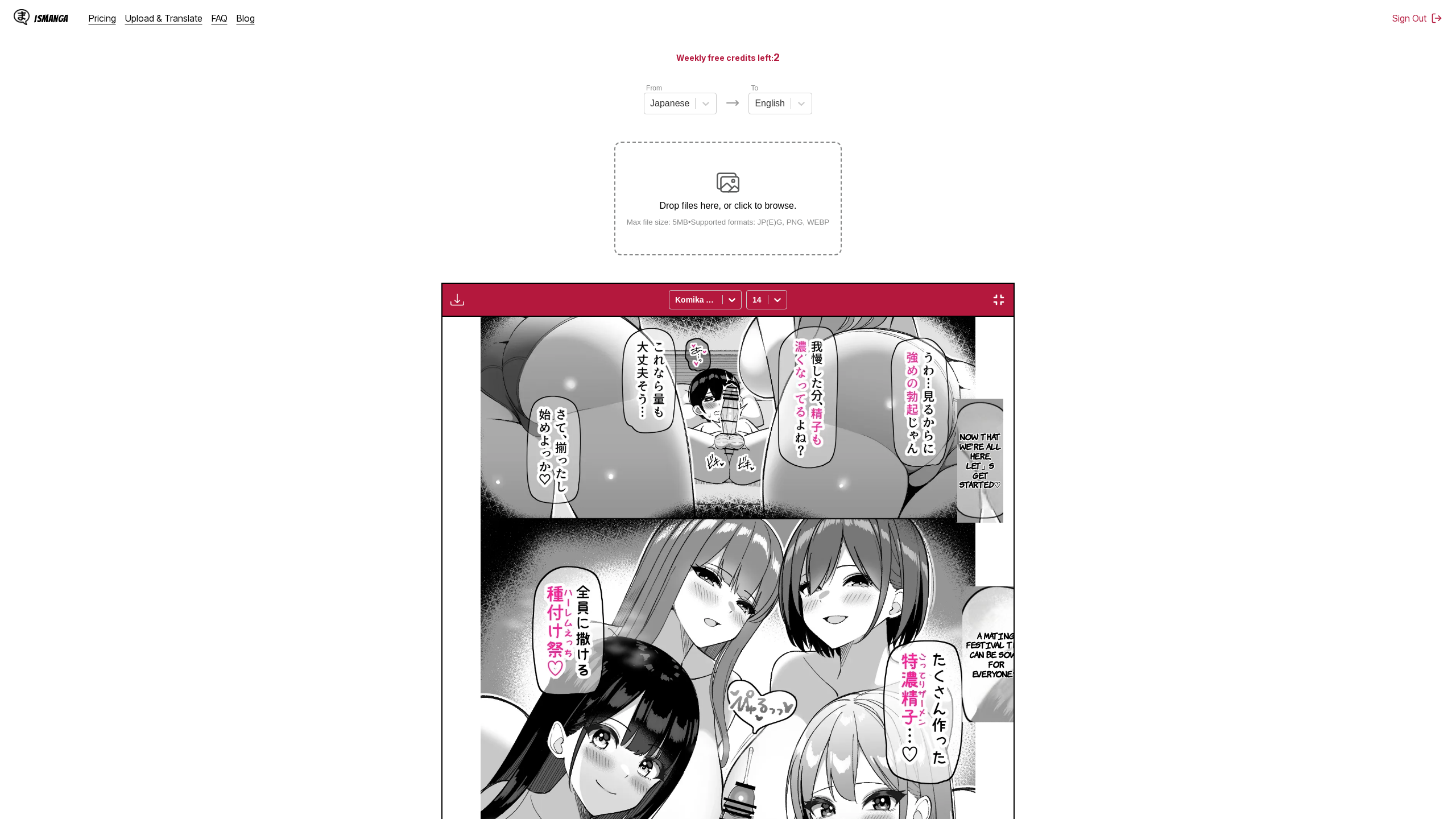
scroll to position [0, 63963]
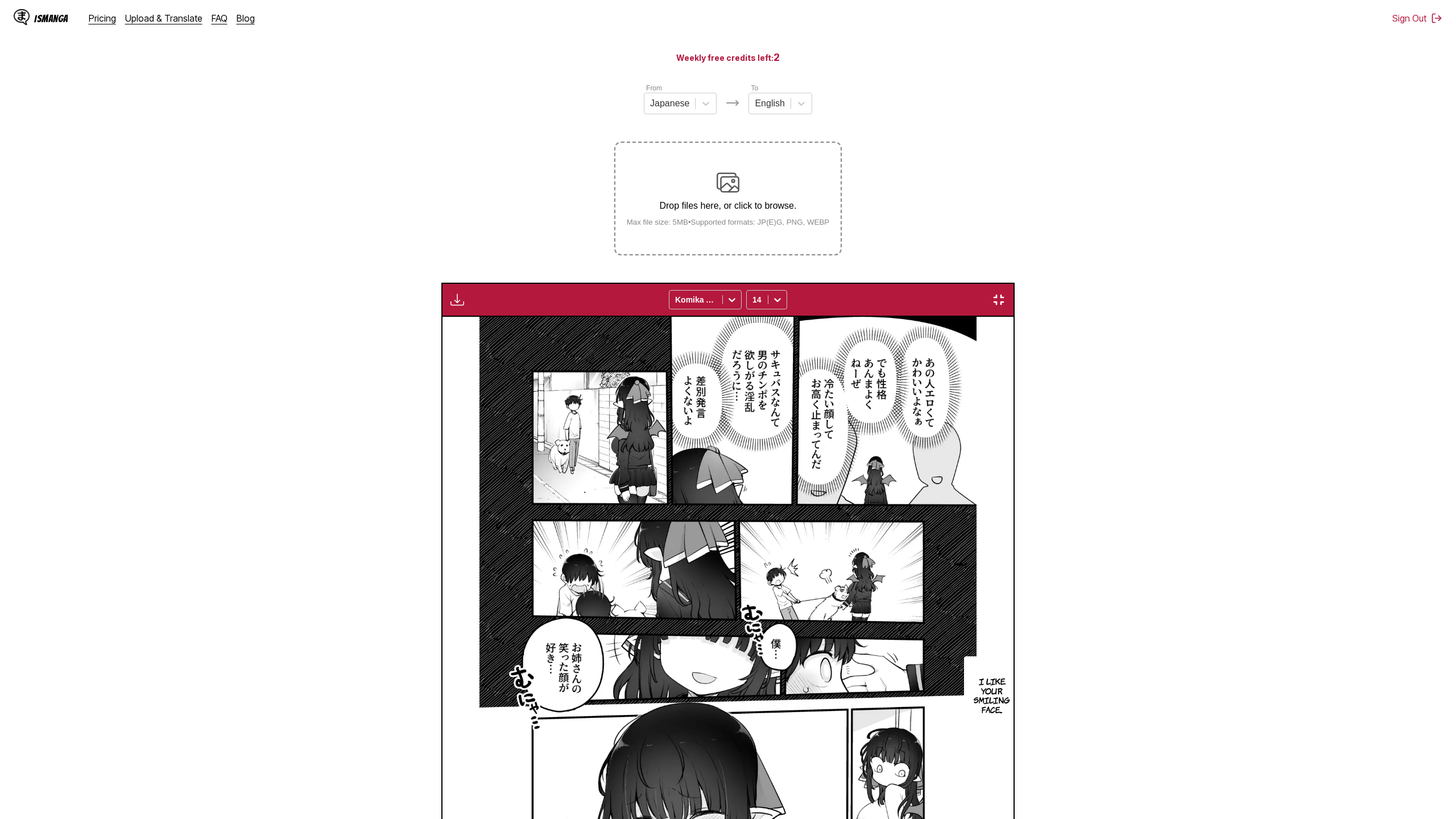
scroll to position [0, 68323]
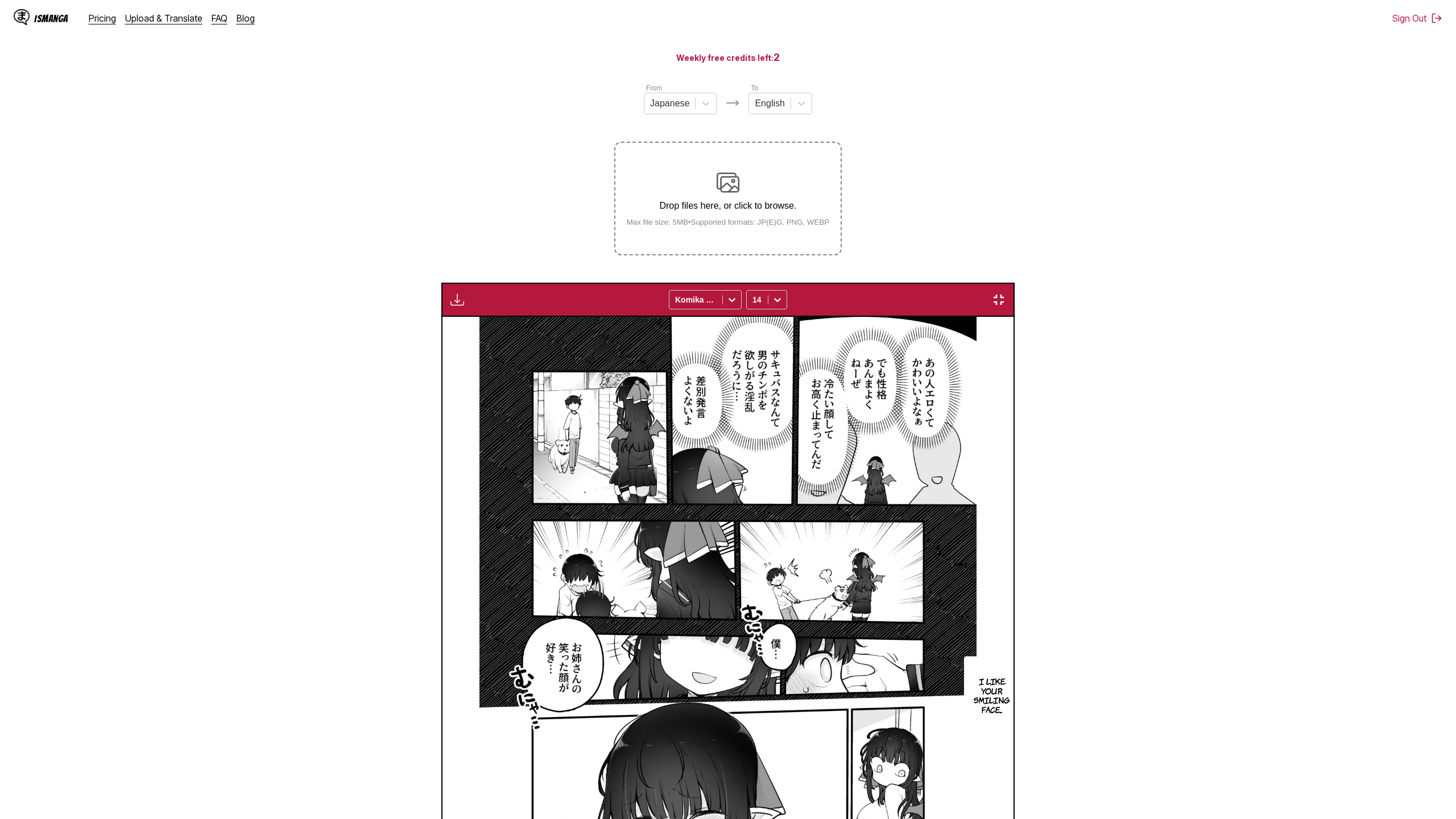
click at [1005, 293] on img "button" at bounding box center [998, 299] width 14 height 14
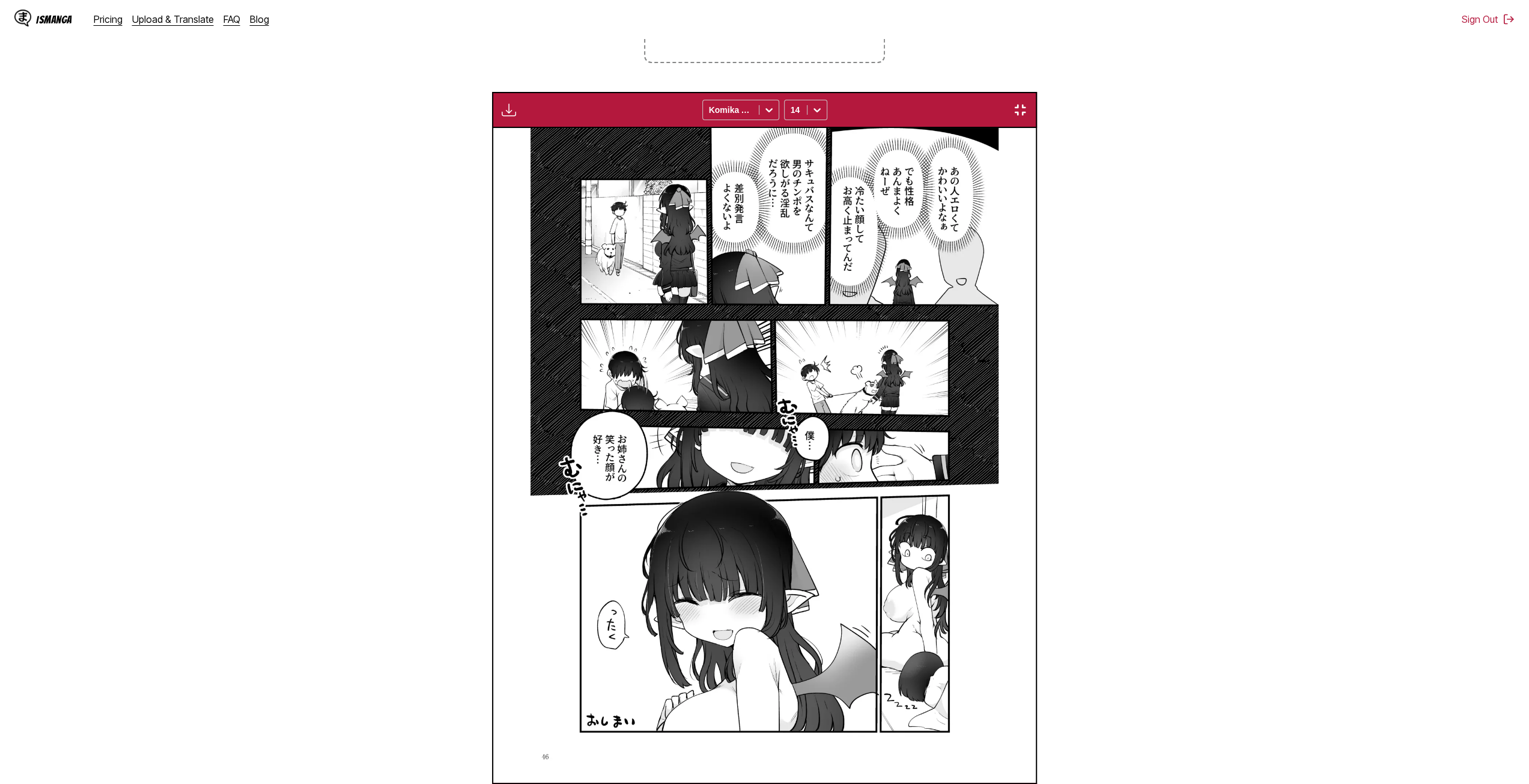
scroll to position [0, 25498]
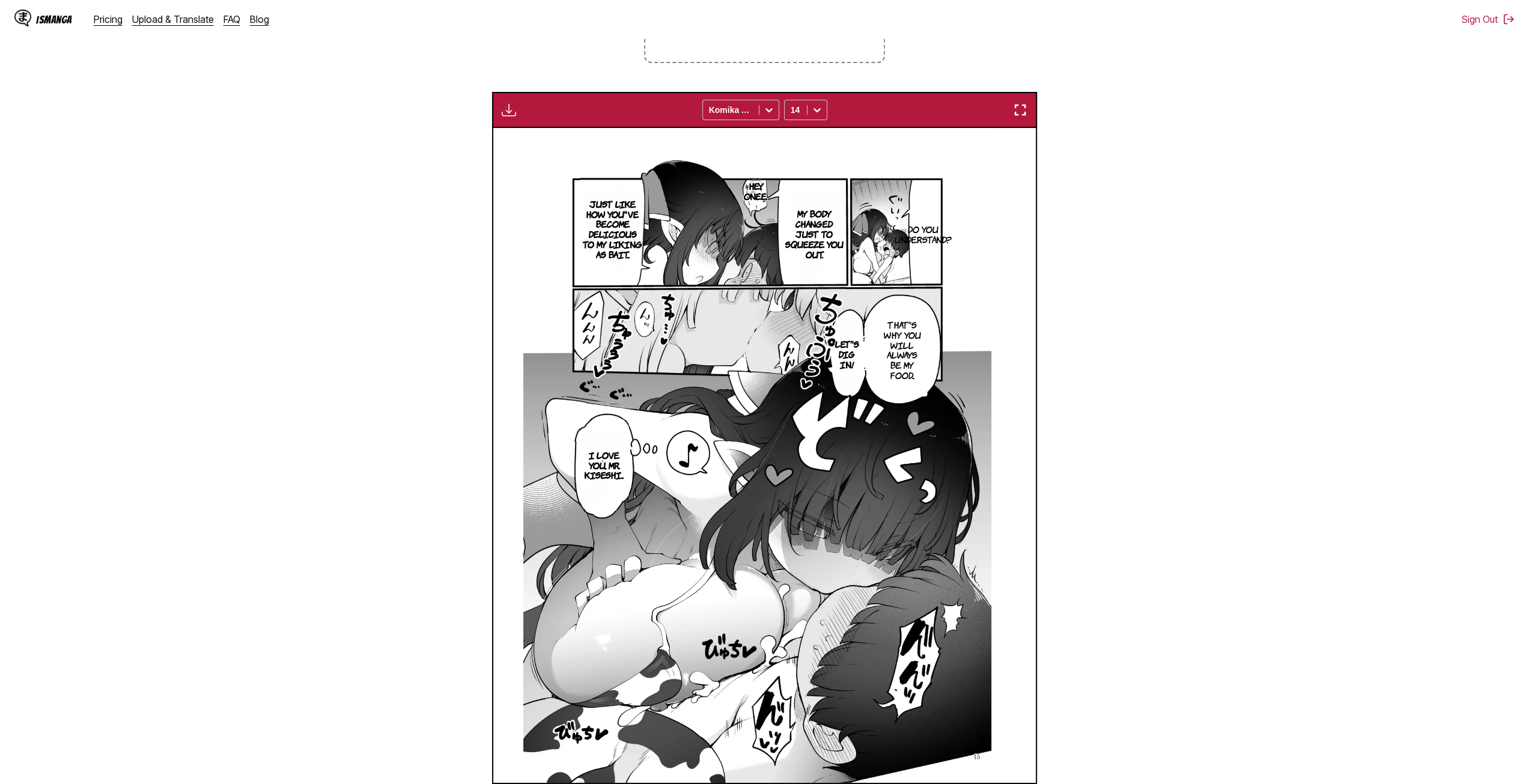
click at [511, 108] on img "button" at bounding box center [509, 109] width 14 height 14
click at [537, 155] on button "Download All" at bounding box center [541, 150] width 77 height 29
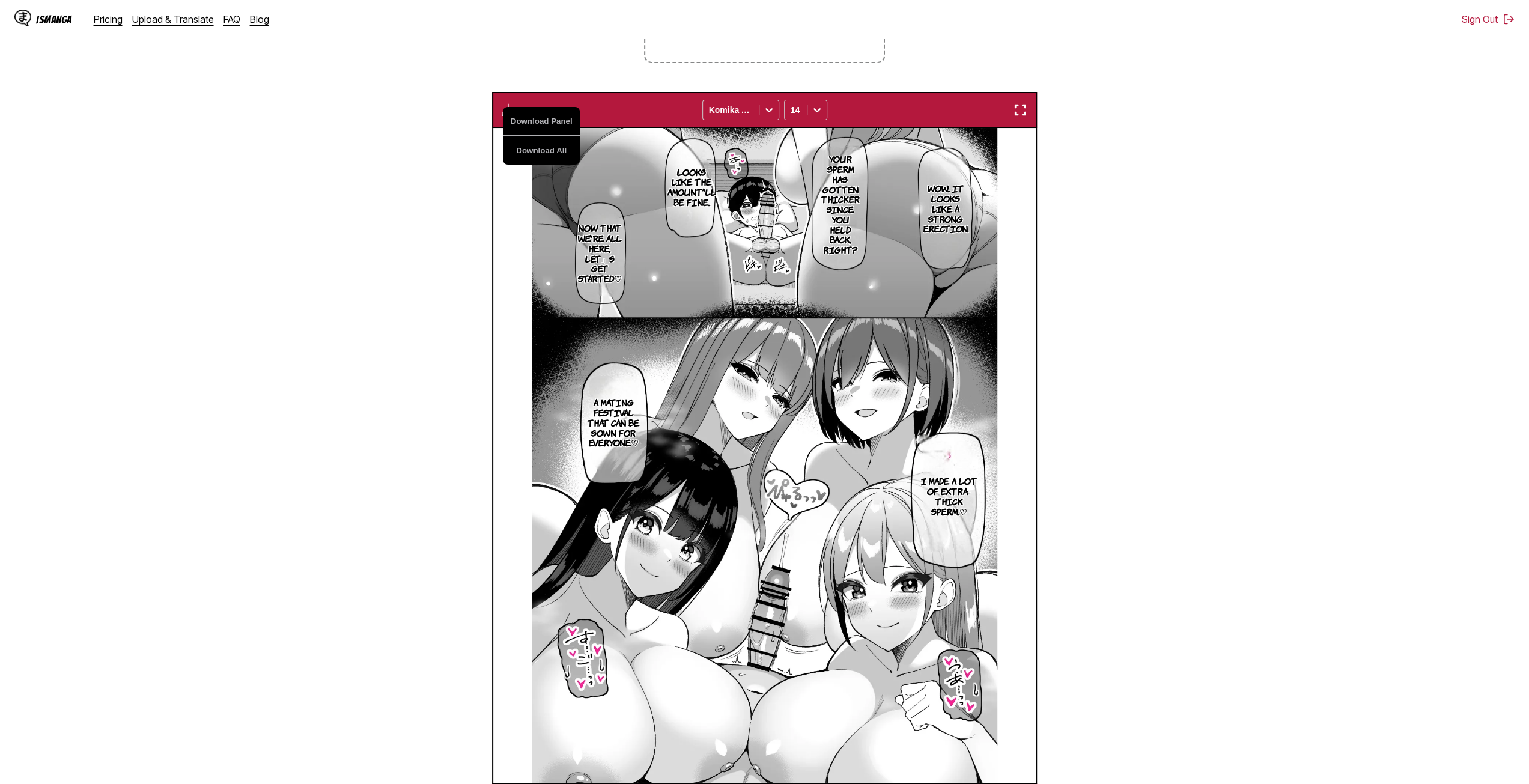
scroll to position [0, 25498]
